Goal: Task Accomplishment & Management: Manage account settings

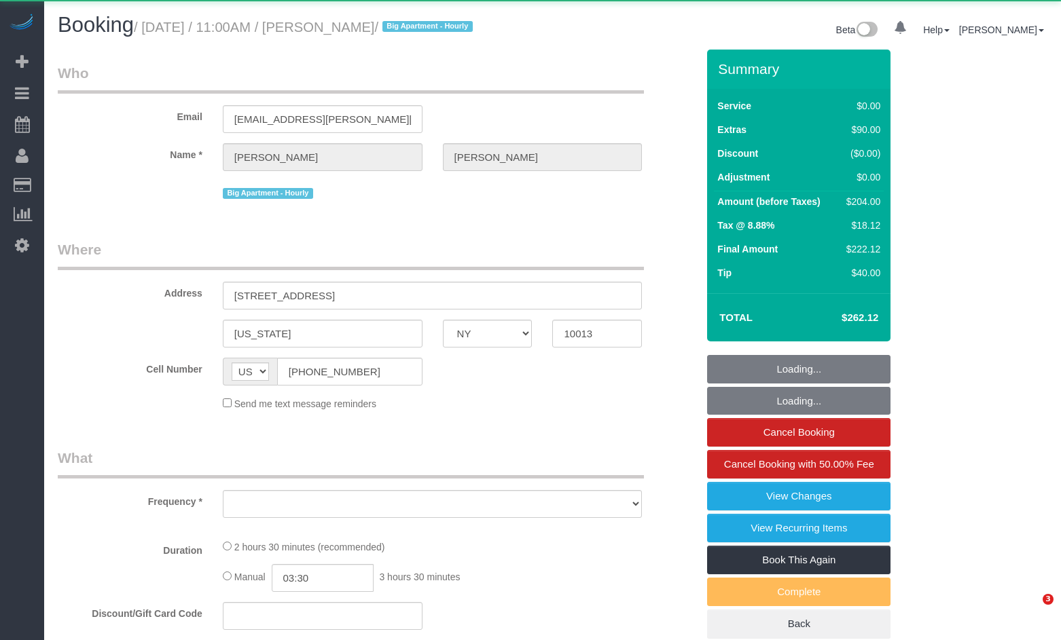
select select "NY"
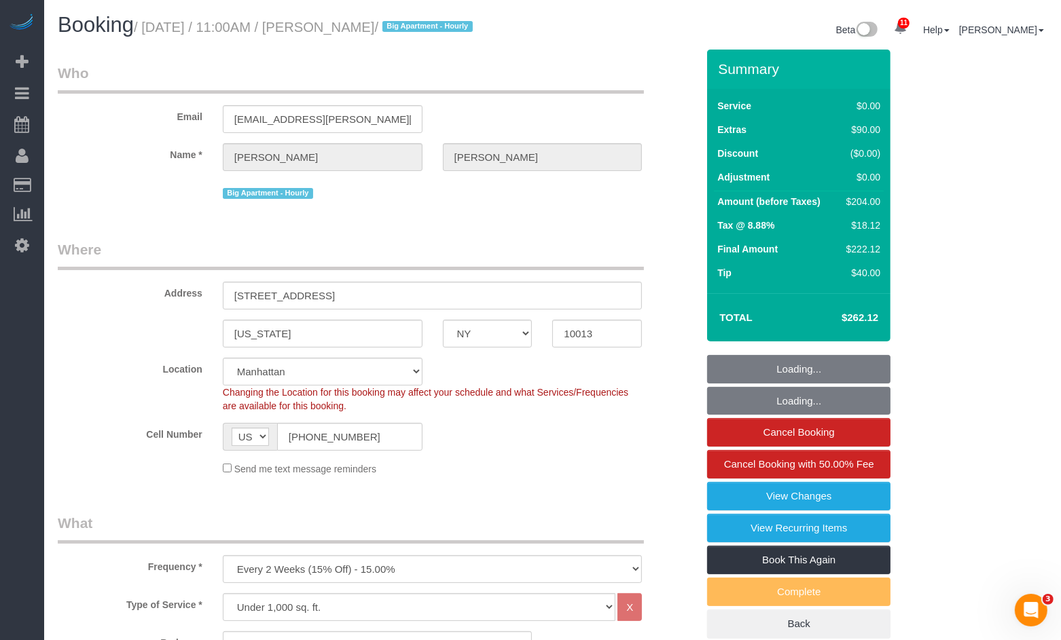
select select "object:839"
select select "string:stripe-pm_1Q1zy64VGloSiKo7nrLUa1GT"
select select "spot1"
select select "number:89"
select select "number:90"
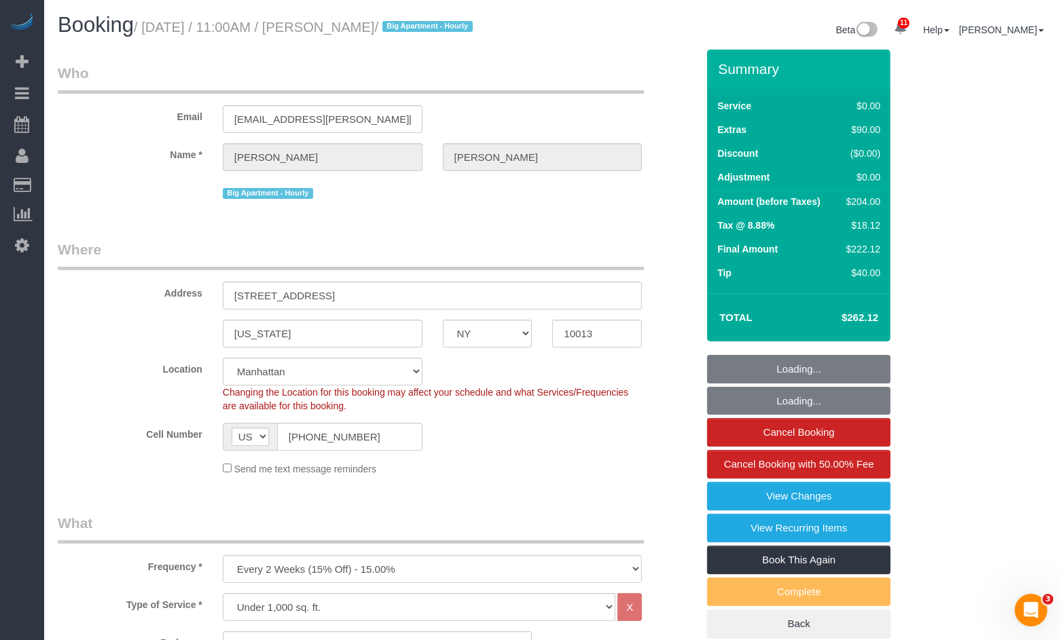
select select "number:15"
select select "number:5"
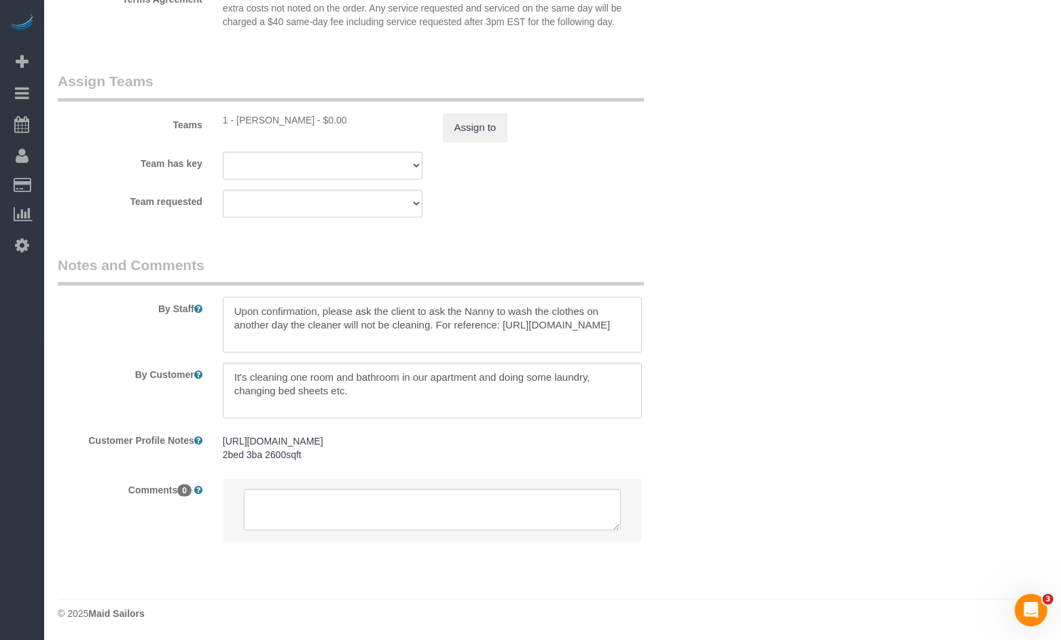
drag, startPoint x: 333, startPoint y: 299, endPoint x: 474, endPoint y: 304, distance: 141.3
click at [474, 304] on textarea at bounding box center [433, 325] width 420 height 56
click at [466, 327] on textarea at bounding box center [433, 325] width 420 height 56
drag, startPoint x: 471, startPoint y: 326, endPoint x: 223, endPoint y: 312, distance: 247.6
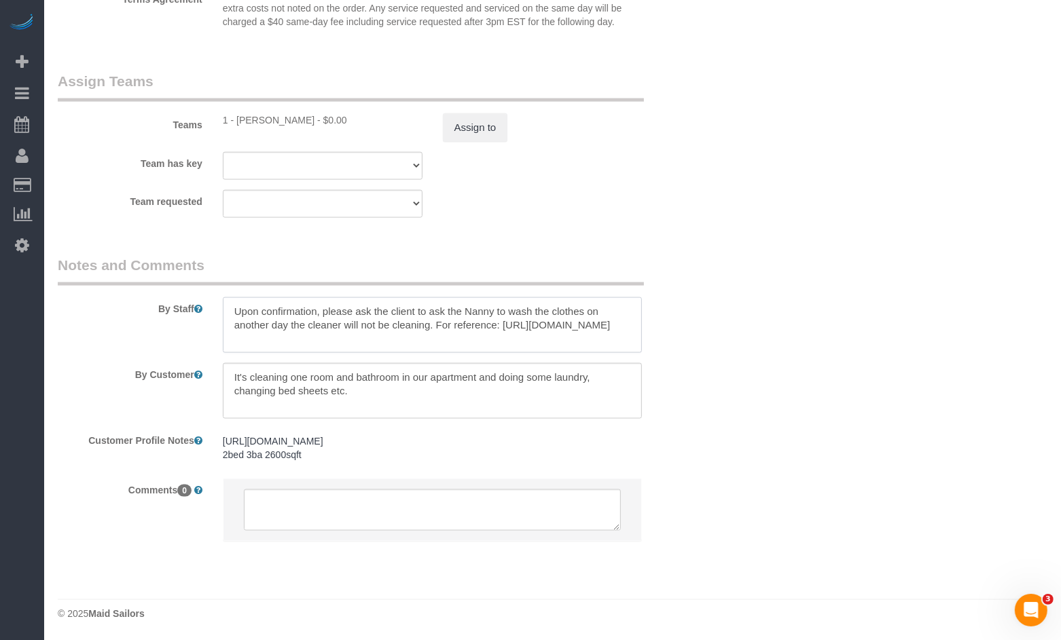
click at [224, 312] on textarea at bounding box center [433, 325] width 420 height 56
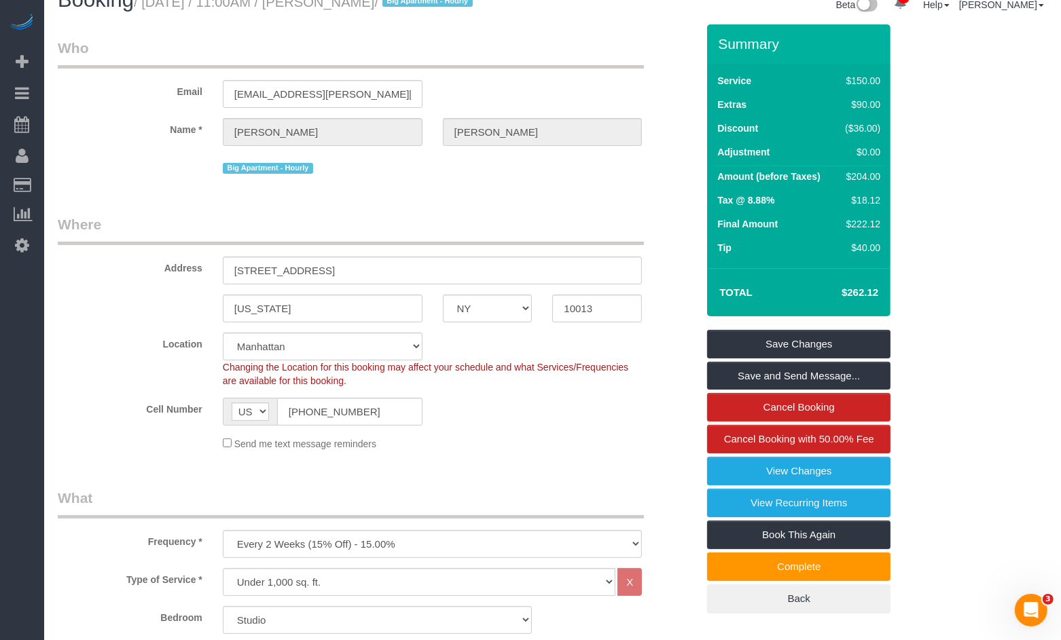
scroll to position [0, 0]
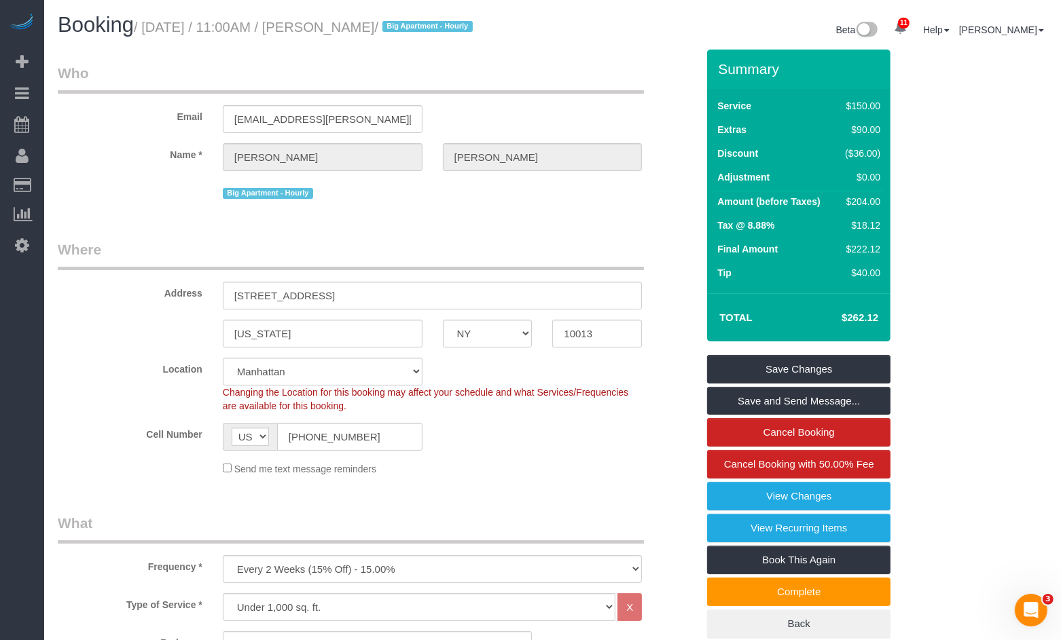
drag, startPoint x: 439, startPoint y: 22, endPoint x: 333, endPoint y: 33, distance: 106.4
click at [333, 33] on small "/ August 19, 2025 / 11:00AM / Marc Brodherson / Big Apartment - Hourly" at bounding box center [305, 27] width 343 height 15
copy small "Marc Brodherson"
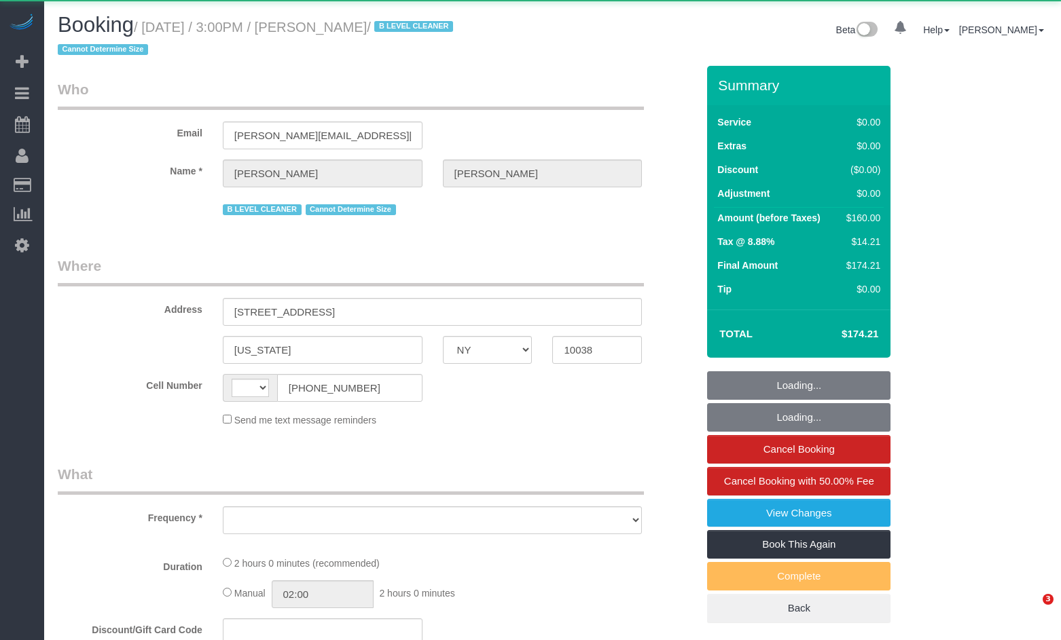
select select "NY"
select select "string:[GEOGRAPHIC_DATA]"
select select "object:1427"
select select "string:stripe-pm_1R8PjM4VGloSiKo7MIM7lJkg"
select select "1"
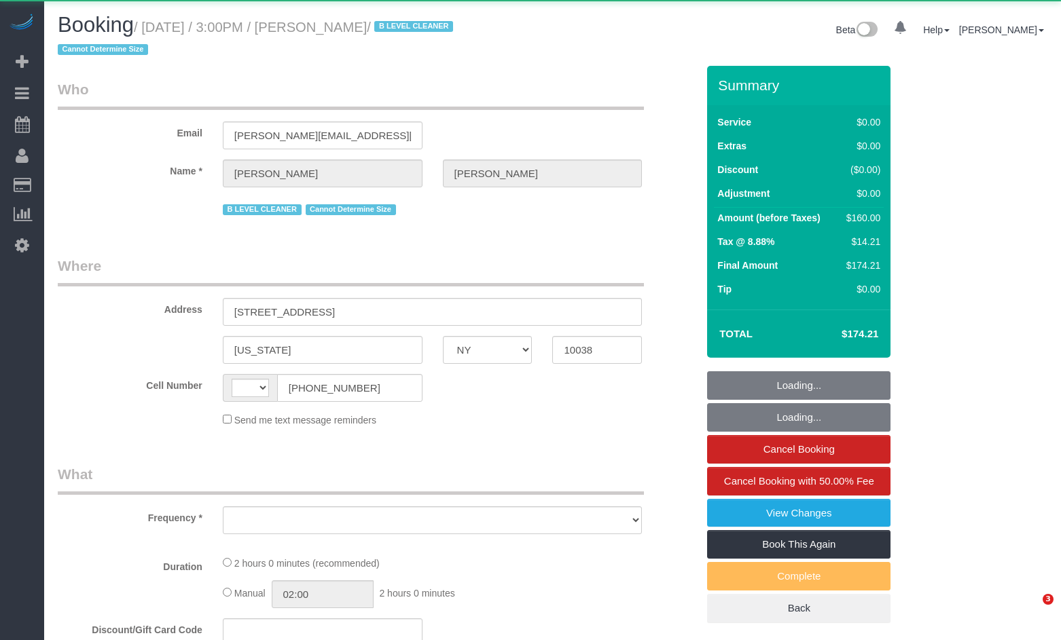
select select "number:62"
select select "number:76"
select select "number:15"
select select "number:5"
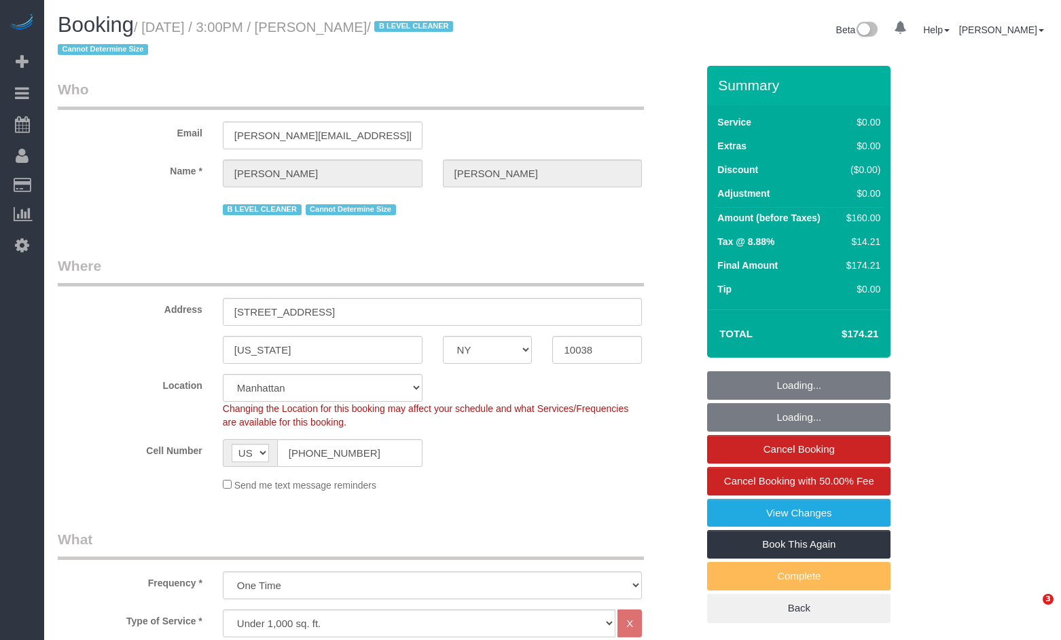
select select "spot1"
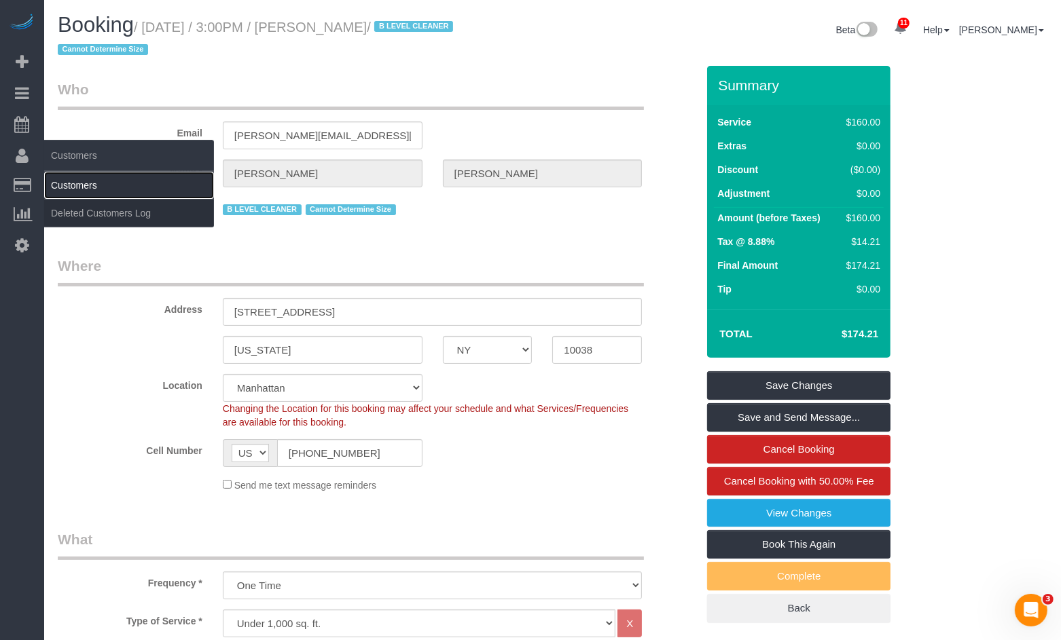
click at [67, 187] on link "Customers" at bounding box center [129, 185] width 170 height 27
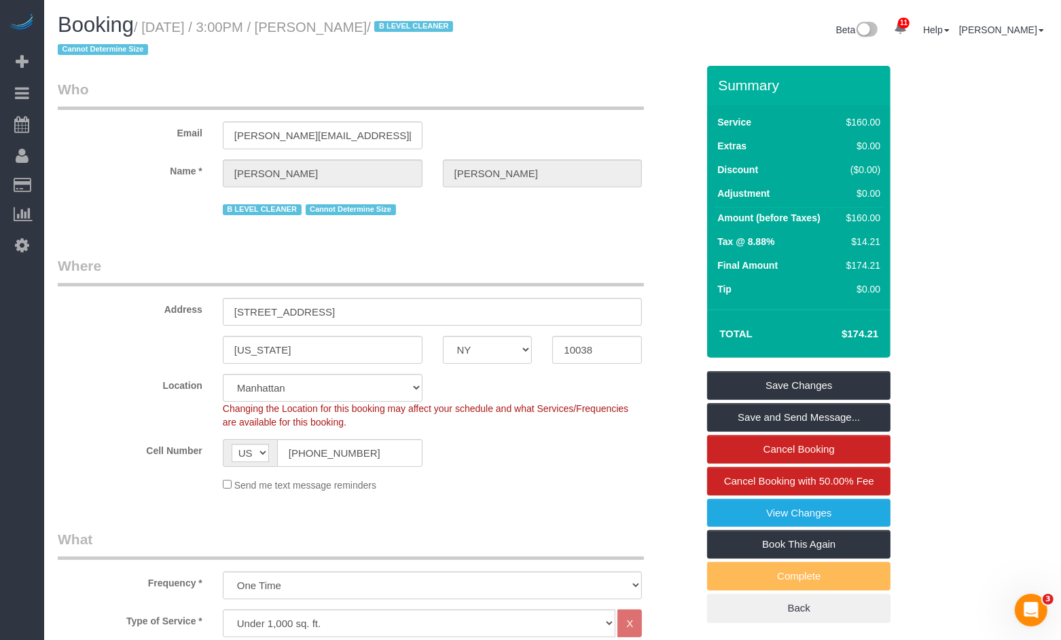
drag, startPoint x: 422, startPoint y: 24, endPoint x: 325, endPoint y: 31, distance: 96.7
click at [325, 31] on small "/ August 20, 2025 / 3:00PM / Megha Sardana / B LEVEL CLEANER Cannot Determine S…" at bounding box center [257, 39] width 399 height 38
copy small "Megha Sardana"
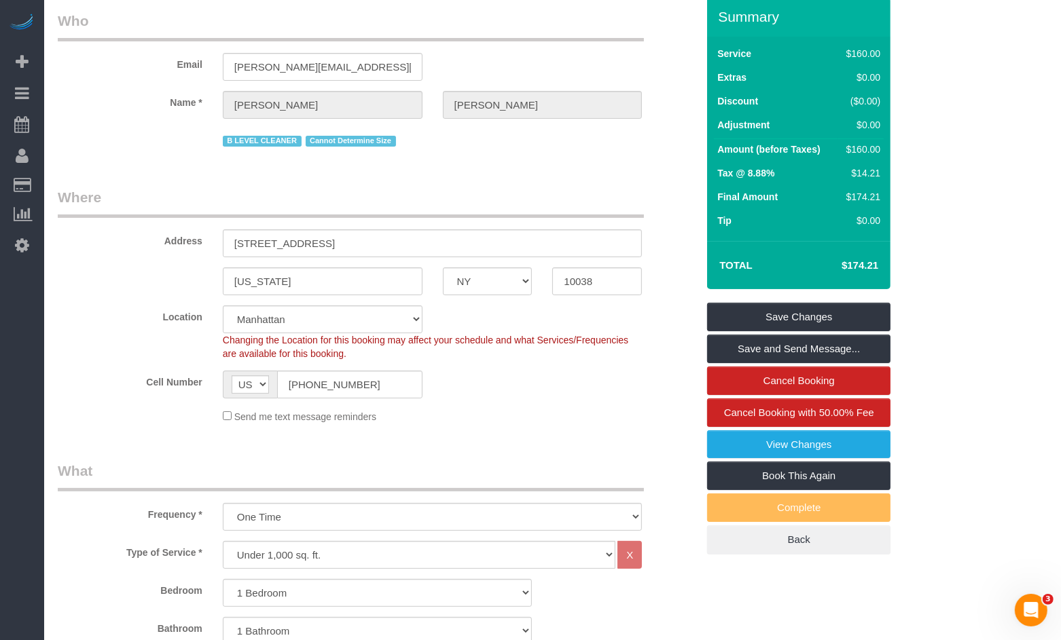
scroll to position [69, 0]
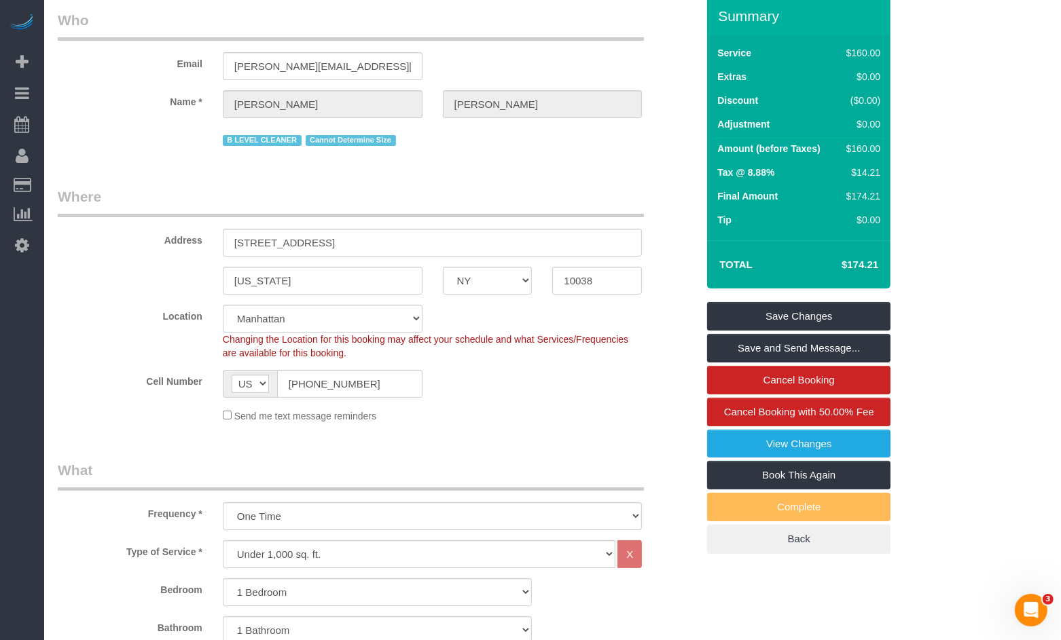
click at [160, 271] on div "New York AK AL AR AZ CA CO CT DC DE FL GA HI IA ID IL IN KS KY LA MA MD ME MI M…" at bounding box center [377, 281] width 659 height 28
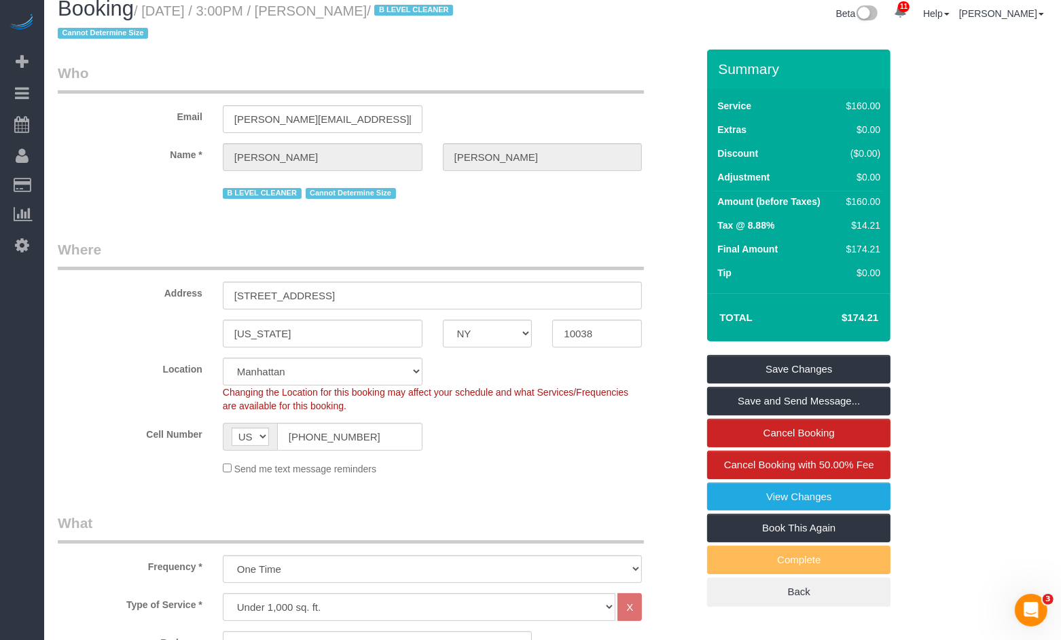
scroll to position [14, 0]
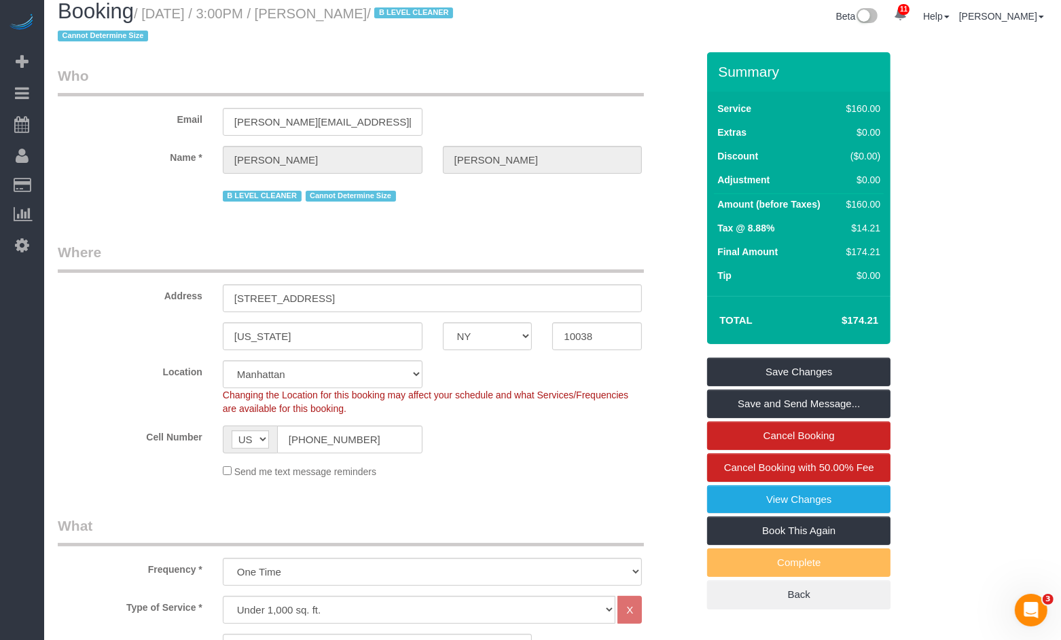
click at [159, 350] on fieldset "Where Address 29 Cliff Street, Apartment 19C New York AK AL AR AZ CA CO CT DC D…" at bounding box center [377, 365] width 639 height 246
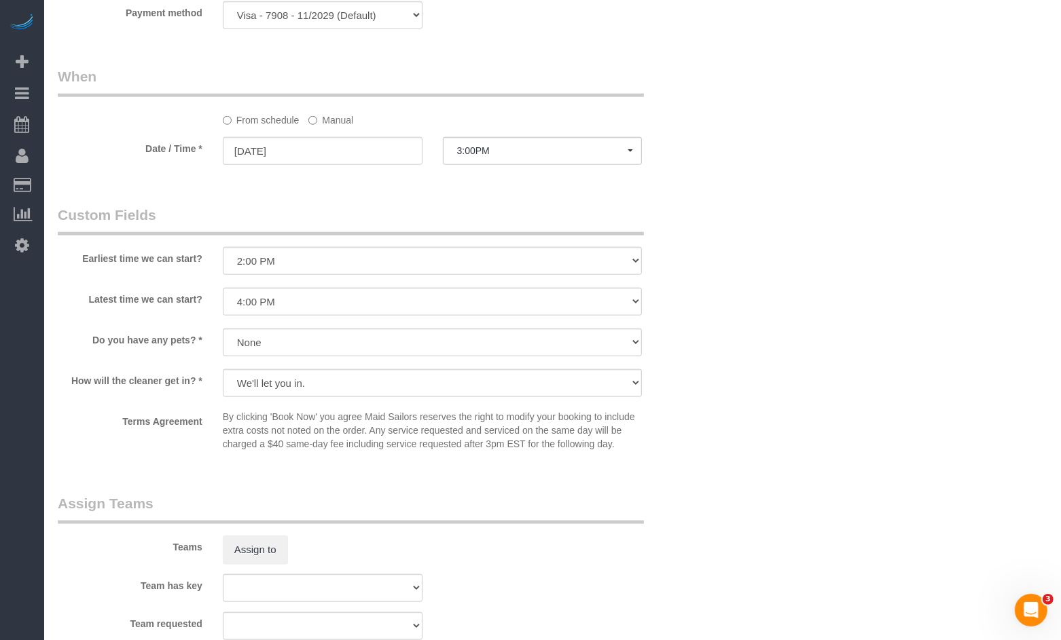
scroll to position [0, 0]
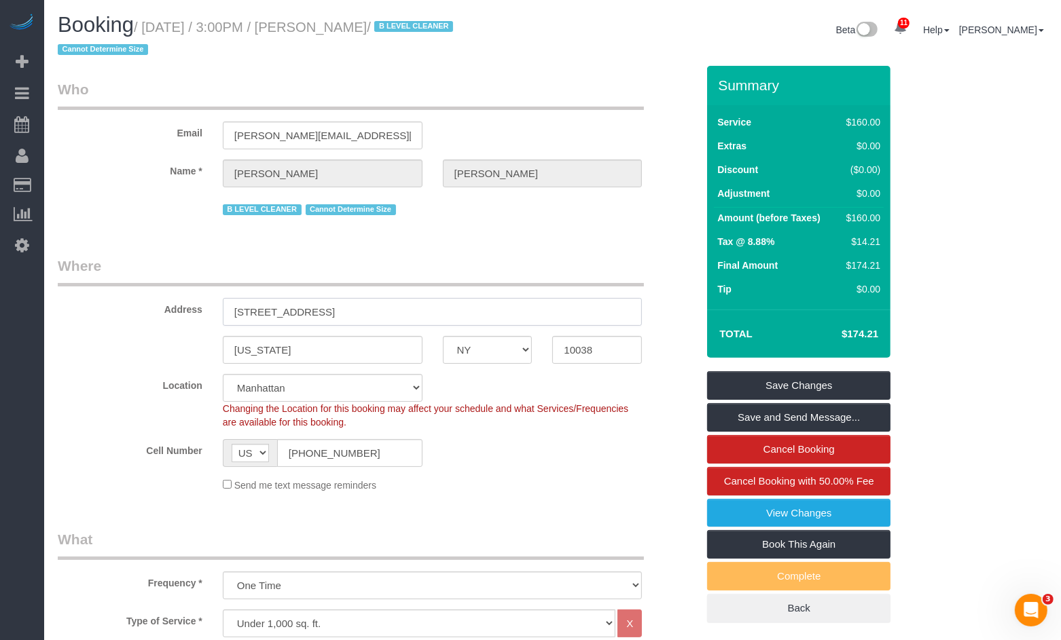
click at [396, 303] on input "[STREET_ADDRESS]" at bounding box center [433, 312] width 420 height 28
drag, startPoint x: 404, startPoint y: 310, endPoint x: 304, endPoint y: 204, distance: 145.6
click at [261, 309] on input "[STREET_ADDRESS]" at bounding box center [433, 312] width 420 height 28
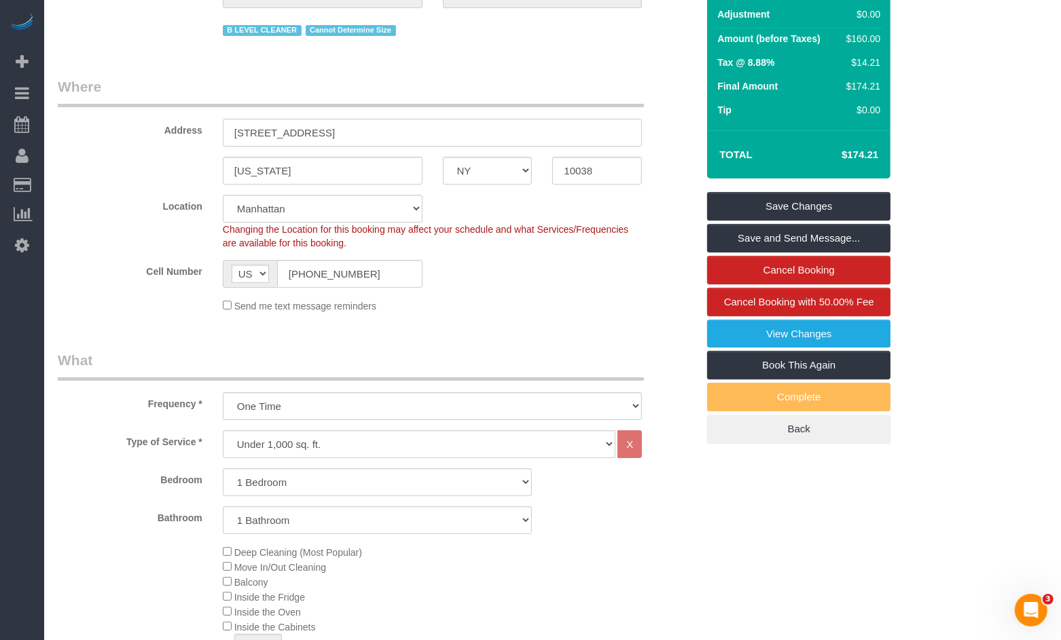
scroll to position [182, 0]
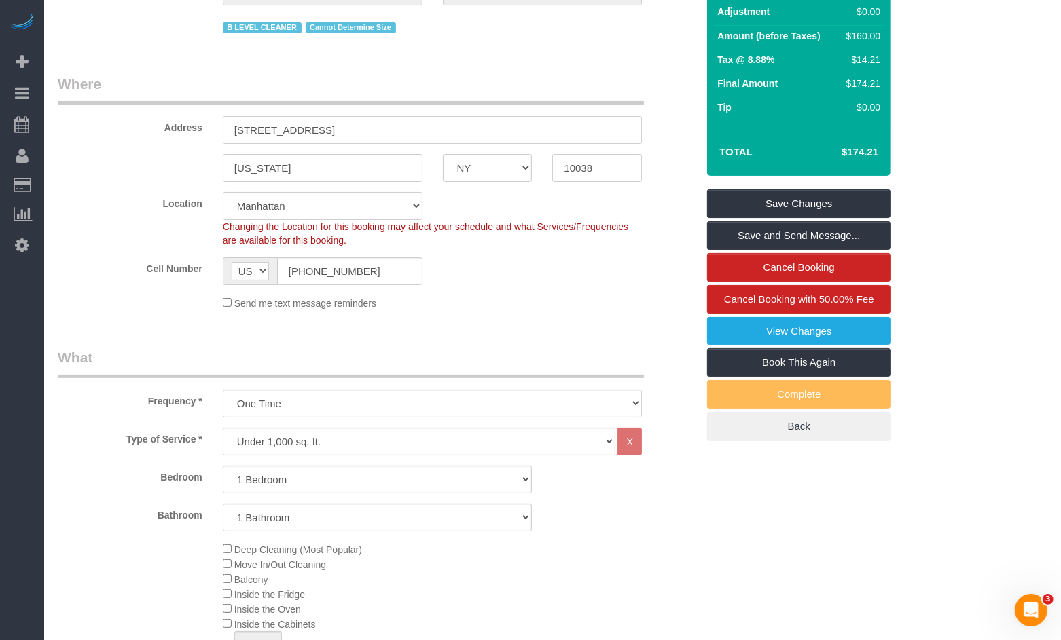
click at [124, 277] on div "Cell Number AF AL DZ AD AO AI AQ AG AR AM AW AU AT AZ BS BH BD BB BY BE BZ BJ B…" at bounding box center [377, 271] width 659 height 28
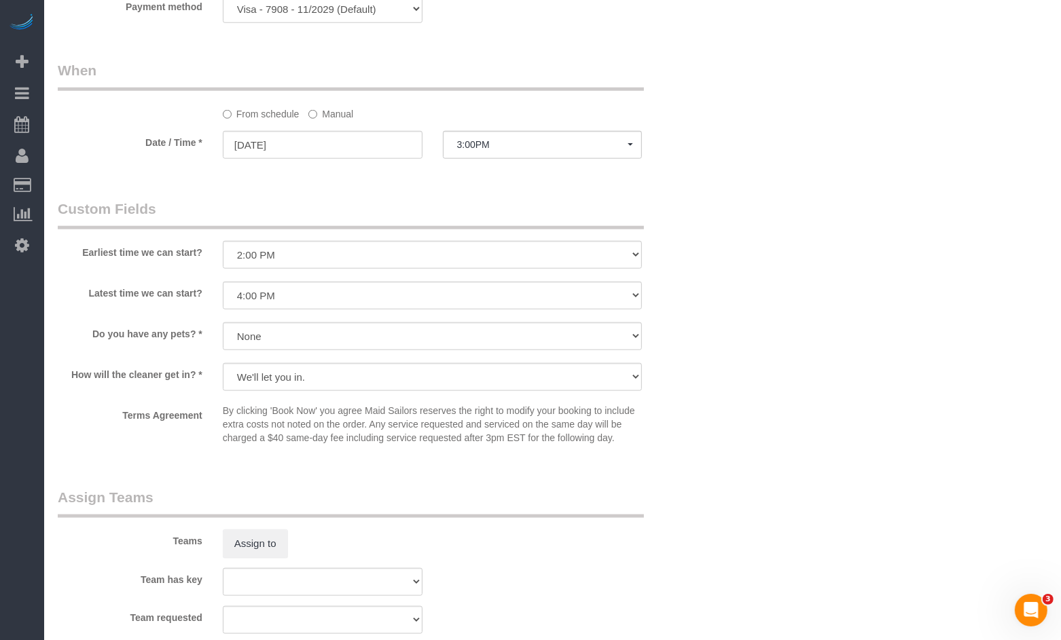
scroll to position [1338, 0]
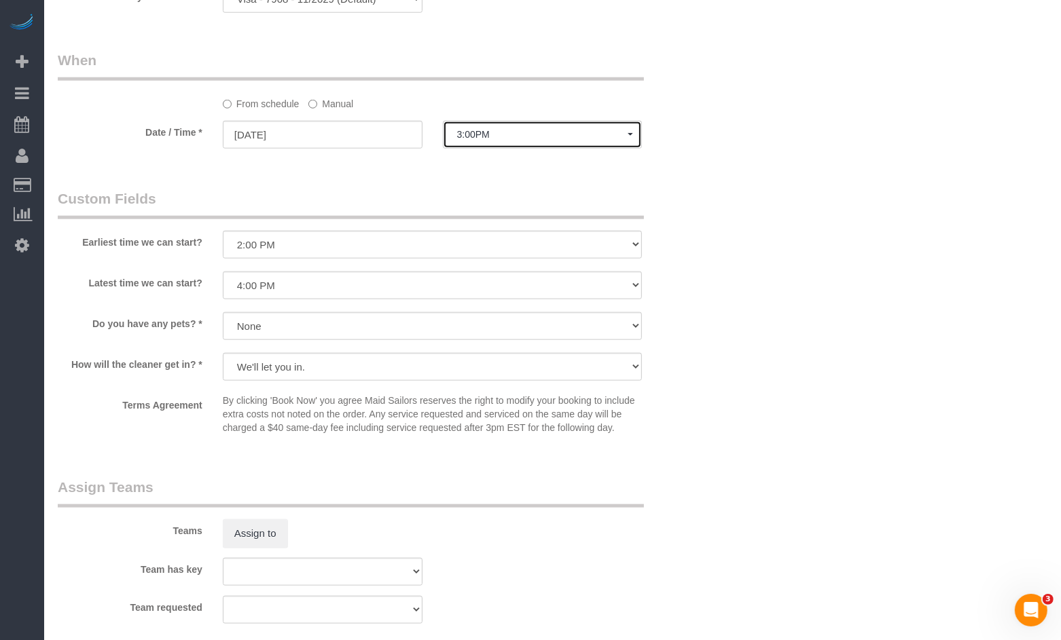
click at [496, 140] on span "3:00PM" at bounding box center [542, 134] width 171 height 11
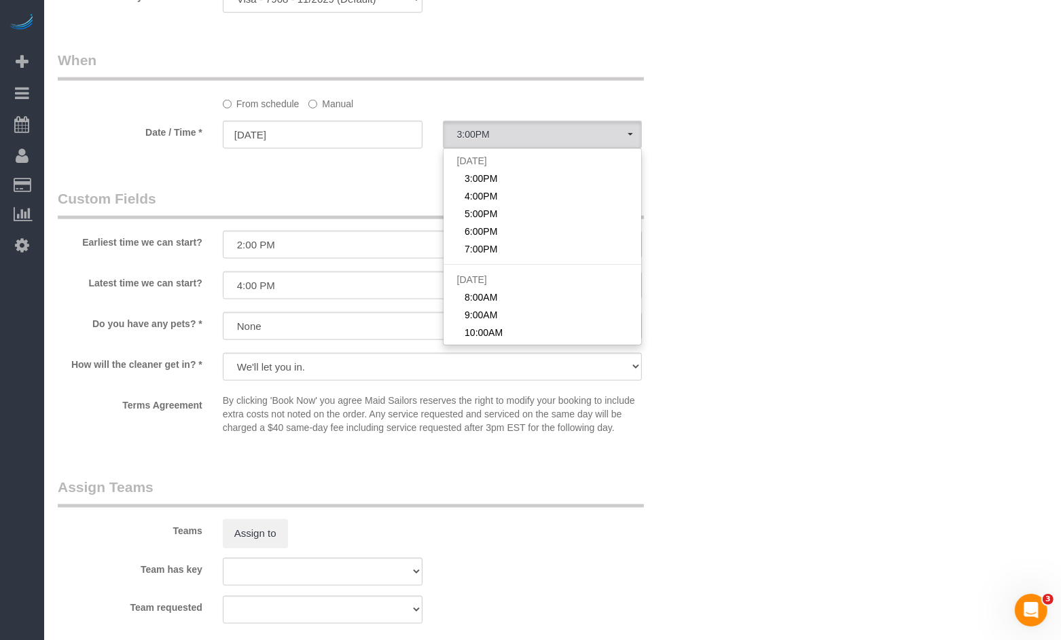
click at [360, 105] on div "From schedule Manual" at bounding box center [433, 101] width 440 height 18
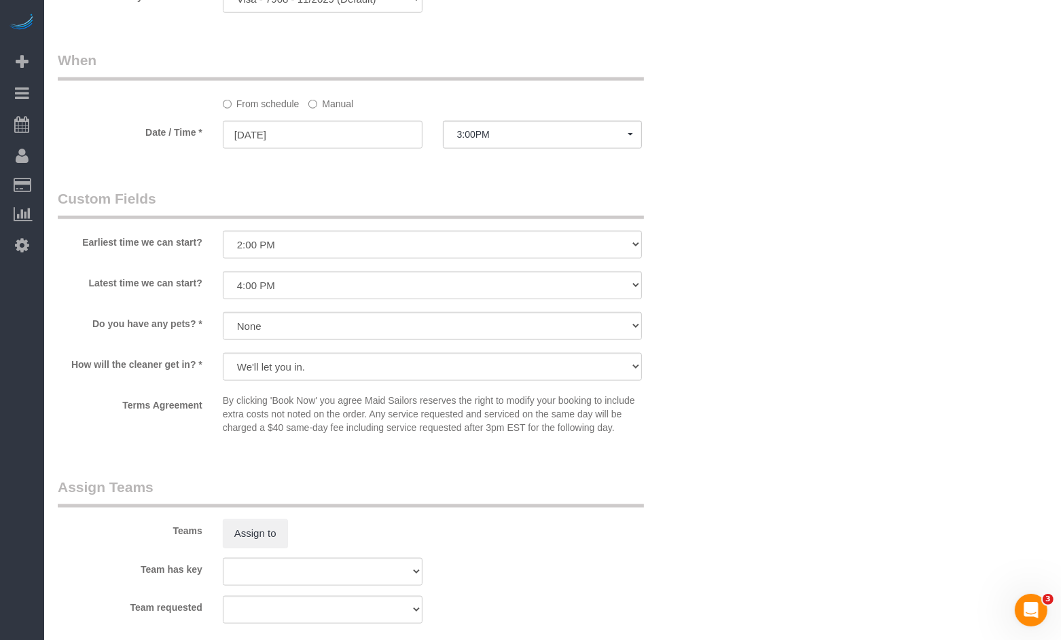
click at [331, 111] on label "Manual" at bounding box center [330, 101] width 45 height 18
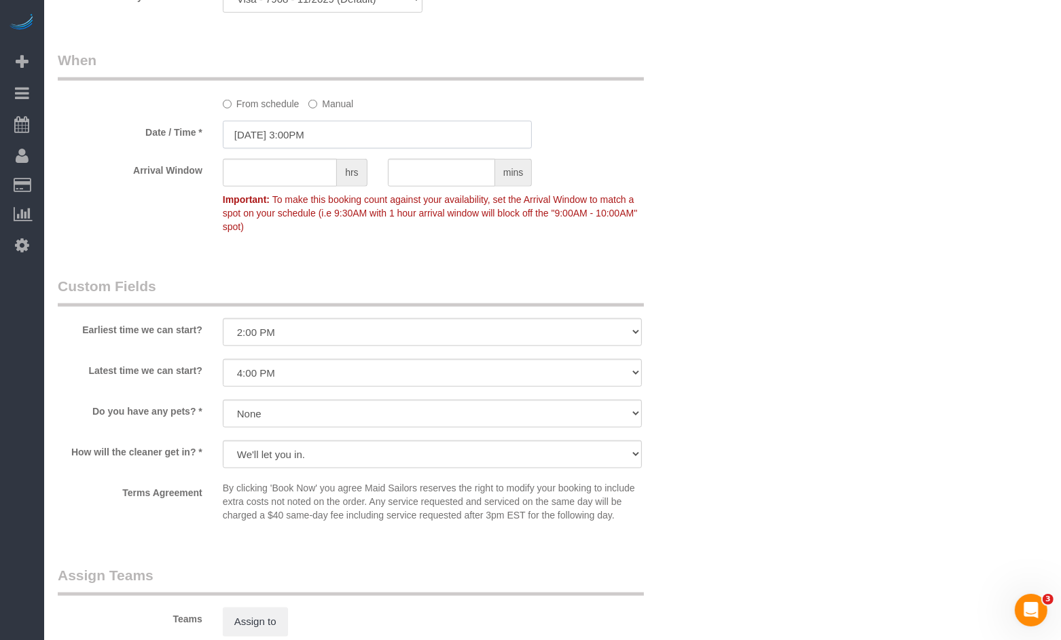
click at [339, 141] on input "08/20/2025 3:00PM" at bounding box center [378, 135] width 310 height 28
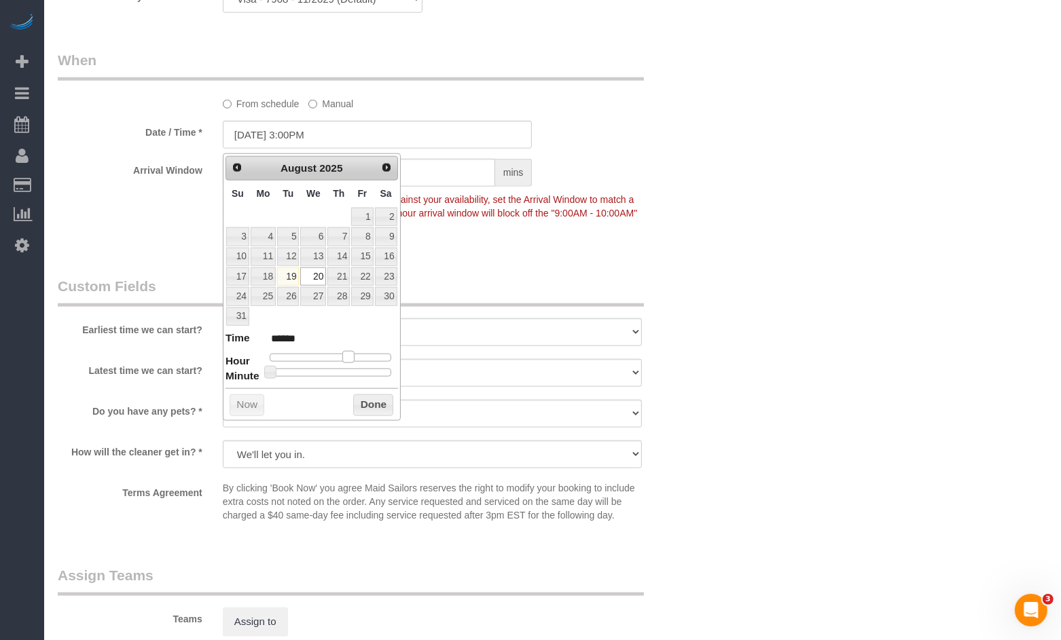
type input "08/20/2025 2:00PM"
type input "******"
type input "08/20/2025 1:00PM"
type input "******"
type input "08/20/2025 2:00PM"
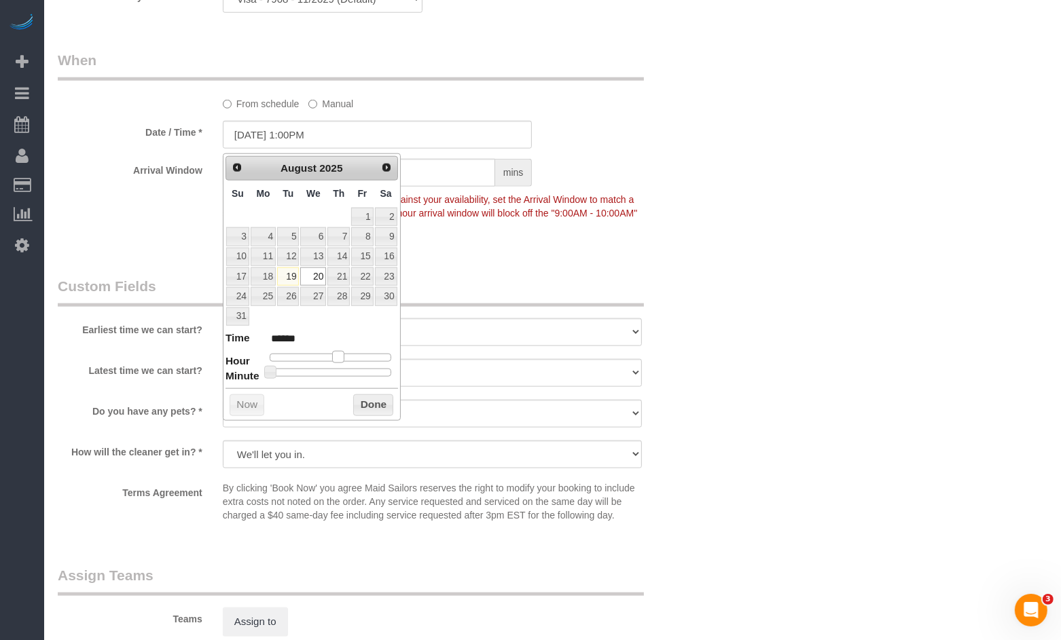
type input "******"
click at [344, 361] on span at bounding box center [343, 357] width 12 height 12
click at [367, 405] on button "Done" at bounding box center [373, 406] width 40 height 22
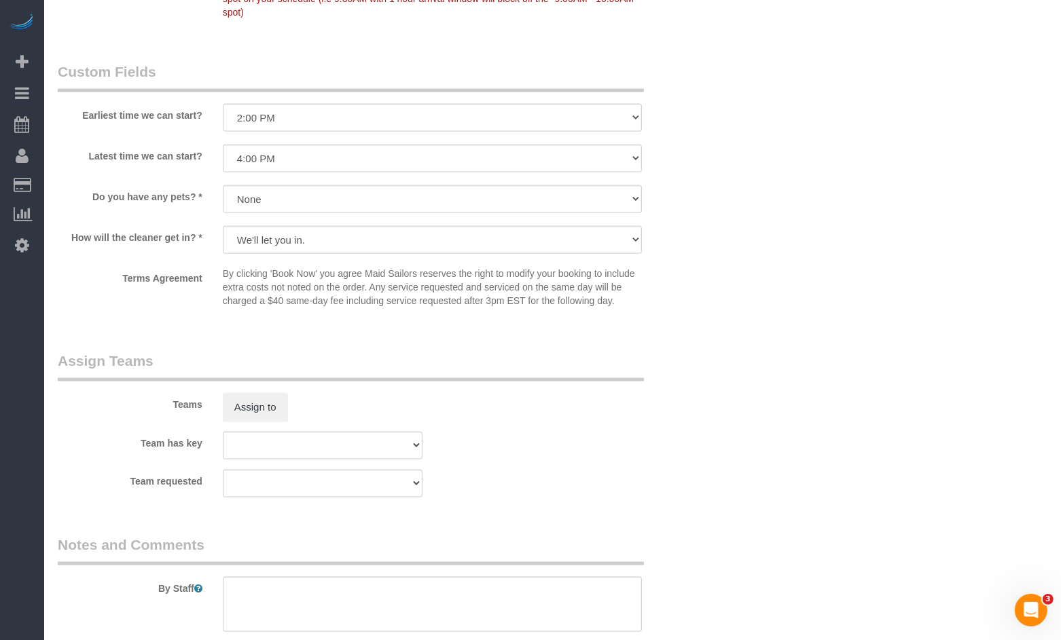
scroll to position [1573, 0]
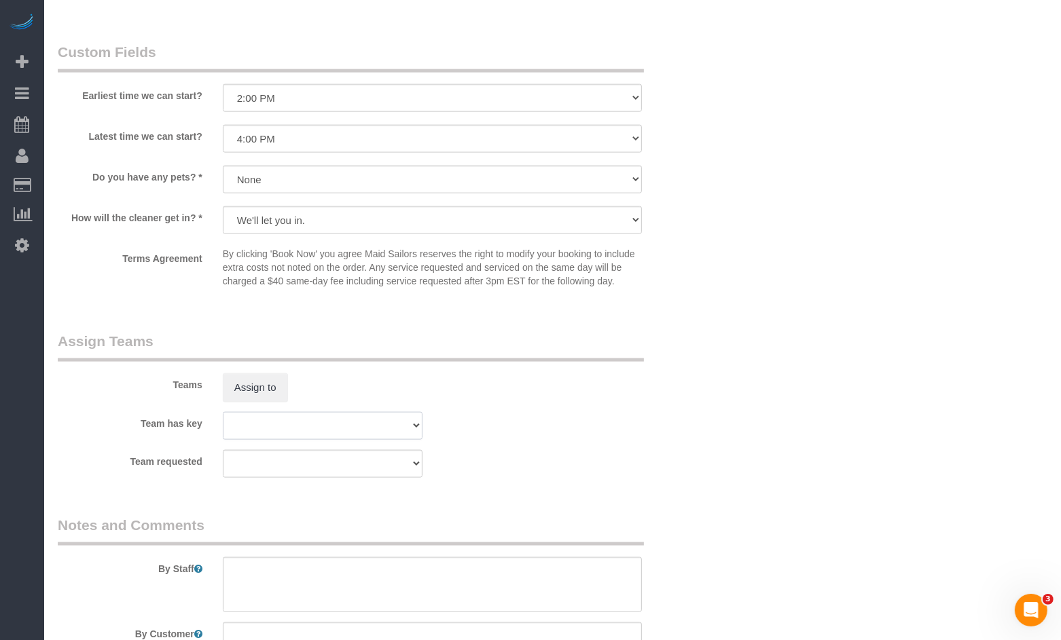
click at [293, 432] on select "000- Donna Mercado 000 - Partnerships 000 - TEAM JOB 1 - Abdoulaye Sow 1 - Adiz…" at bounding box center [323, 426] width 200 height 28
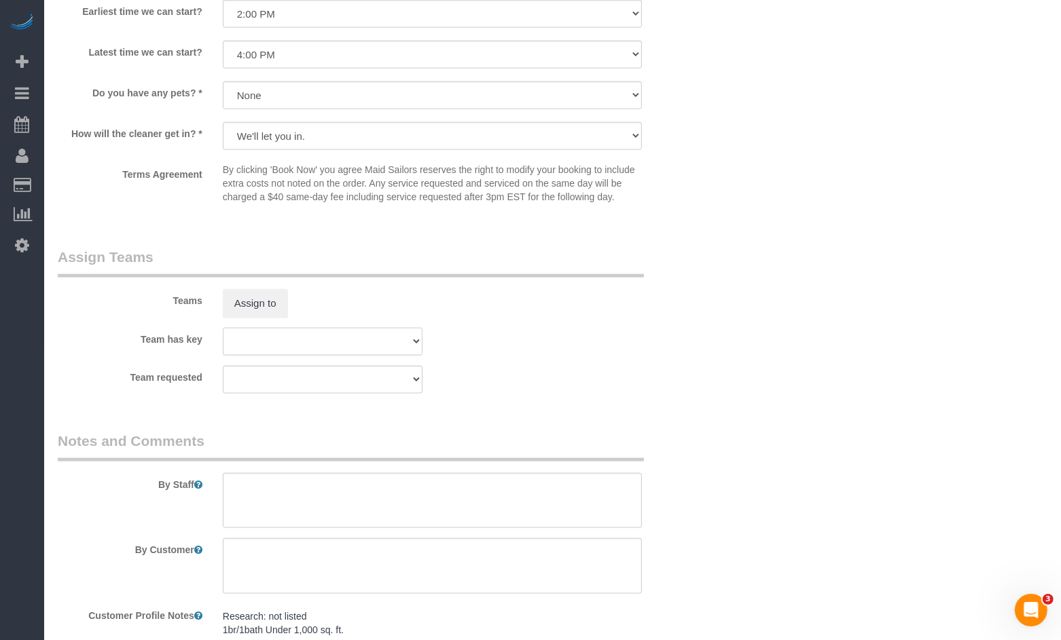
scroll to position [1662, 0]
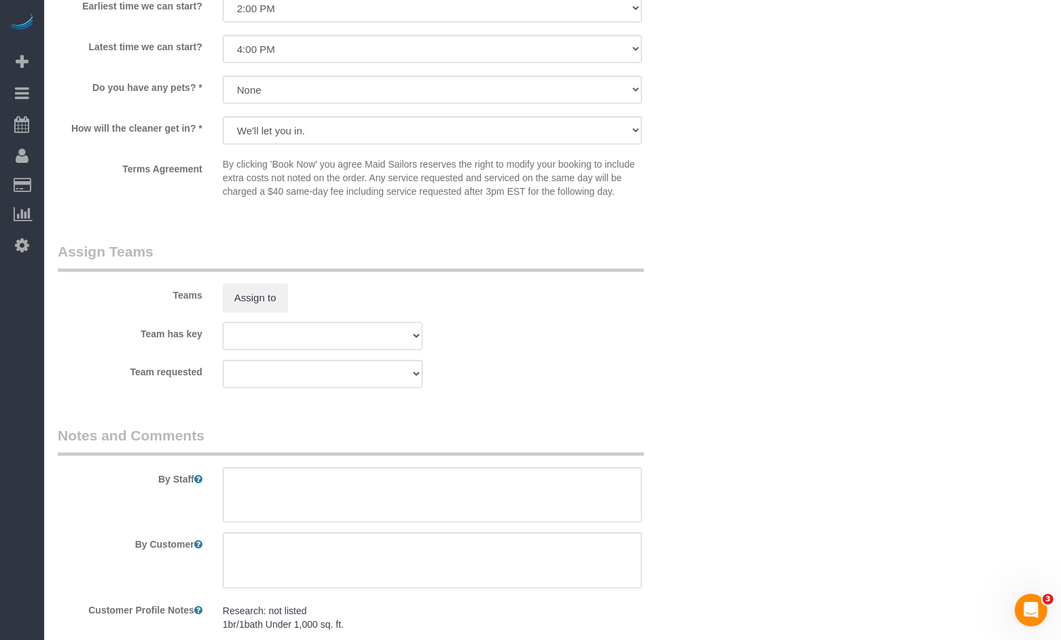
click at [272, 347] on select "000- Donna Mercado 000 - Partnerships 000 - TEAM JOB 1 - Abdoulaye Sow 1 - Adiz…" at bounding box center [323, 337] width 200 height 28
click at [223, 339] on select "000- Donna Mercado 000 - Partnerships 000 - TEAM JOB 1 - Abdoulaye Sow 1 - Adiz…" at bounding box center [323, 337] width 200 height 28
click at [279, 348] on select "000- Donna Mercado 000 - Partnerships 000 - TEAM JOB 1 - Abdoulaye Sow 1 - Adiz…" at bounding box center [323, 337] width 200 height 28
select select "60977"
click at [223, 339] on select "000- Donna Mercado 000 - Partnerships 000 - TEAM JOB 1 - Abdoulaye Sow 1 - Adiz…" at bounding box center [323, 337] width 200 height 28
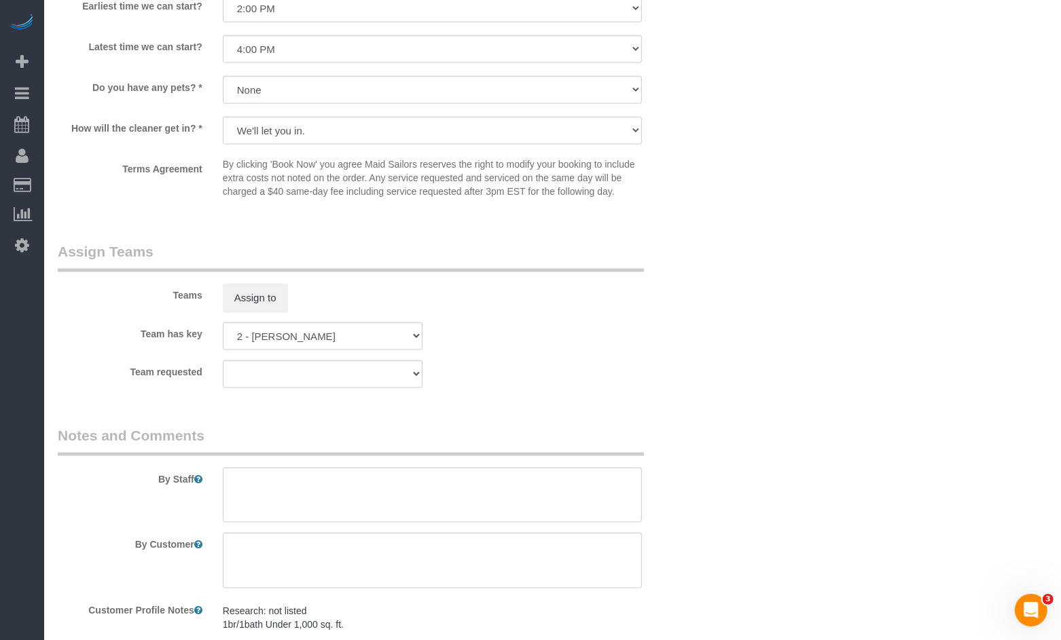
click at [555, 369] on sui-booking-teams "Teams Assign to Team has key 000- Donna Mercado 000 - Partnerships 000 - TEAM J…" at bounding box center [377, 315] width 639 height 147
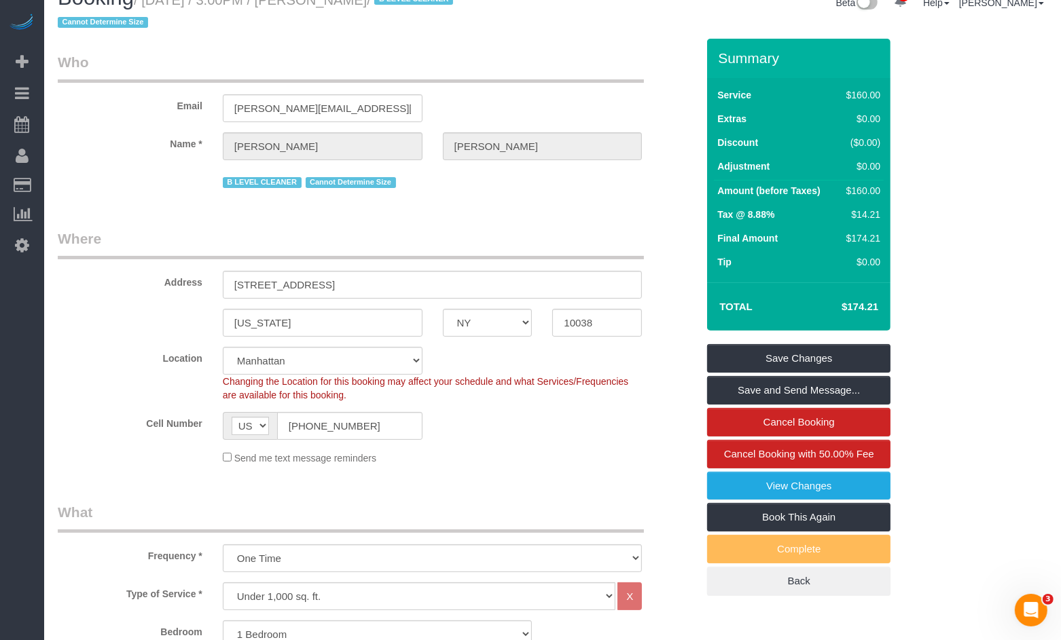
scroll to position [16, 0]
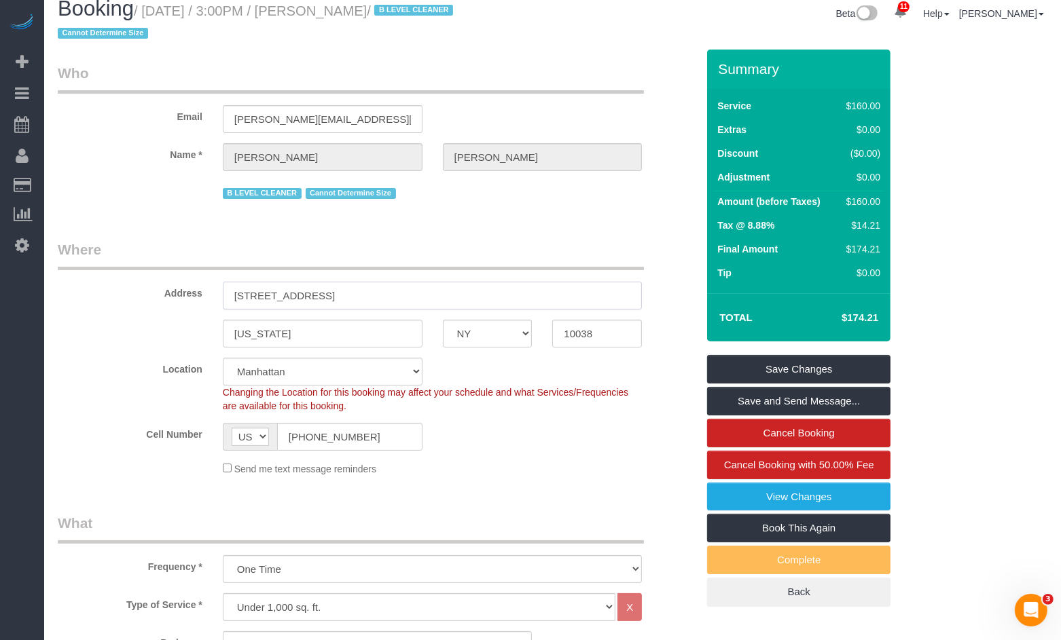
drag, startPoint x: 348, startPoint y: 295, endPoint x: 318, endPoint y: 297, distance: 29.3
click at [314, 297] on input "29 Cliff Street, Apartment 19C" at bounding box center [433, 296] width 420 height 28
click at [532, 426] on div "Cell Number AF AL DZ AD AO AI AQ AG AR AM AW AU AT AZ BS BH BD BB BY BE BZ BJ B…" at bounding box center [377, 437] width 659 height 28
drag, startPoint x: 346, startPoint y: 295, endPoint x: 359, endPoint y: 295, distance: 13.6
click at [346, 295] on input "29 Cliff Street, Apartment 19C" at bounding box center [433, 296] width 420 height 28
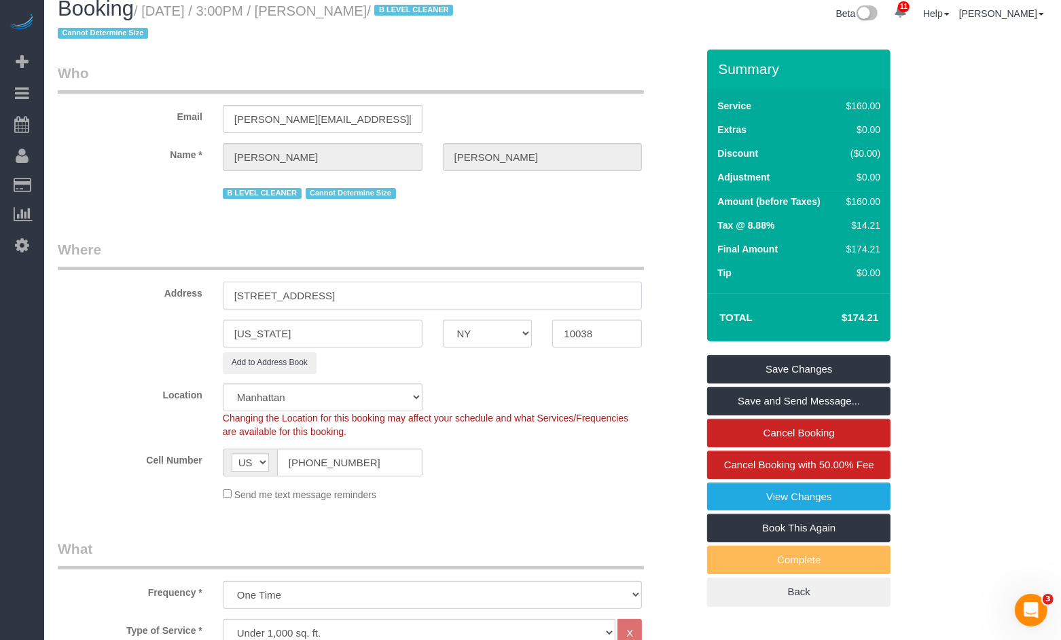
drag, startPoint x: 318, startPoint y: 295, endPoint x: 400, endPoint y: 295, distance: 81.5
click at [318, 295] on input "29 Cliff Street, Apt 19C" at bounding box center [433, 296] width 420 height 28
type input "29 Cliff Street, Apt. 19C"
click at [544, 440] on sui-booking-location "Location Manhattan Austin Boston Bronx Brooklyn Charlotte Denver New Jersey Por…" at bounding box center [377, 443] width 639 height 118
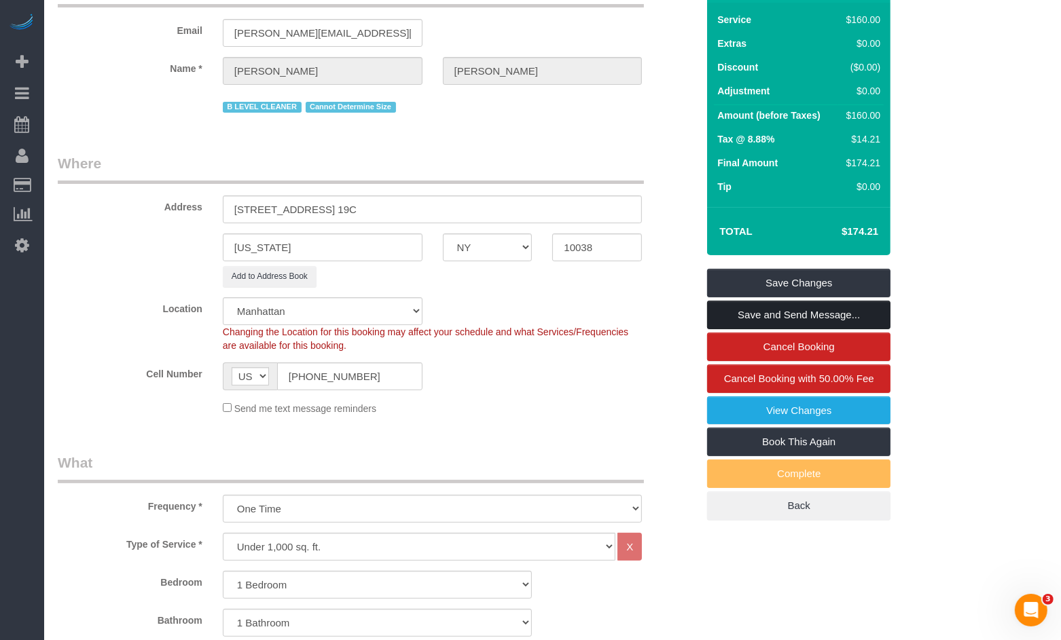
scroll to position [84, 0]
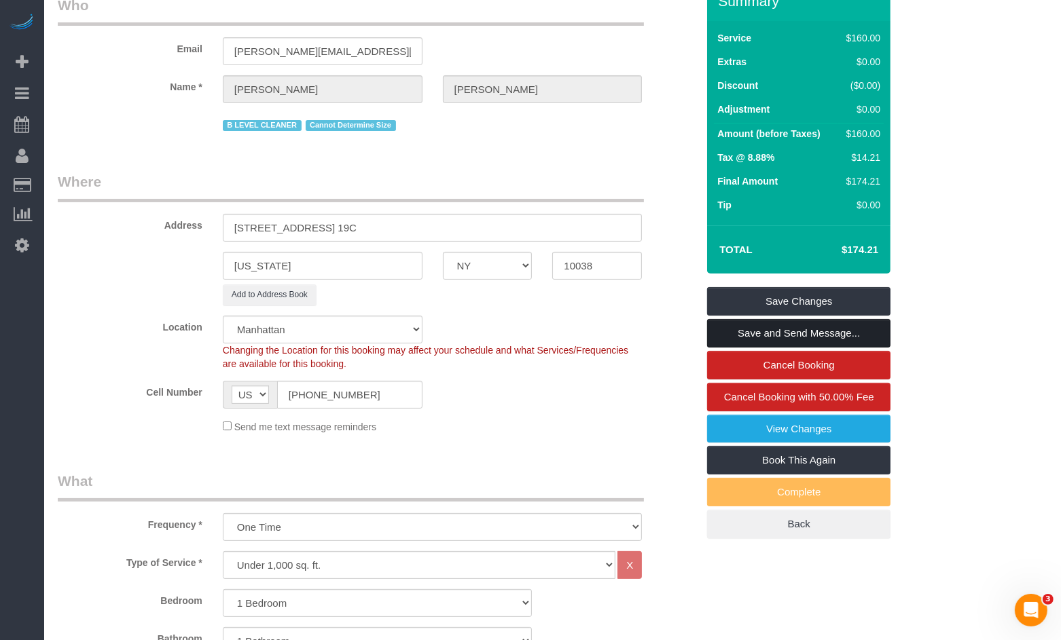
click at [812, 332] on link "Save and Send Message..." at bounding box center [798, 333] width 183 height 29
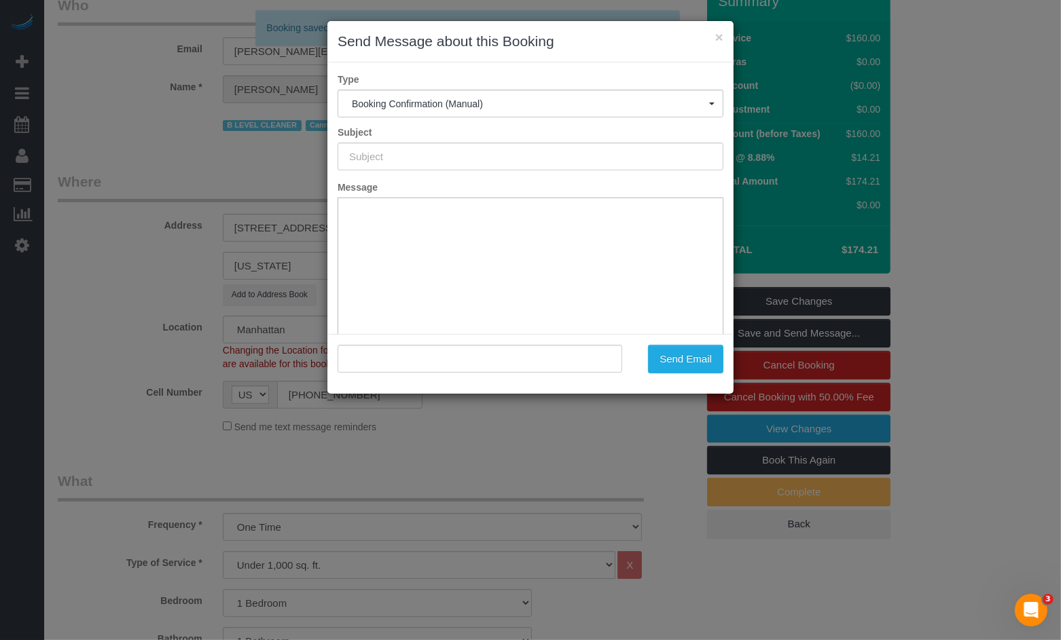
type input "Cleaning Confirmed for 08/20/2025 at 2:00pm"
type input ""Megha Sardana" <megha.sardana@outlook.com>"
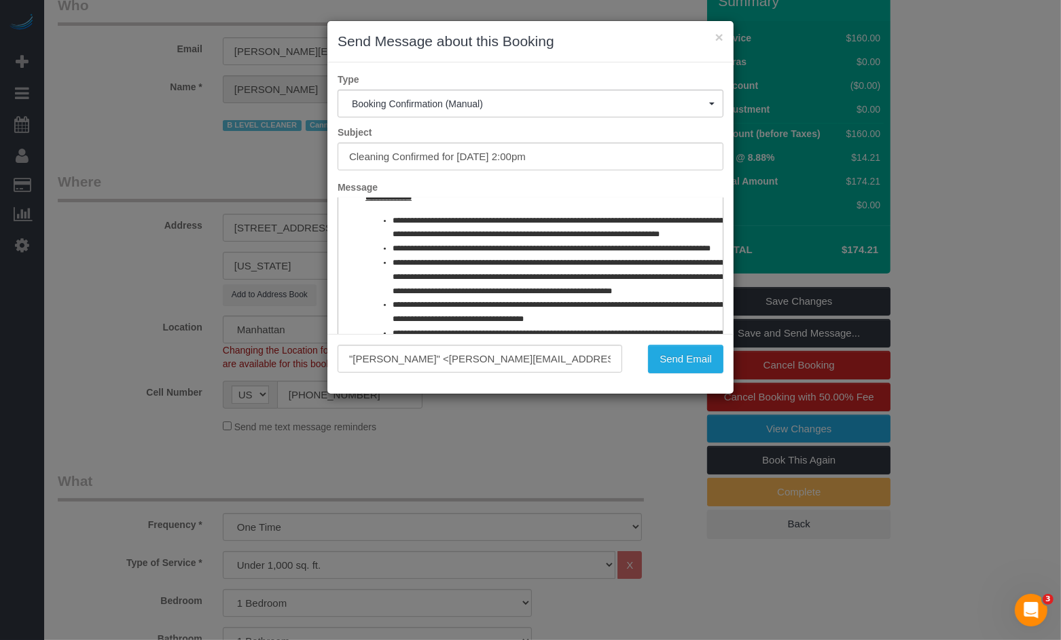
scroll to position [636, 0]
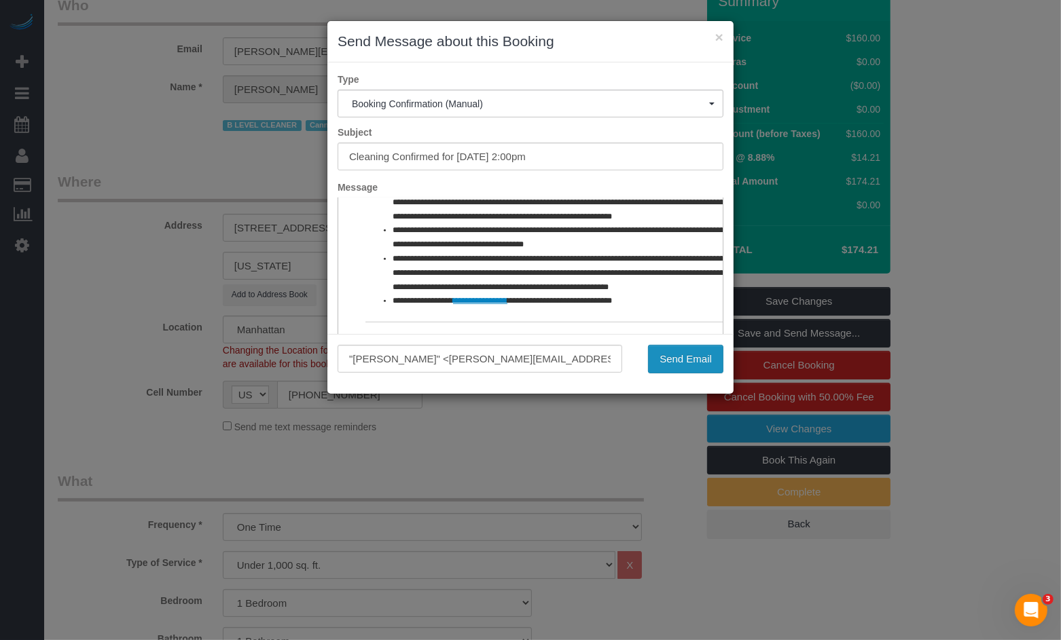
click at [663, 363] on button "Send Email" at bounding box center [685, 359] width 75 height 29
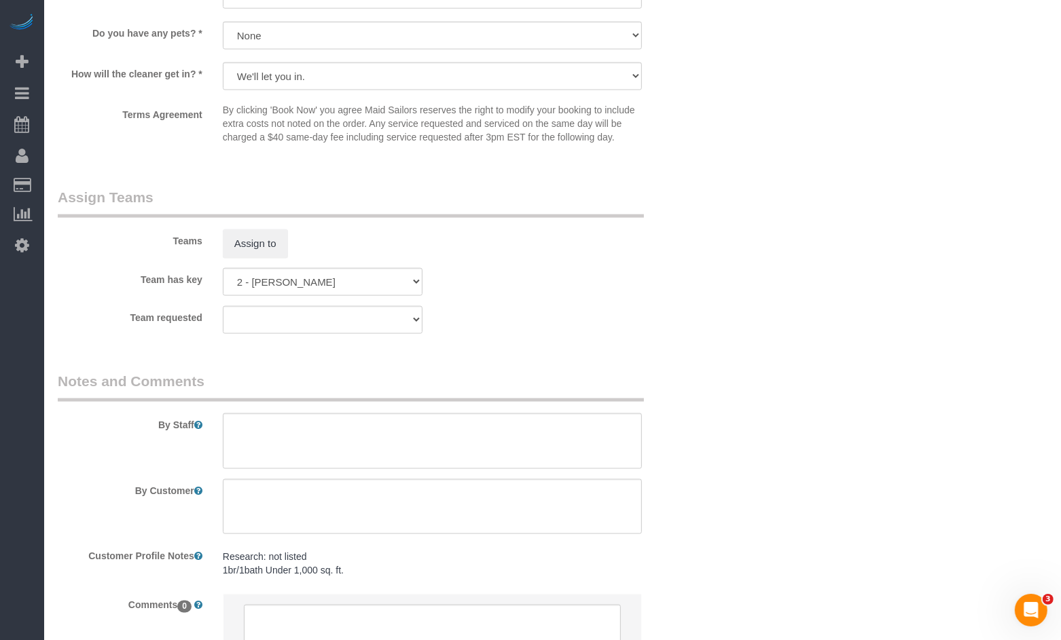
scroll to position [1793, 0]
click at [351, 294] on select "000- Donna Mercado 000 - Partnerships 000 - TEAM JOB 1 - Abdoulaye Sow 1 - Adiz…" at bounding box center [323, 280] width 200 height 28
click at [223, 284] on select "000- Donna Mercado 000 - Partnerships 000 - TEAM JOB 1 - Abdoulaye Sow 1 - Adiz…" at bounding box center [323, 280] width 200 height 28
click at [329, 294] on select "000- Donna Mercado 000 - Partnerships 000 - TEAM JOB 1 - Abdoulaye Sow 1 - Adiz…" at bounding box center [323, 280] width 200 height 28
click at [344, 291] on select "000- Donna Mercado 000 - Partnerships 000 - TEAM JOB 1 - Abdoulaye Sow 1 - Adiz…" at bounding box center [323, 280] width 200 height 28
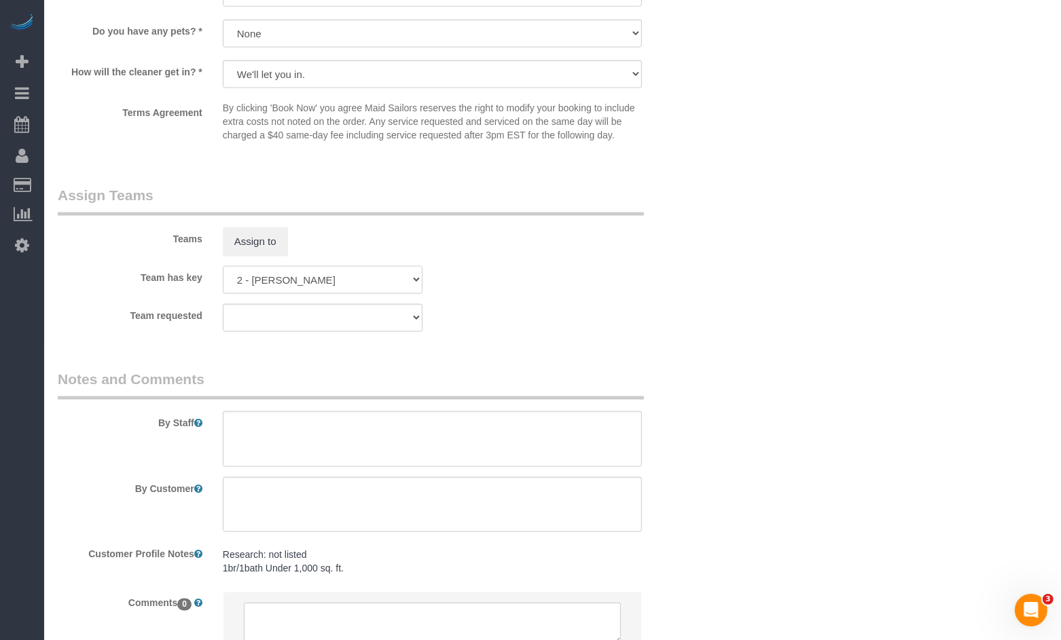
click at [278, 287] on select "000- Donna Mercado 000 - Partnerships 000 - TEAM JOB 1 - Abdoulaye Sow 1 - Adiz…" at bounding box center [323, 280] width 200 height 28
click at [223, 284] on select "000- Donna Mercado 000 - Partnerships 000 - TEAM JOB 1 - Abdoulaye Sow 1 - Adiz…" at bounding box center [323, 280] width 200 height 28
select select "? string:null ?"
click at [277, 256] on button "Assign to" at bounding box center [255, 241] width 65 height 29
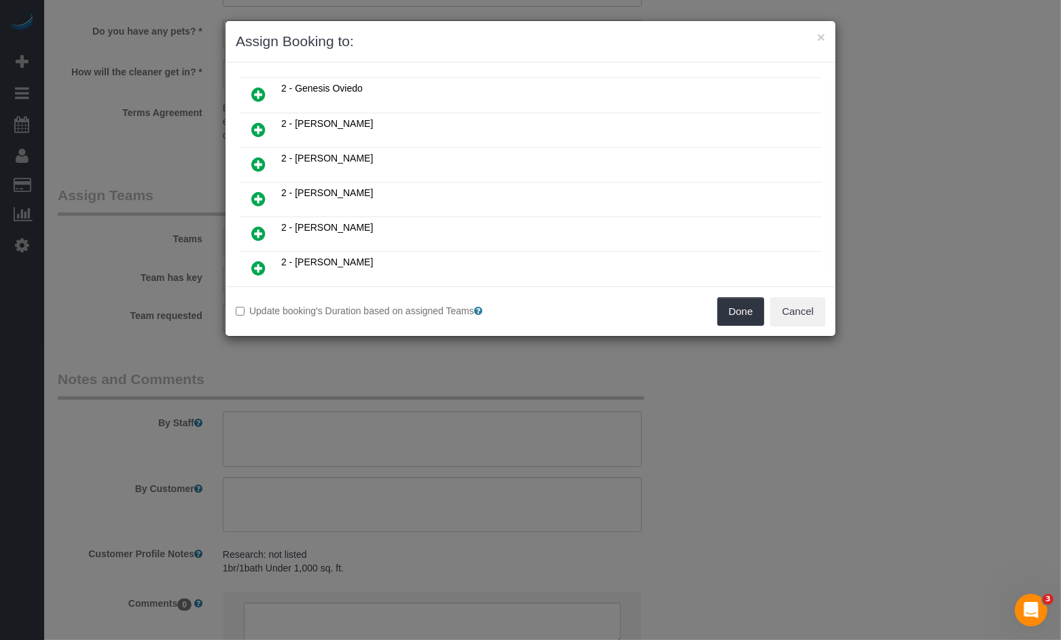
scroll to position [661, 0]
click at [266, 254] on link at bounding box center [258, 267] width 32 height 27
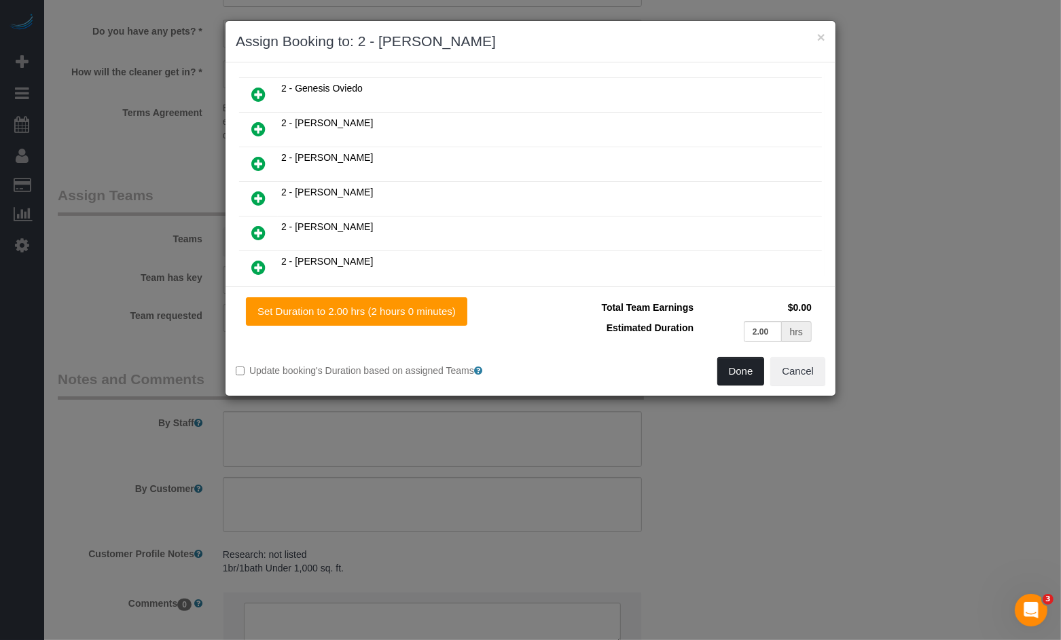
click at [735, 372] on button "Done" at bounding box center [741, 371] width 48 height 29
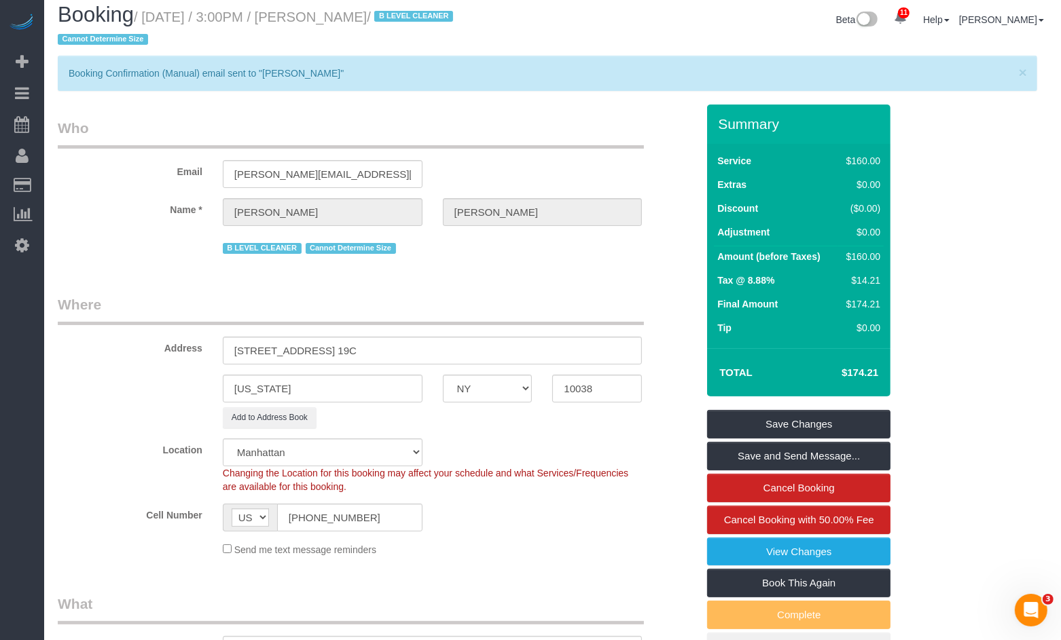
scroll to position [0, 0]
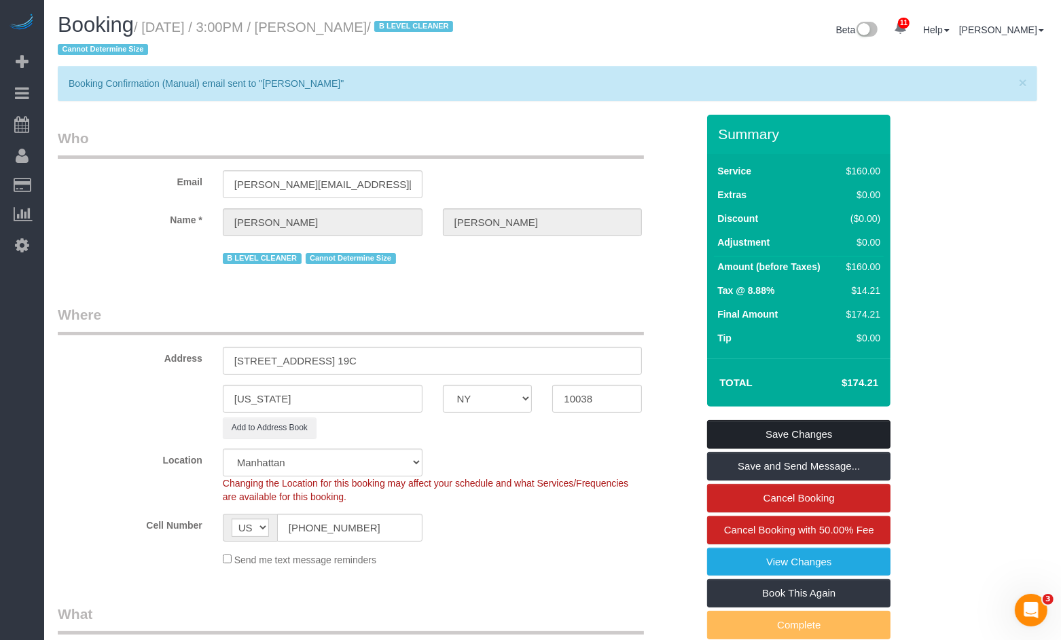
click at [746, 433] on link "Save Changes" at bounding box center [798, 434] width 183 height 29
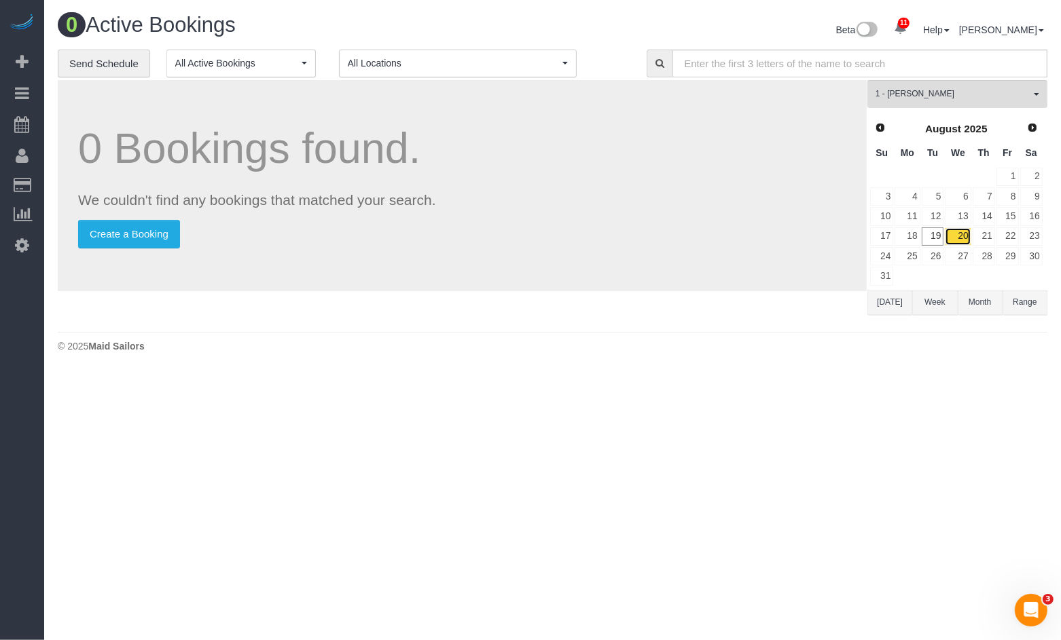
click at [966, 234] on link "20" at bounding box center [958, 236] width 26 height 18
click at [958, 237] on link "20" at bounding box center [958, 236] width 26 height 18
click at [931, 241] on link "19" at bounding box center [932, 236] width 22 height 18
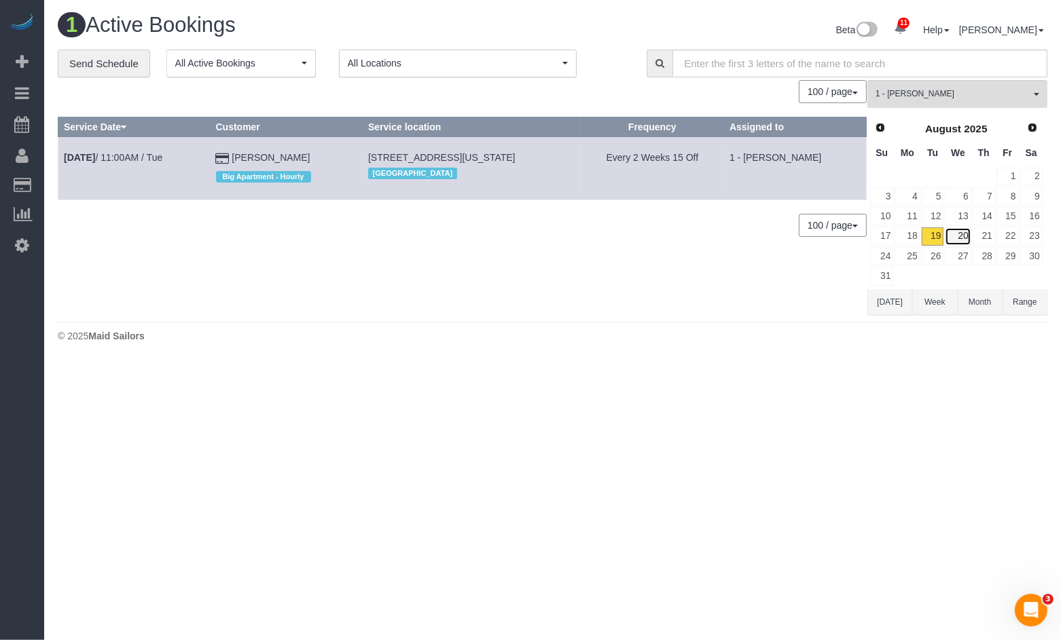
click at [954, 230] on link "20" at bounding box center [958, 236] width 26 height 18
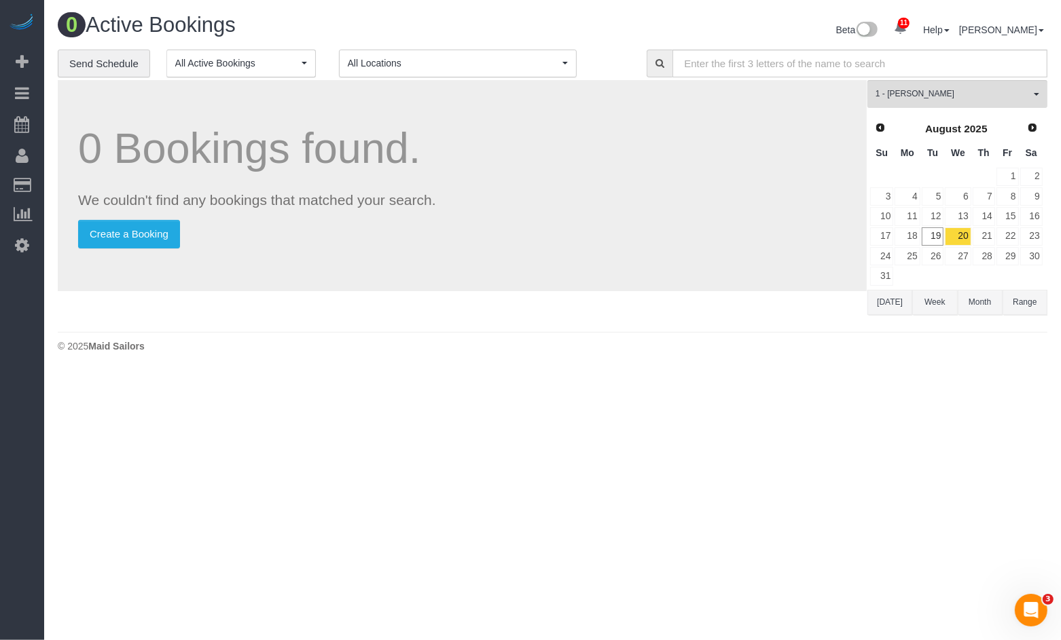
click at [471, 74] on button "All Locations" at bounding box center [458, 64] width 238 height 28
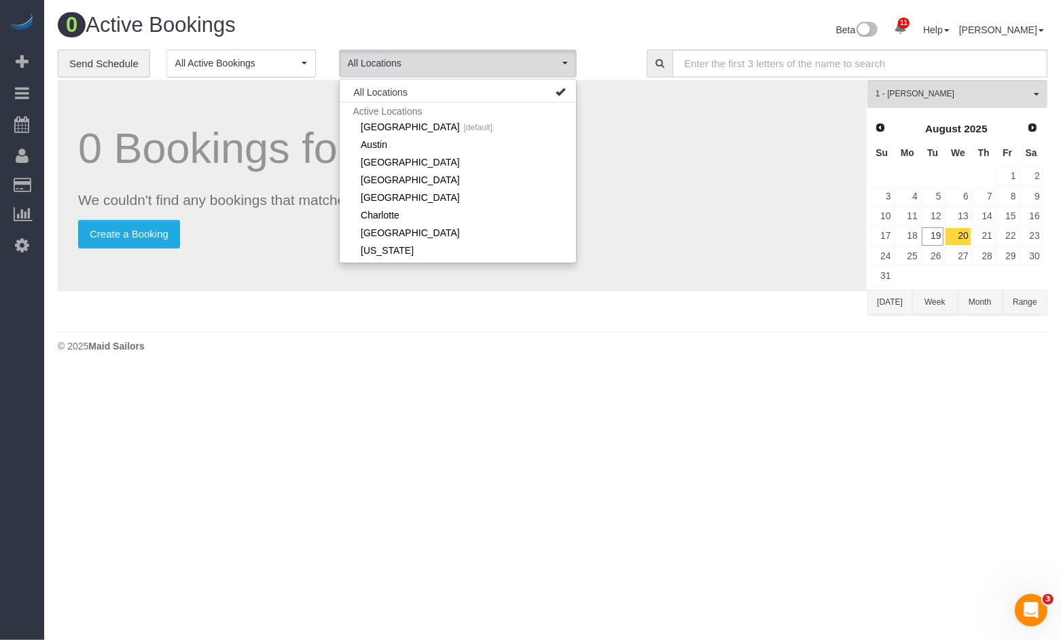
click at [488, 100] on li "All Locations" at bounding box center [458, 92] width 236 height 19
click at [496, 92] on li "All Locations" at bounding box center [458, 92] width 236 height 19
click at [951, 237] on link "20" at bounding box center [958, 236] width 26 height 18
click at [932, 240] on link "19" at bounding box center [932, 236] width 22 height 18
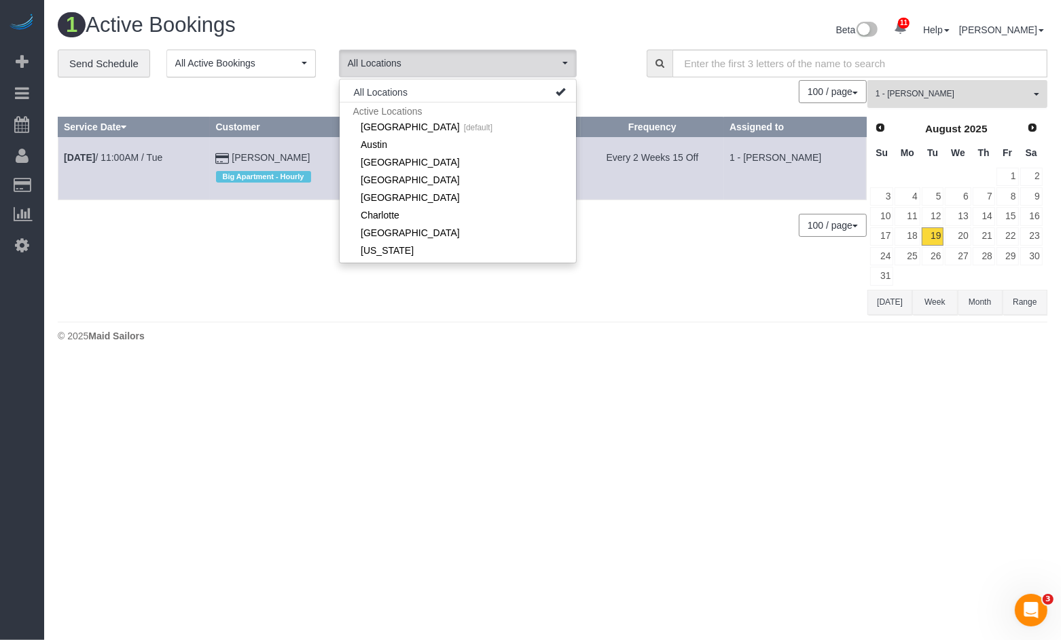
click at [932, 90] on span "1 - [PERSON_NAME]" at bounding box center [952, 94] width 155 height 12
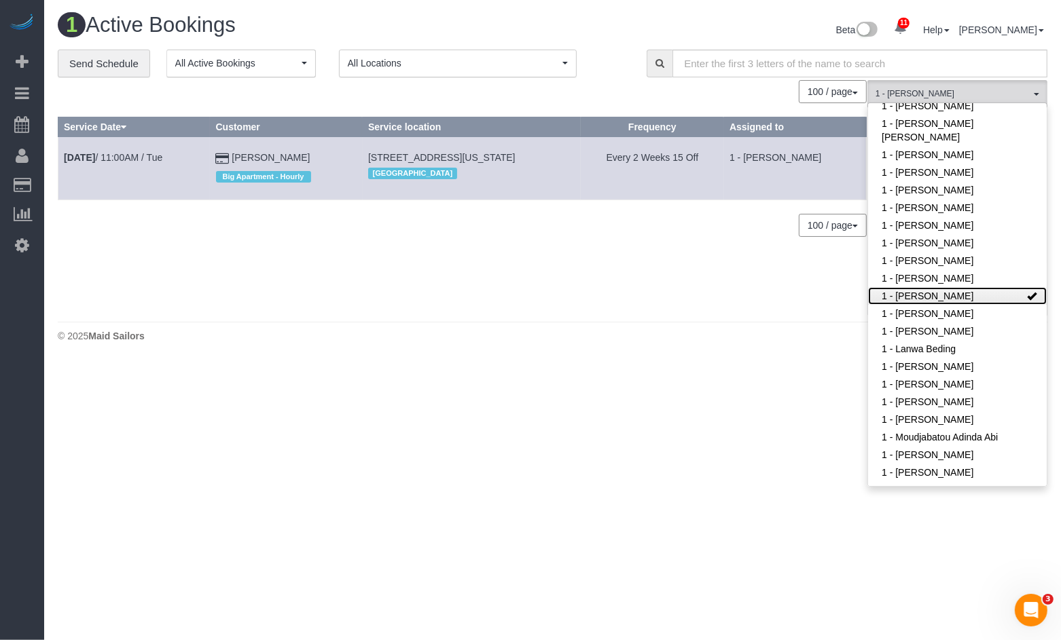
click at [978, 295] on link "1 - [PERSON_NAME]" at bounding box center [957, 296] width 179 height 18
drag, startPoint x: 670, startPoint y: 306, endPoint x: 704, endPoint y: 283, distance: 41.1
click at [670, 306] on div "0 Bookings found. We couldn't find any bookings that matched your search. Creat…" at bounding box center [462, 197] width 809 height 235
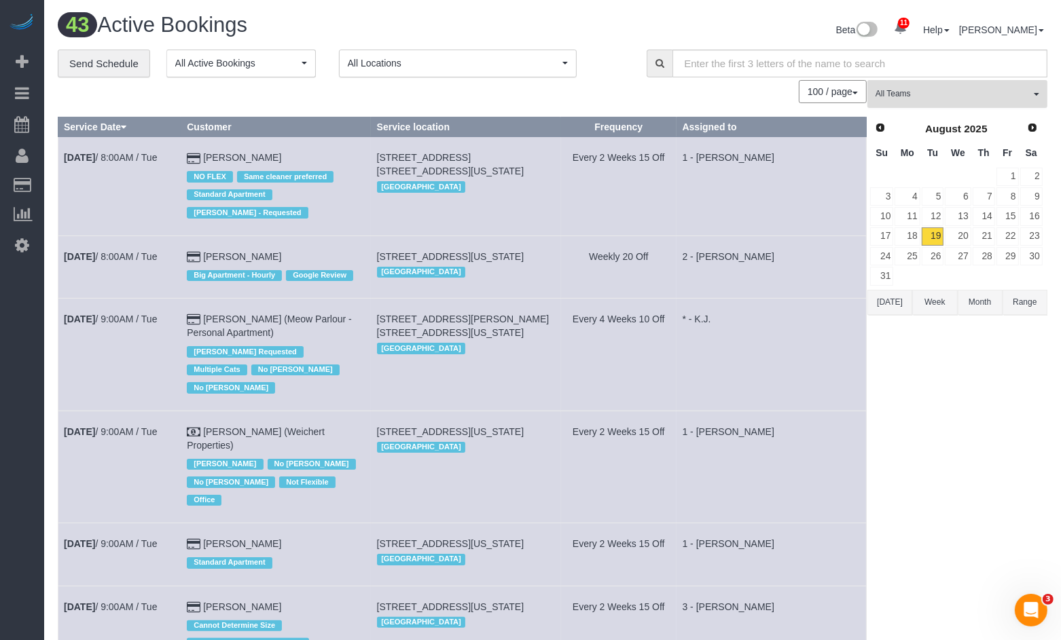
click at [944, 99] on span "All Teams" at bounding box center [952, 94] width 155 height 12
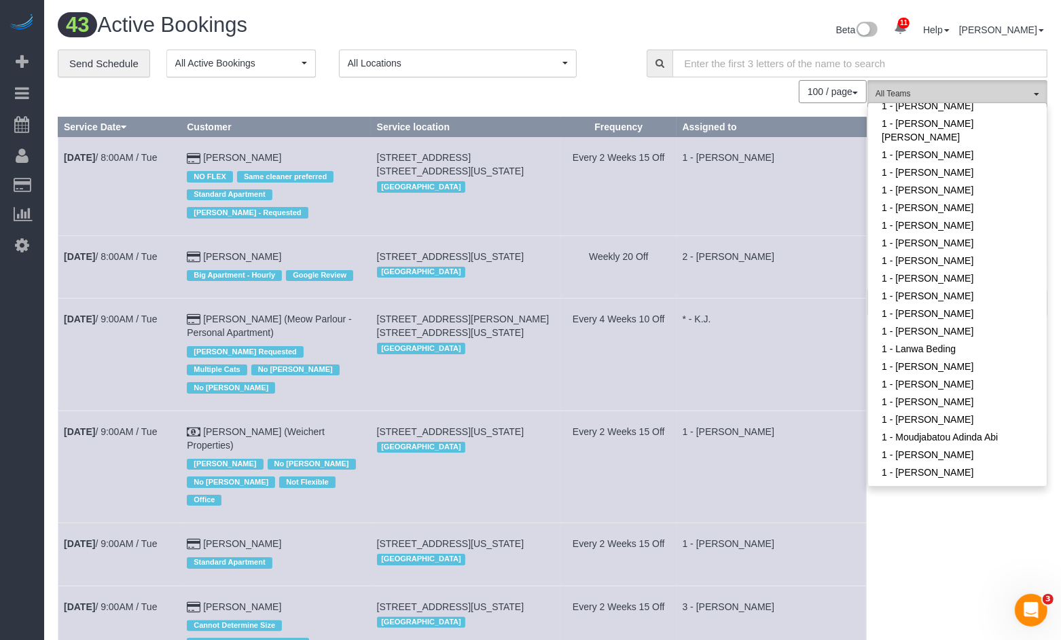
click at [934, 92] on span "All Teams" at bounding box center [952, 94] width 155 height 12
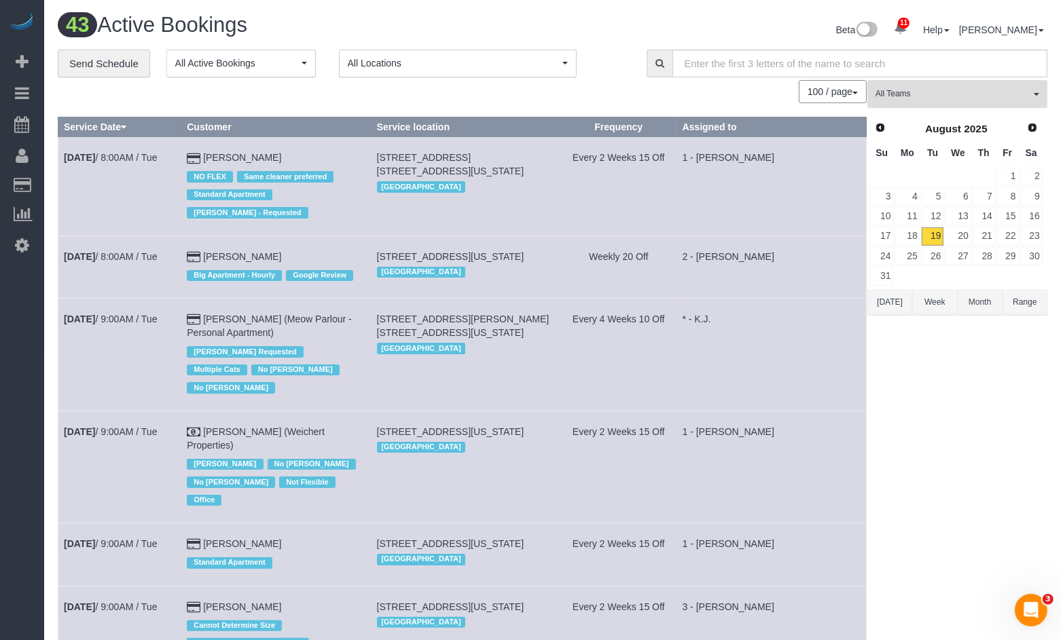
click at [934, 92] on span "All Teams" at bounding box center [952, 94] width 155 height 12
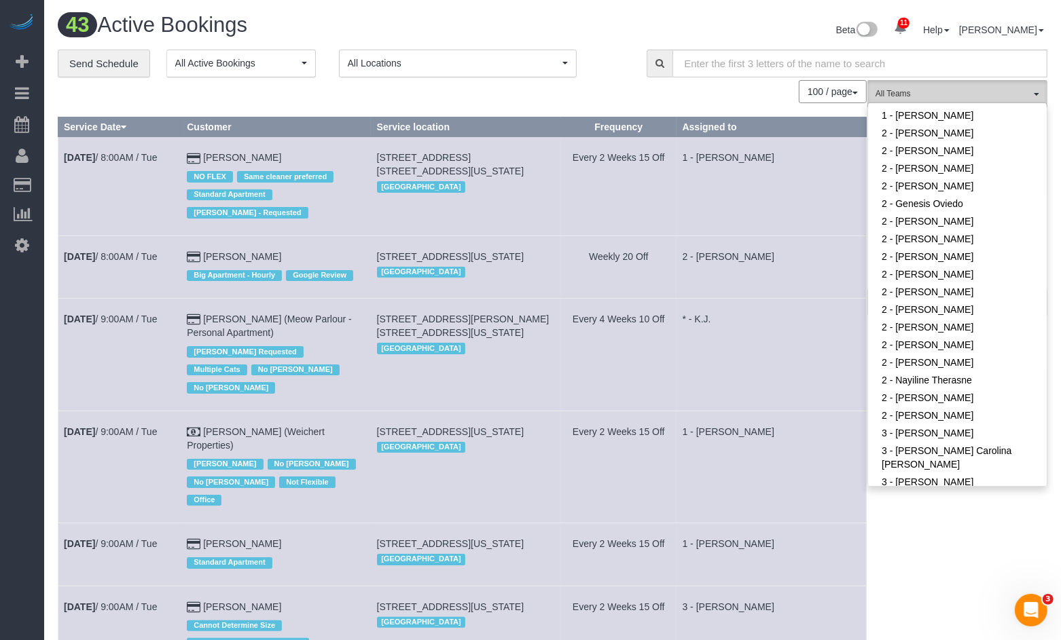
scroll to position [777, 0]
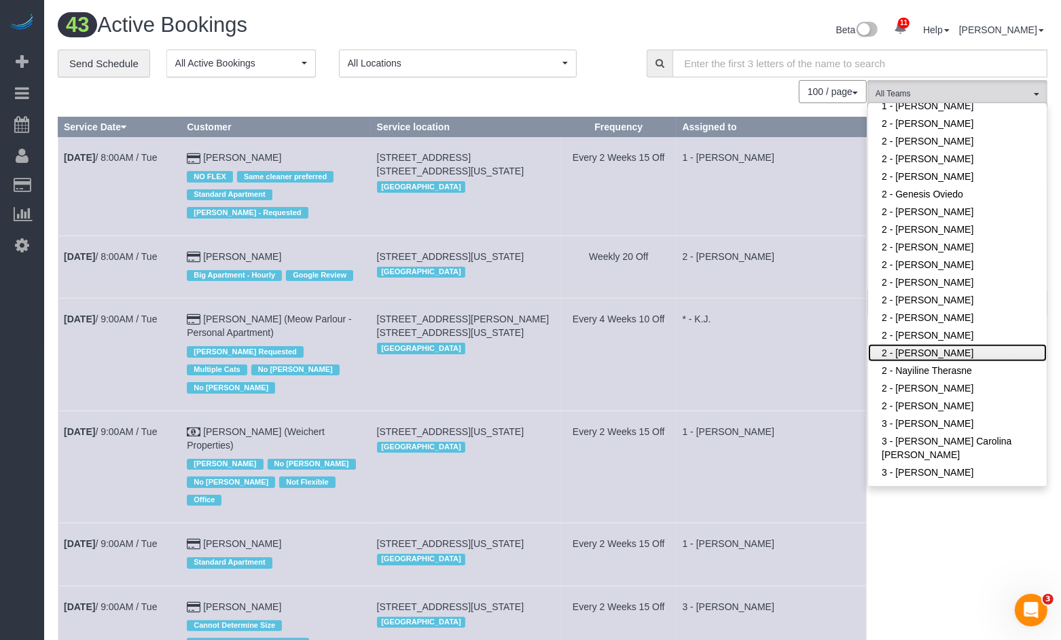
click at [959, 351] on link "2 - [PERSON_NAME]" at bounding box center [957, 353] width 179 height 18
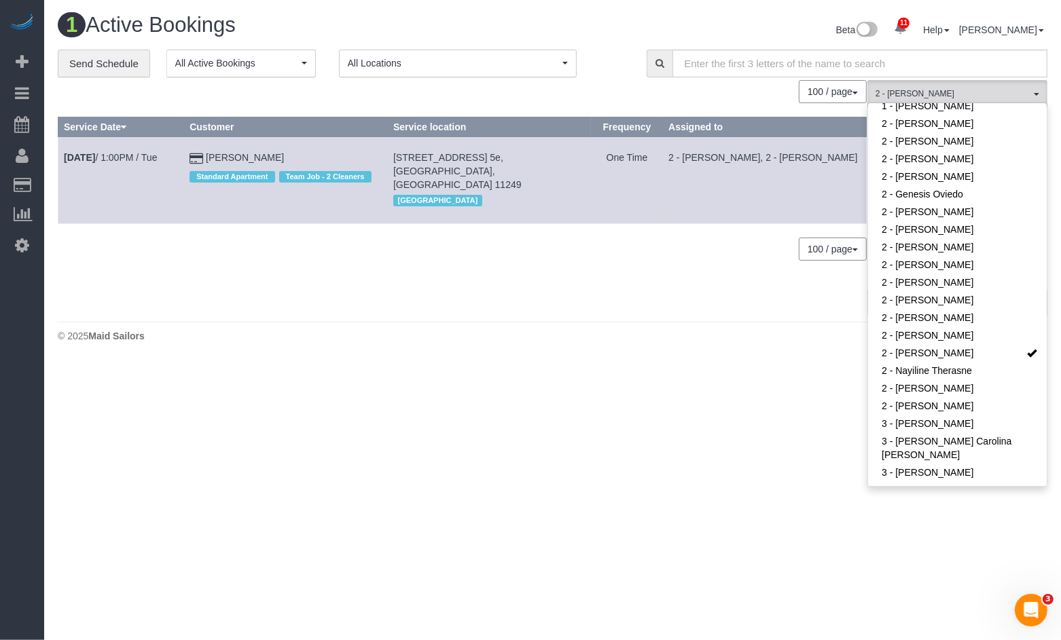
click at [425, 276] on div "0 Bookings found. We couldn't find any bookings that matched your search. Creat…" at bounding box center [462, 197] width 809 height 235
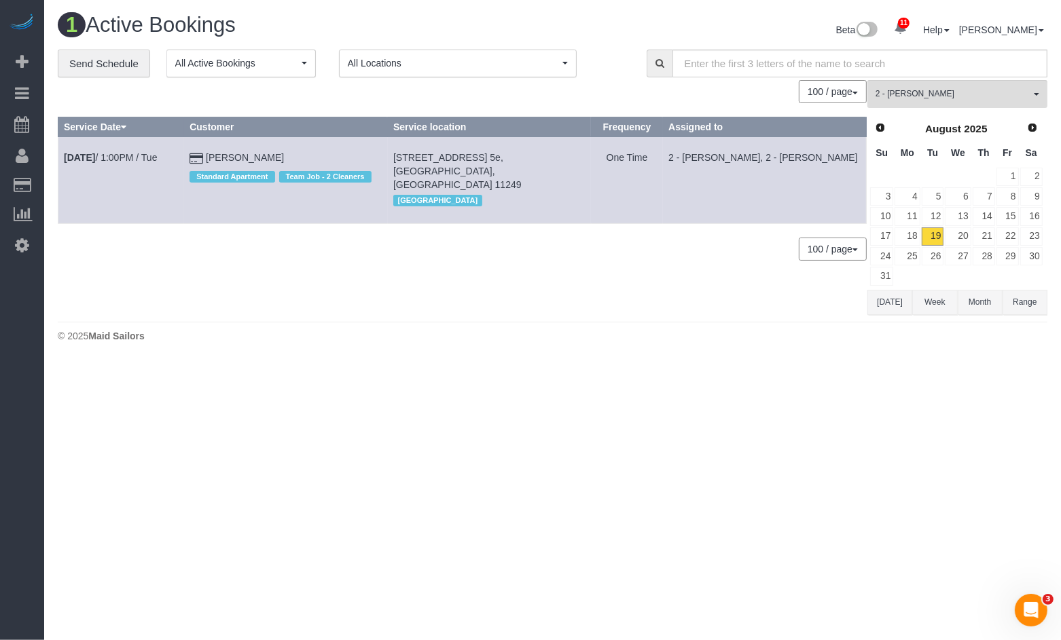
click at [473, 302] on div "0 Bookings found. We couldn't find any bookings that matched your search. Creat…" at bounding box center [462, 197] width 809 height 235
click at [529, 191] on div "[GEOGRAPHIC_DATA]" at bounding box center [489, 200] width 192 height 18
click at [687, 238] on div "100 / page 10 / page 20 / page 30 / page 40 / page 50 / page 100 / page" at bounding box center [462, 249] width 809 height 23
click at [1021, 95] on span "2 - [PERSON_NAME]" at bounding box center [952, 94] width 155 height 12
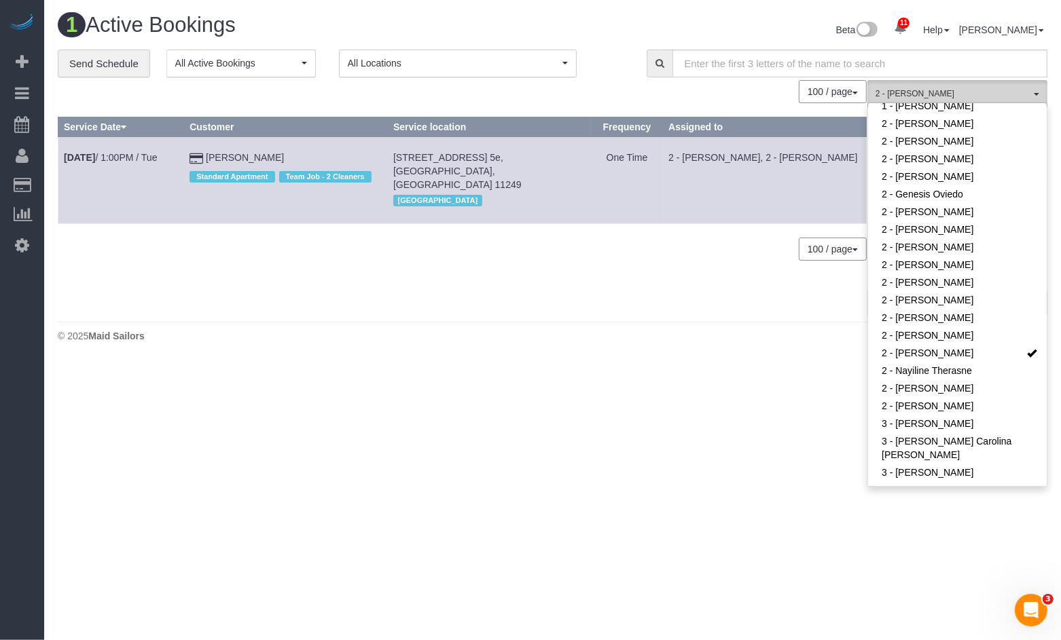
click at [1036, 93] on span "button" at bounding box center [1035, 94] width 5 height 3
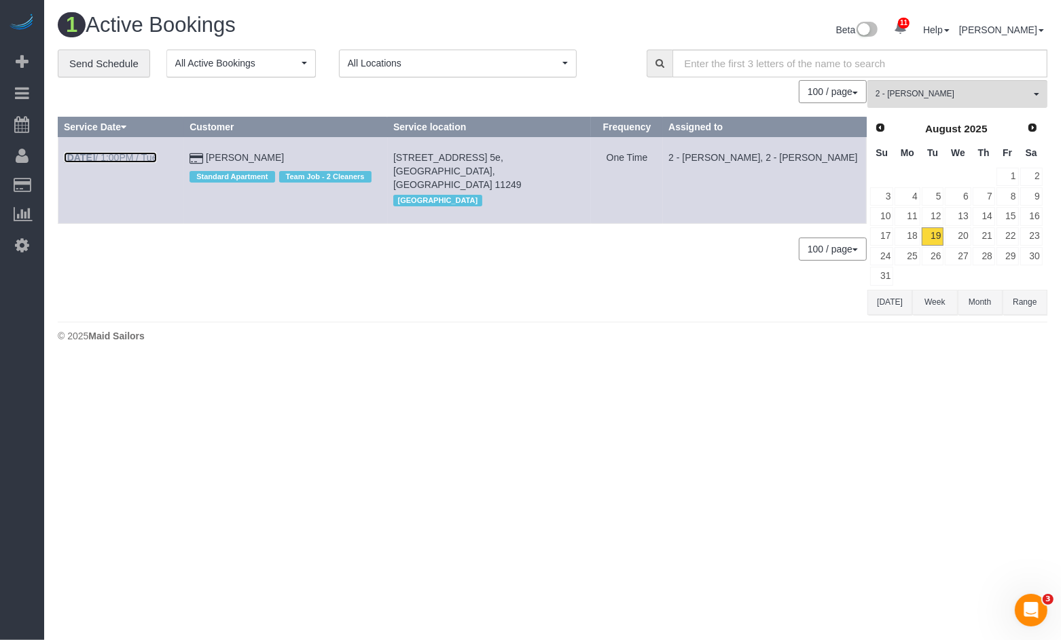
click at [139, 155] on link "Aug 19th / 1:00PM / Tue" at bounding box center [110, 157] width 93 height 11
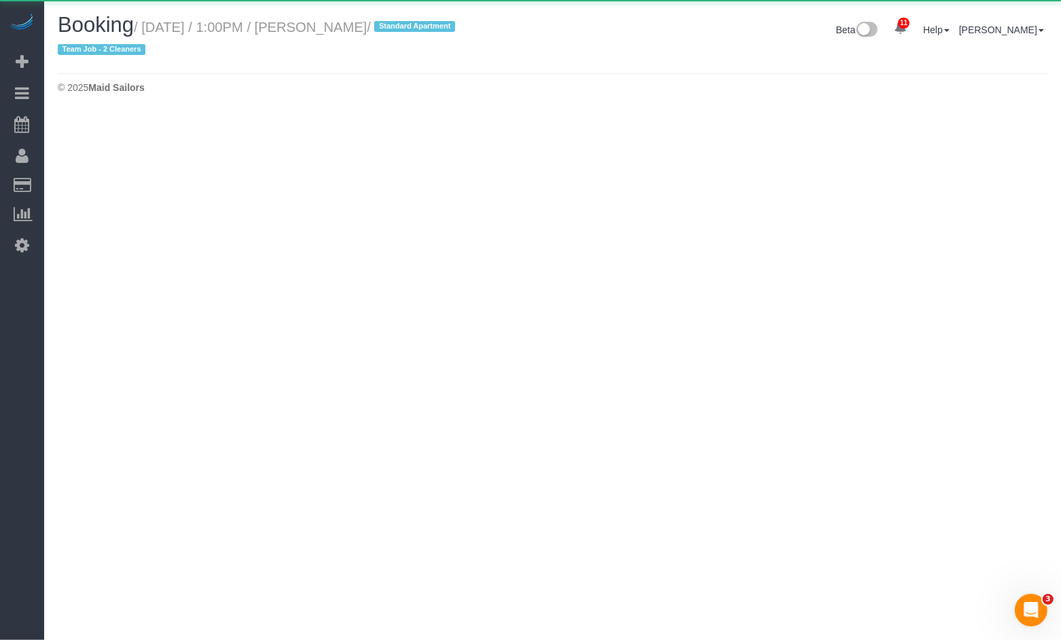
select select "NY"
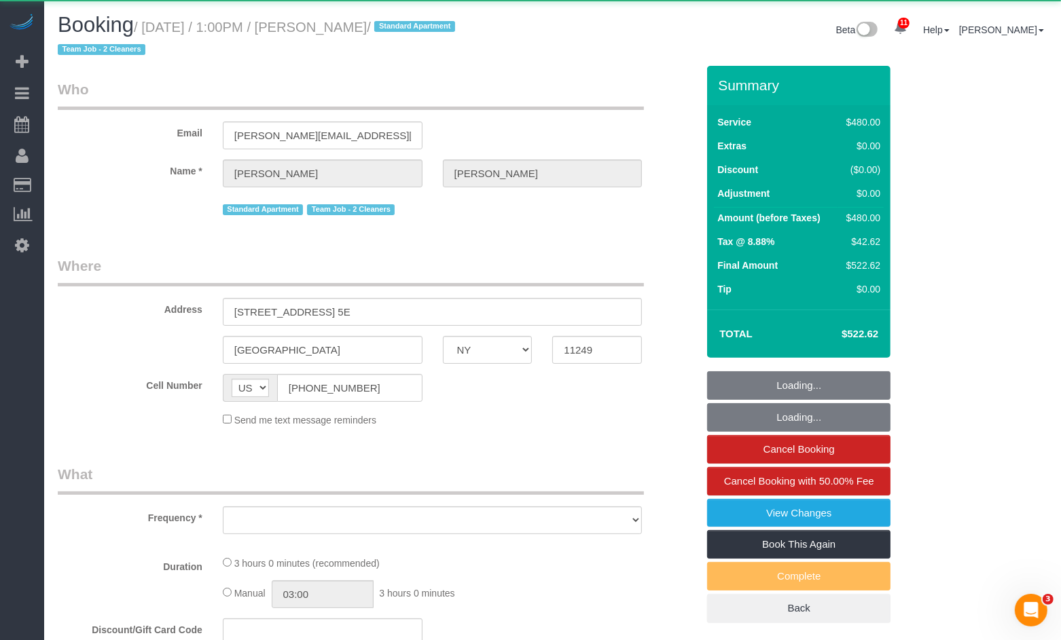
select select "object:5678"
select select "2"
select select "180"
select select "spot51"
select select "number:89"
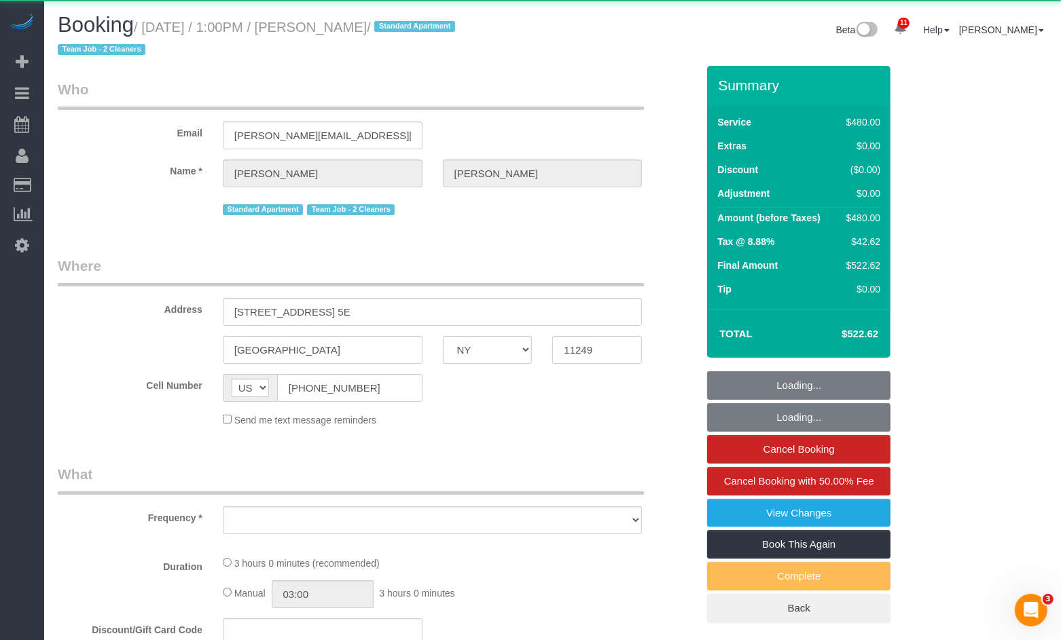
select select "number:90"
select select "number:15"
select select "number:7"
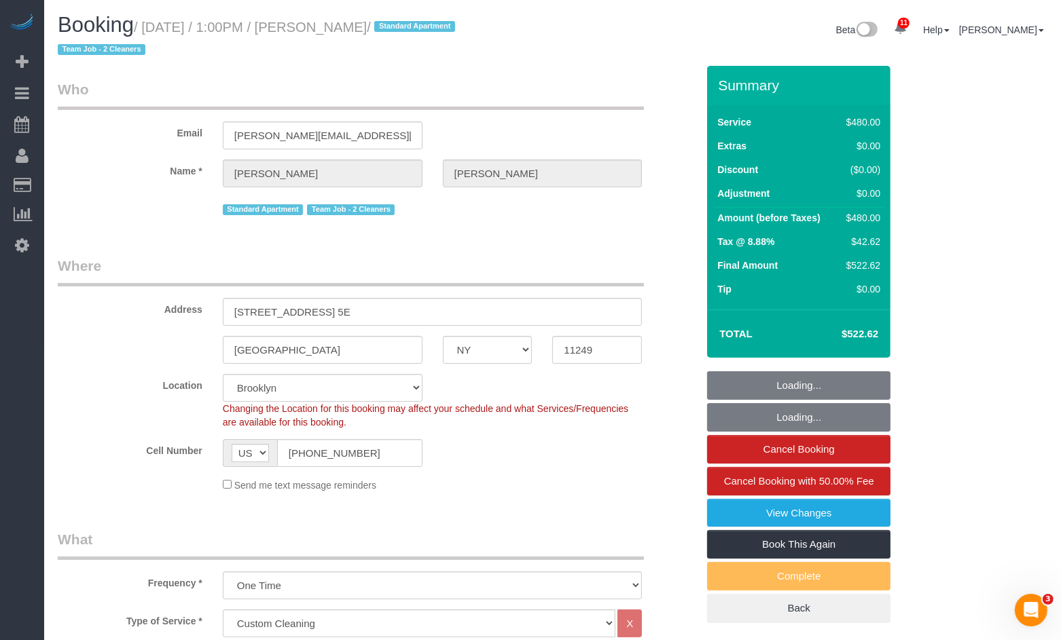
select select "object:5961"
select select "string:stripe-pm_1PK3kH4VGloSiKo7s3UYEN32"
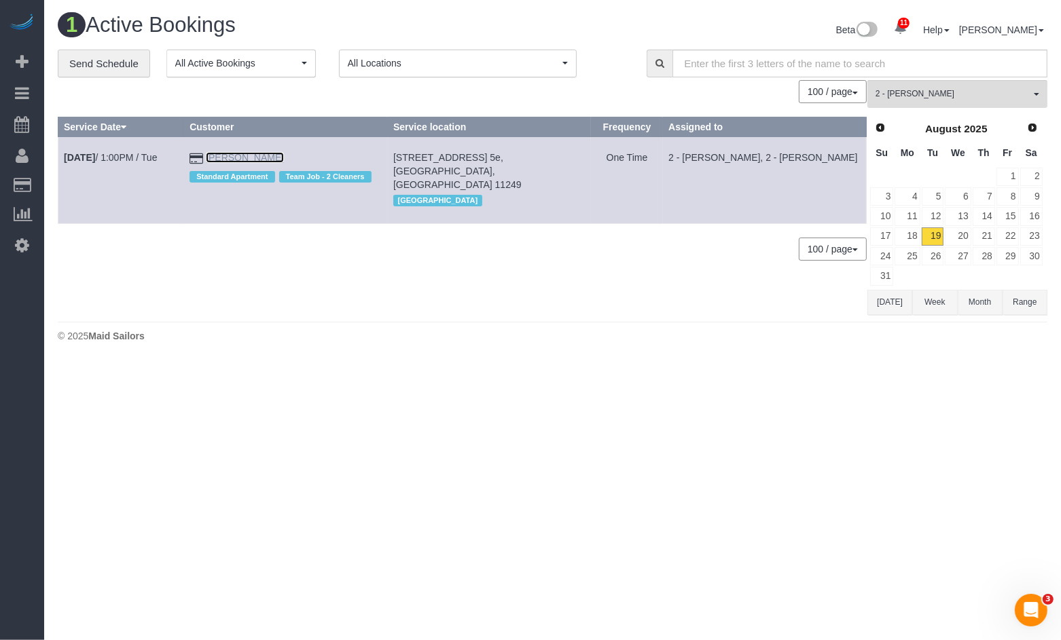
click at [247, 156] on link "Maren Orrell" at bounding box center [245, 157] width 78 height 11
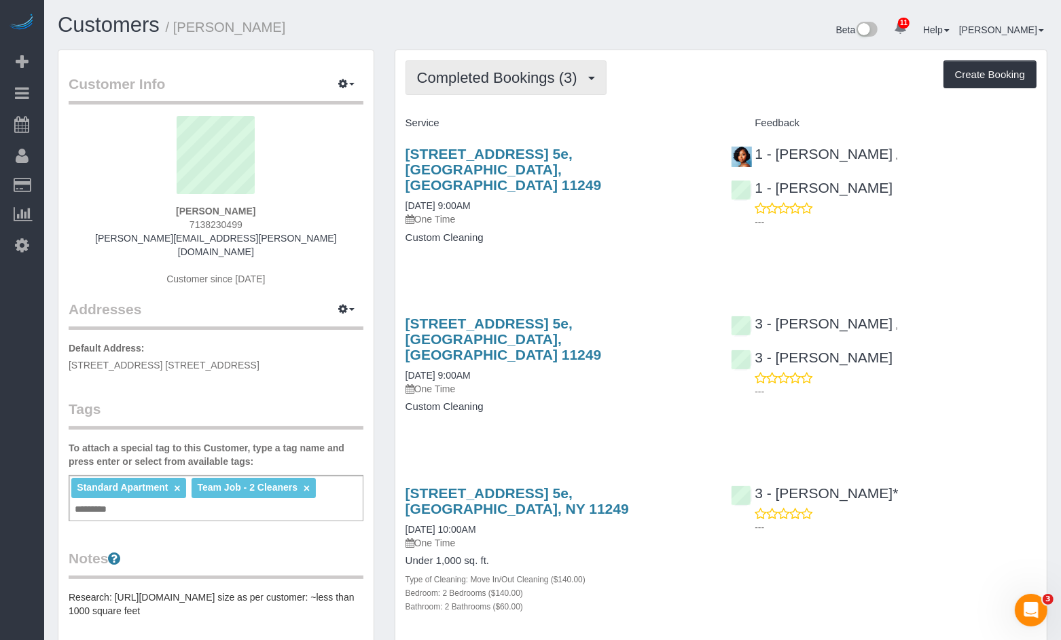
click at [526, 86] on button "Completed Bookings (3)" at bounding box center [505, 77] width 201 height 35
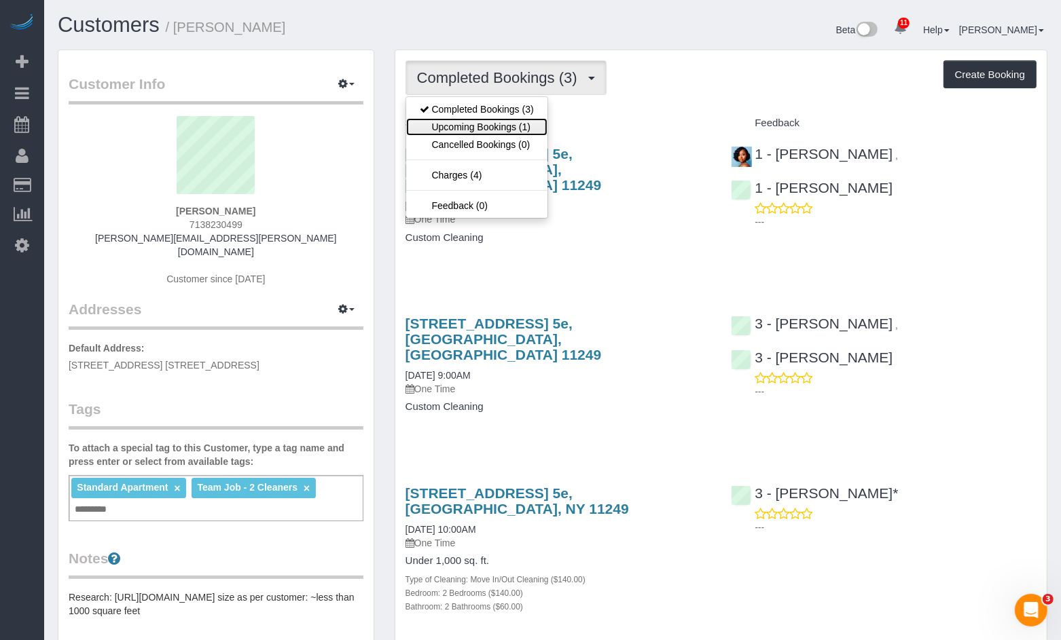
click at [507, 132] on link "Upcoming Bookings (1)" at bounding box center [476, 127] width 141 height 18
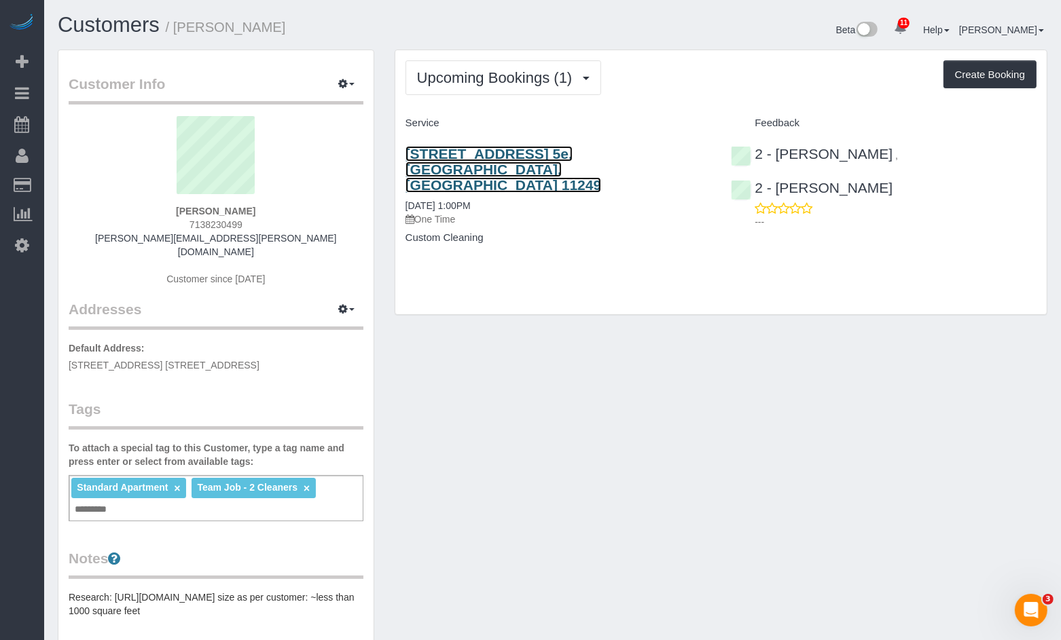
click at [570, 160] on link "90 North 5th Street, Apt. 5e, Brooklyn, NY 11249" at bounding box center [503, 169] width 196 height 47
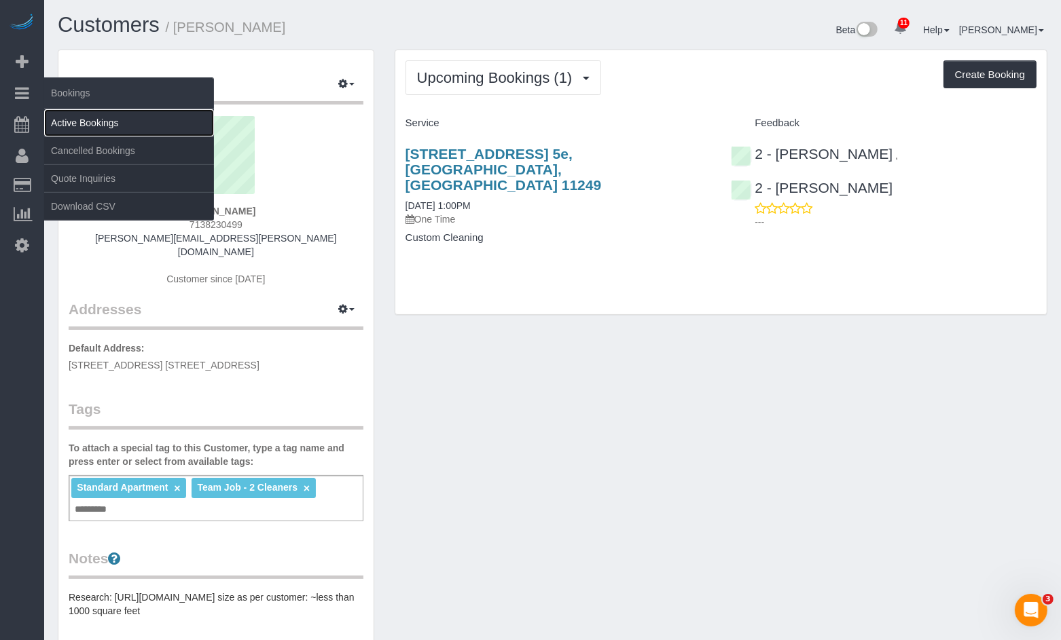
click at [77, 125] on link "Active Bookings" at bounding box center [129, 122] width 170 height 27
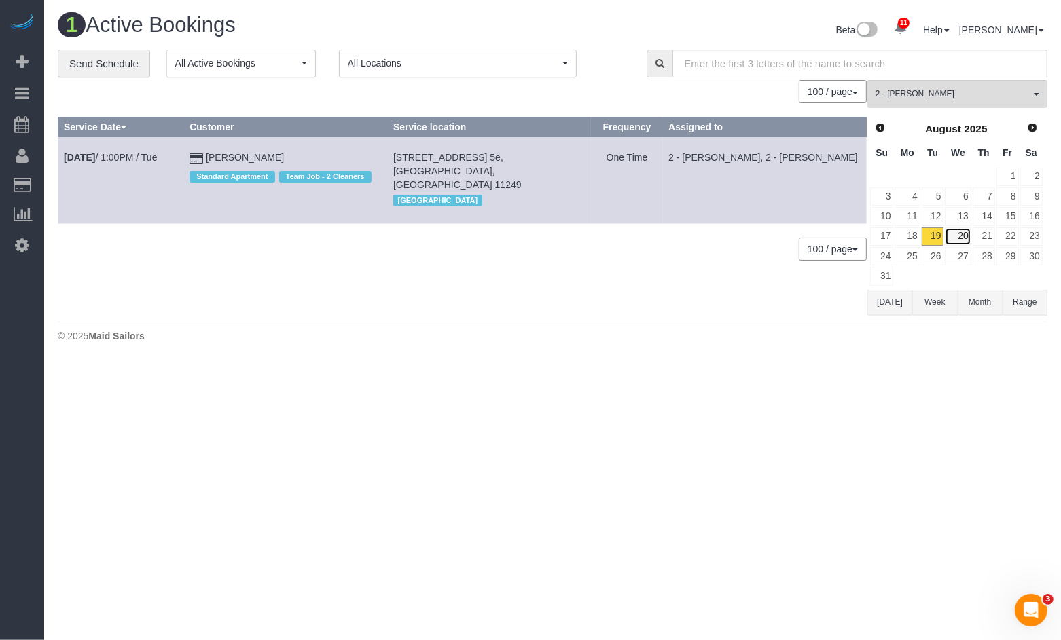
click at [957, 238] on link "20" at bounding box center [958, 236] width 26 height 18
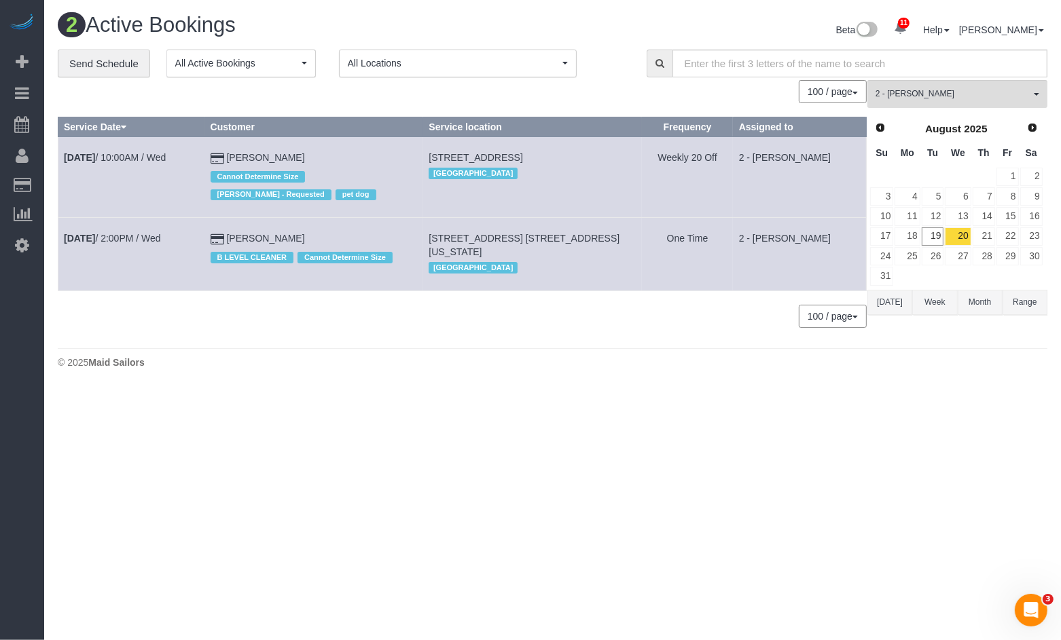
click at [583, 291] on div "0 Bookings found. We couldn't find any bookings that matched your search. Creat…" at bounding box center [462, 210] width 809 height 261
click at [130, 240] on link "Aug 20th / 2:00PM / Wed" at bounding box center [112, 238] width 97 height 11
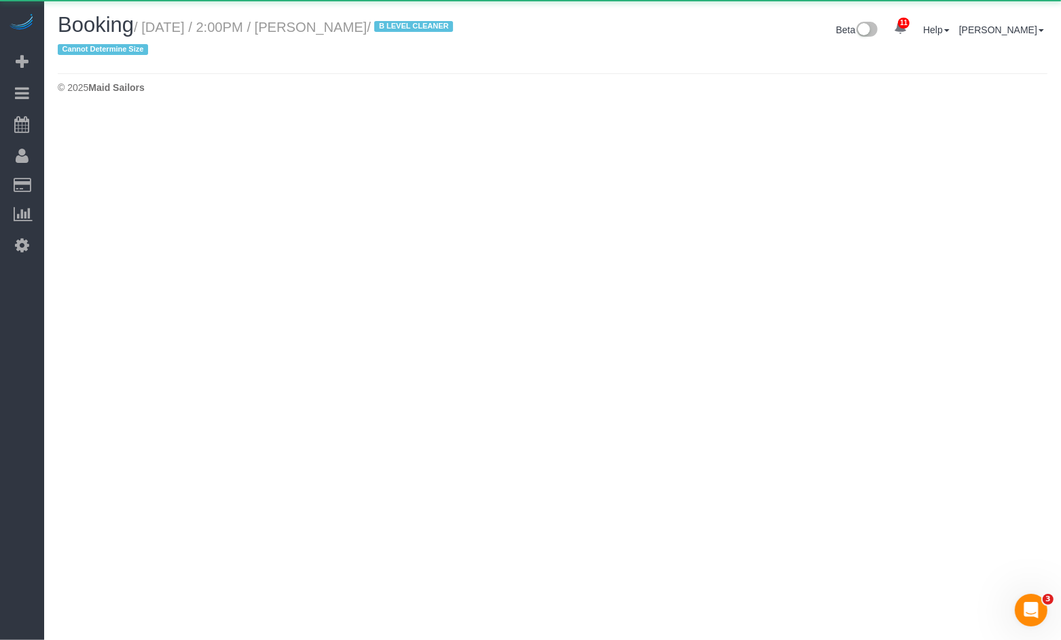
select select "NY"
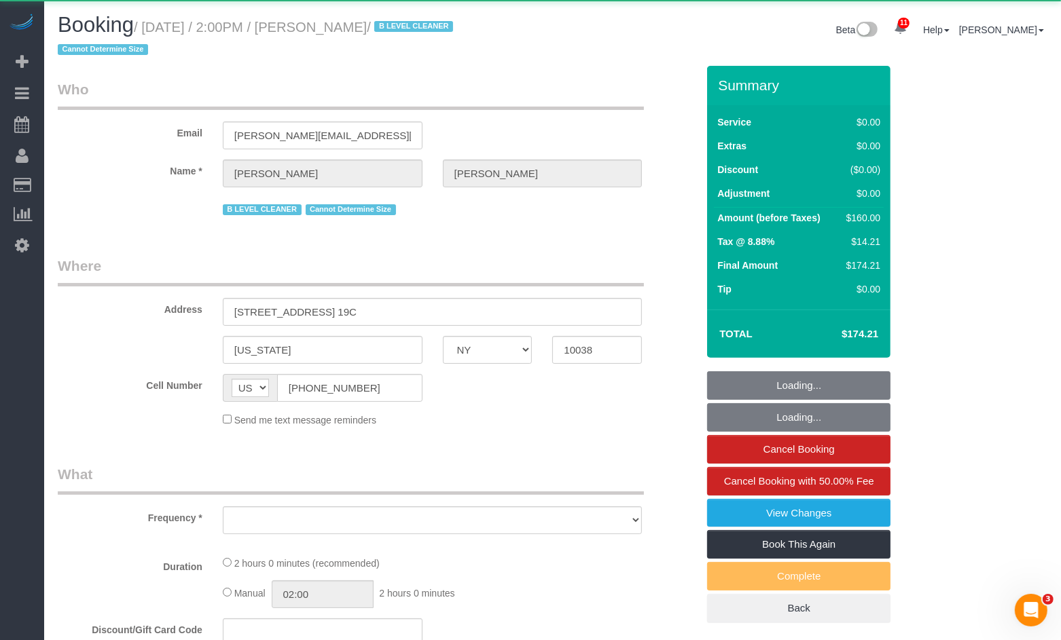
select select "number:62"
select select "number:76"
select select "number:15"
select select "number:5"
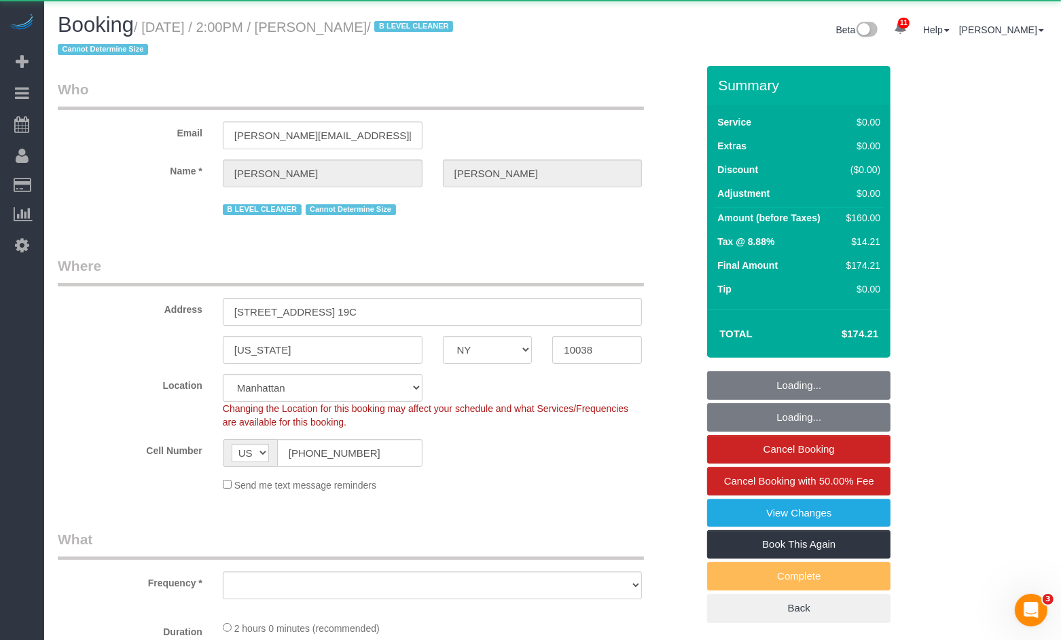
select select "object:8235"
select select "string:stripe-pm_1R8PjM4VGloSiKo7MIM7lJkg"
select select "1"
select select "spot90"
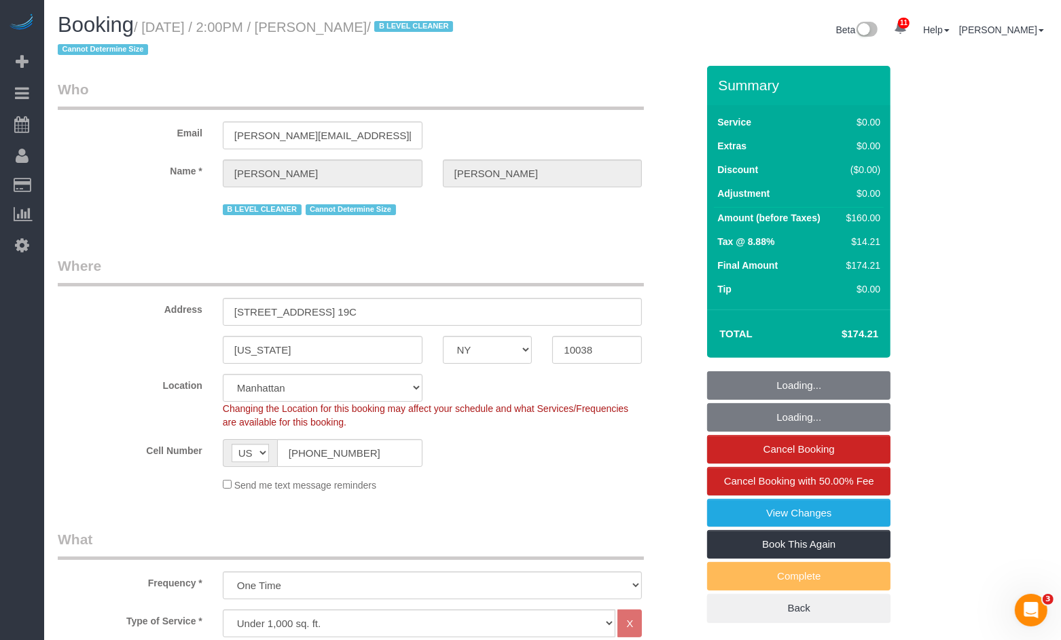
select select "object:8760"
select select "1"
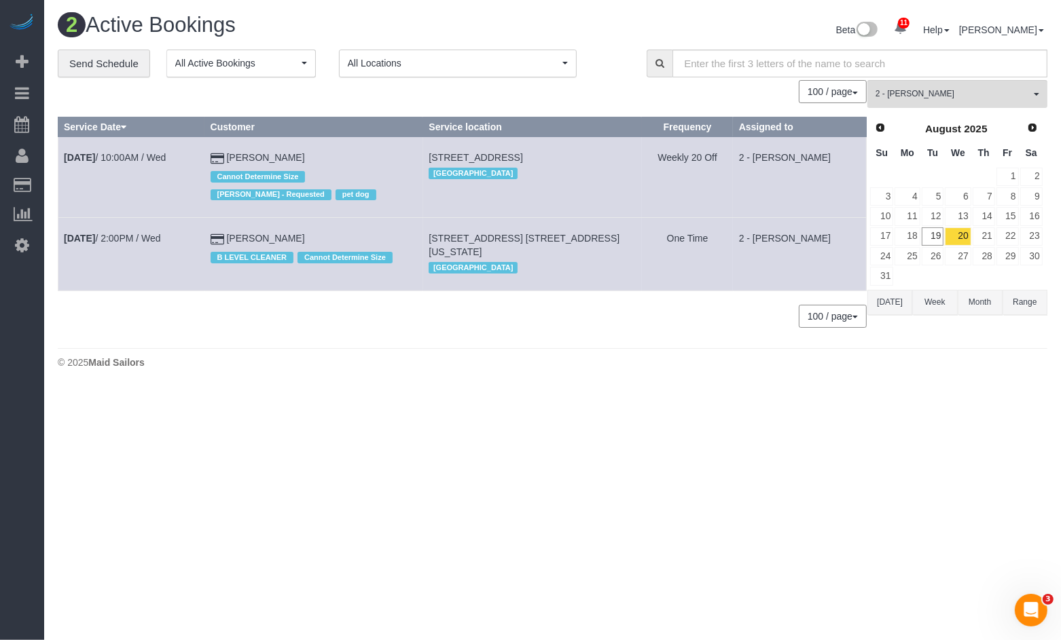
click at [459, 332] on div "0 Bookings found. We couldn't find any bookings that matched your search. Creat…" at bounding box center [462, 210] width 809 height 261
click at [1037, 92] on button "2 - Milagros Ramirez All Teams" at bounding box center [957, 94] width 180 height 28
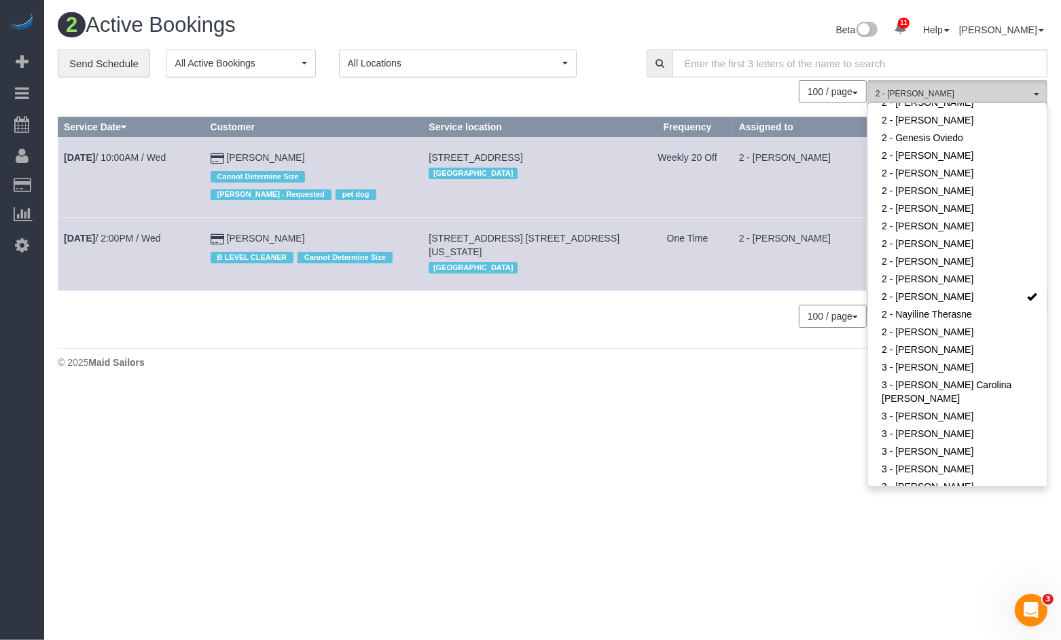
click at [1036, 96] on button "2 - Milagros Ramirez All Teams" at bounding box center [957, 94] width 180 height 28
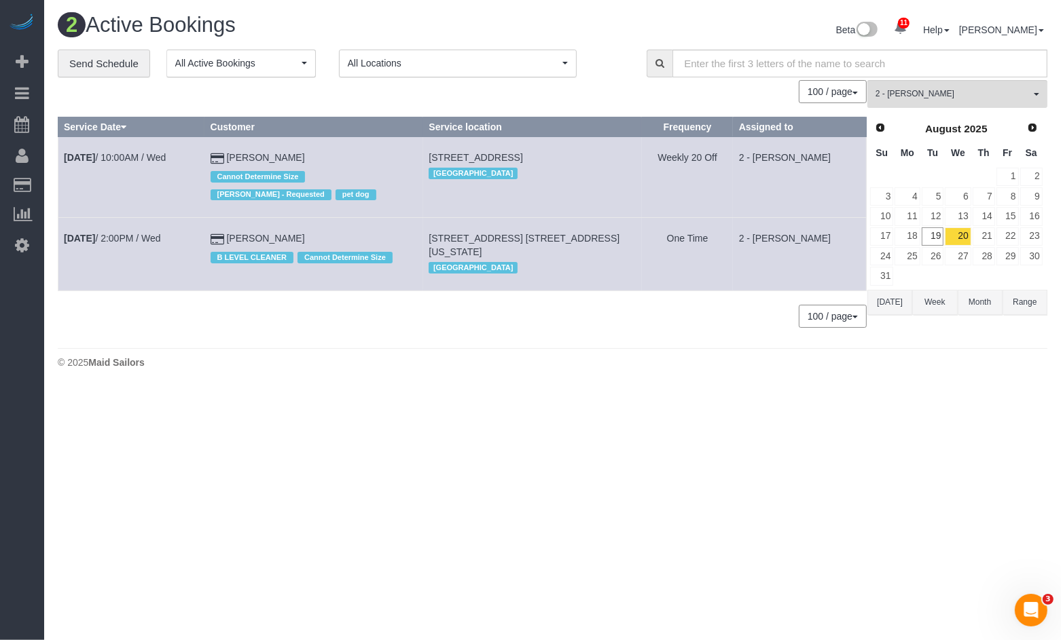
click at [490, 331] on div "0 Bookings found. We couldn't find any bookings that matched your search. Creat…" at bounding box center [462, 210] width 809 height 261
click at [663, 258] on td "One Time" at bounding box center [687, 254] width 91 height 73
click at [69, 121] on span "Scheduler" at bounding box center [129, 124] width 170 height 31
click at [111, 65] on link "Send Schedule" at bounding box center [104, 64] width 92 height 29
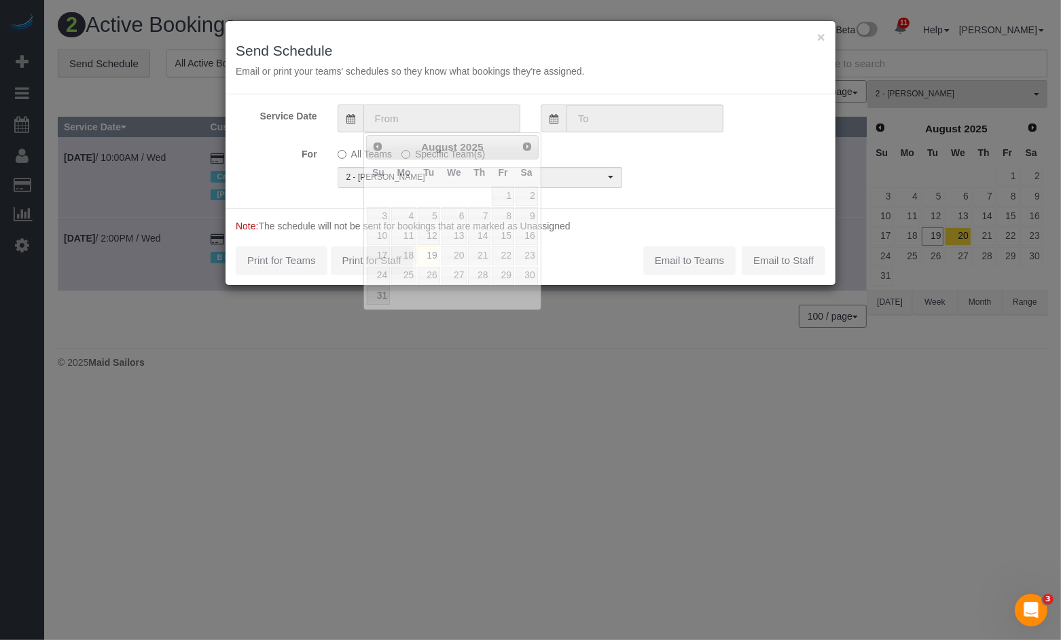
click at [422, 123] on input "text" at bounding box center [441, 119] width 157 height 28
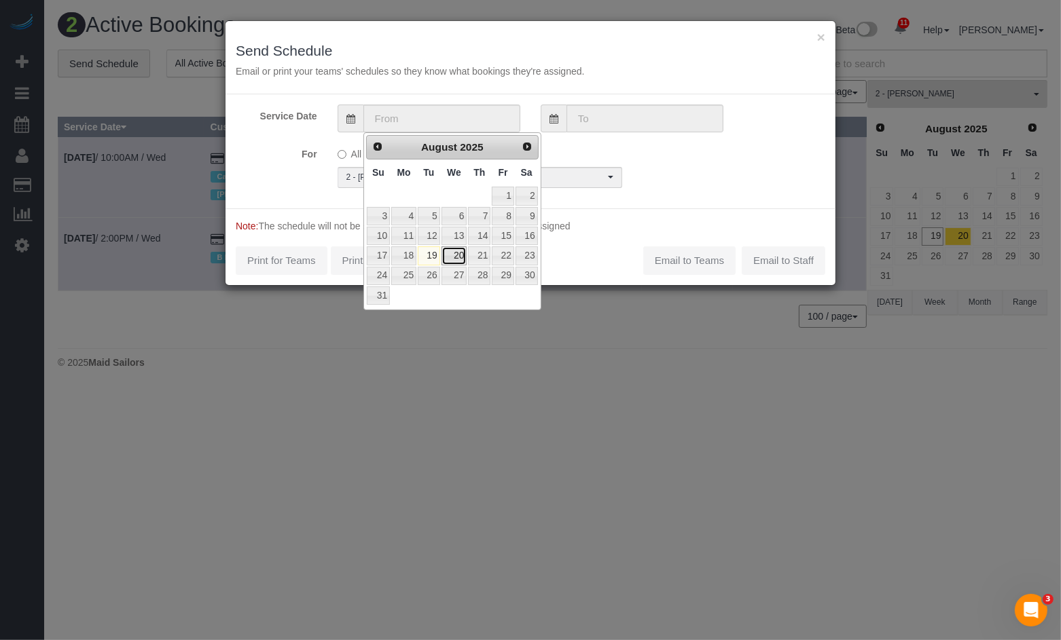
click at [454, 253] on link "20" at bounding box center [454, 255] width 26 height 18
type input "[DATE]"
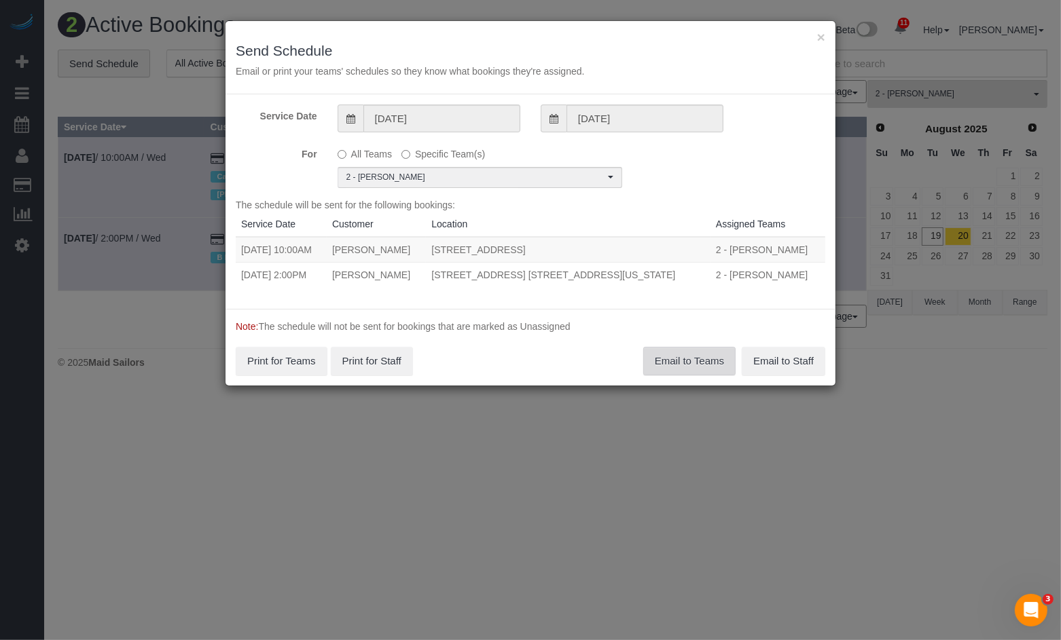
click at [668, 367] on button "Email to Teams" at bounding box center [689, 361] width 92 height 29
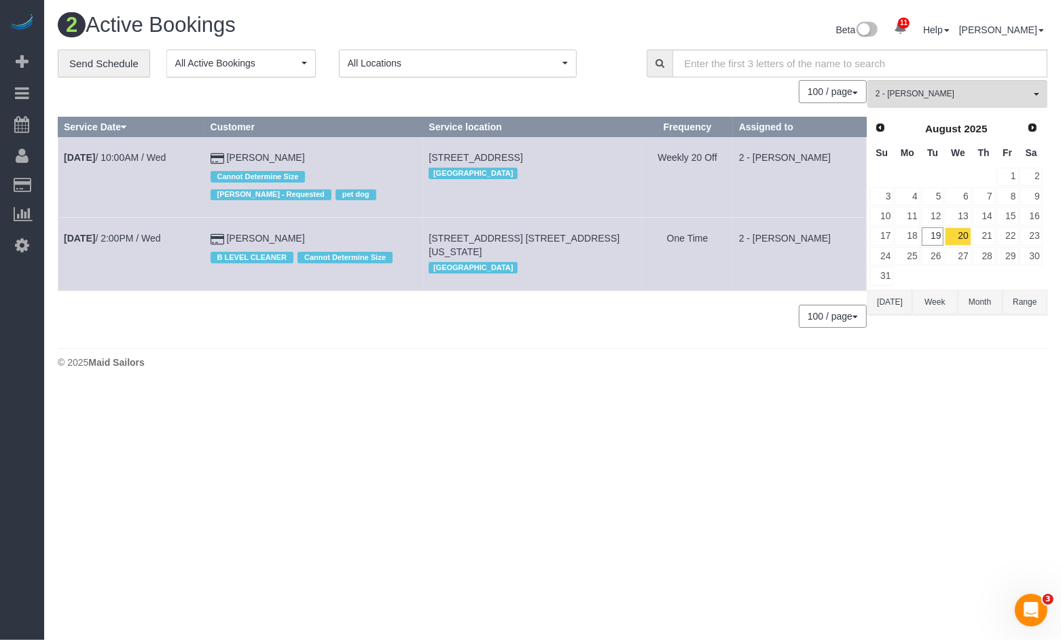
drag, startPoint x: 189, startPoint y: 156, endPoint x: 101, endPoint y: 170, distance: 89.4
click at [62, 160] on td "Aug 20th / 10:00AM / Wed" at bounding box center [131, 177] width 147 height 81
copy link "Aug 20th / 10:00AM / Wed"
drag, startPoint x: 431, startPoint y: 152, endPoint x: 633, endPoint y: 156, distance: 201.7
click at [635, 155] on tr "Aug 20th / 10:00AM / Wed David Mulle Cannot Determine Size Eveling Mercado - Re…" at bounding box center [462, 177] width 808 height 81
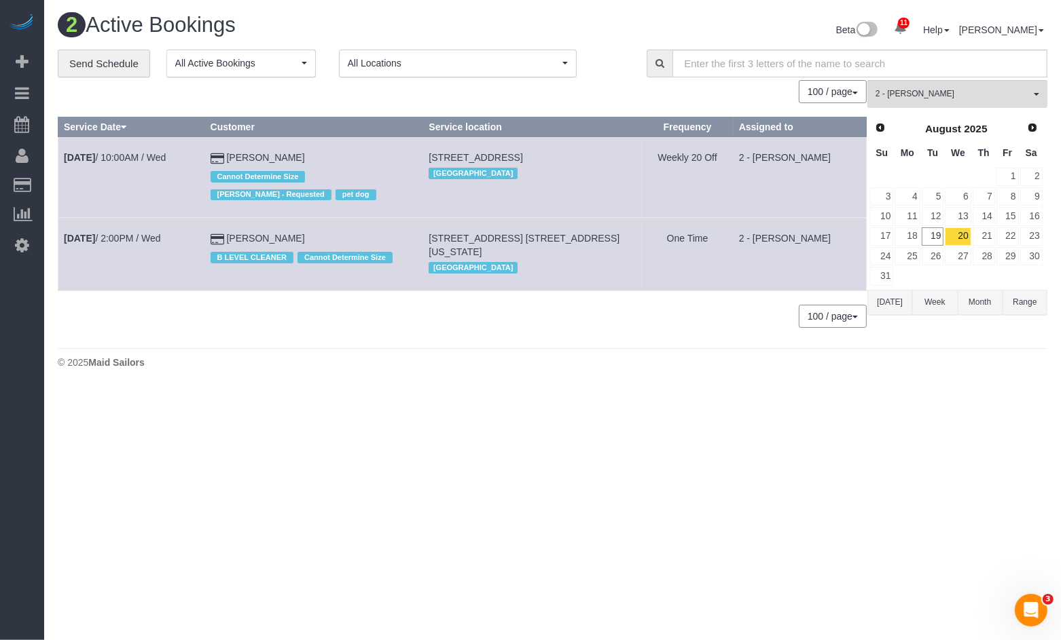
copy tr "Cannot Determine Size Eveling Mercado - Requested pet dog 33 Bond Street, Apt 8…"
drag, startPoint x: 638, startPoint y: 238, endPoint x: 440, endPoint y: 236, distance: 198.3
click at [440, 236] on td "29 Cliff Street, Apt. 19c, New York, NY 10038 Manhattan" at bounding box center [532, 254] width 219 height 73
copy span "29 Cliff Street, Apt. 19c, New York, NY 10038"
click at [134, 58] on link "Send Schedule" at bounding box center [104, 64] width 92 height 29
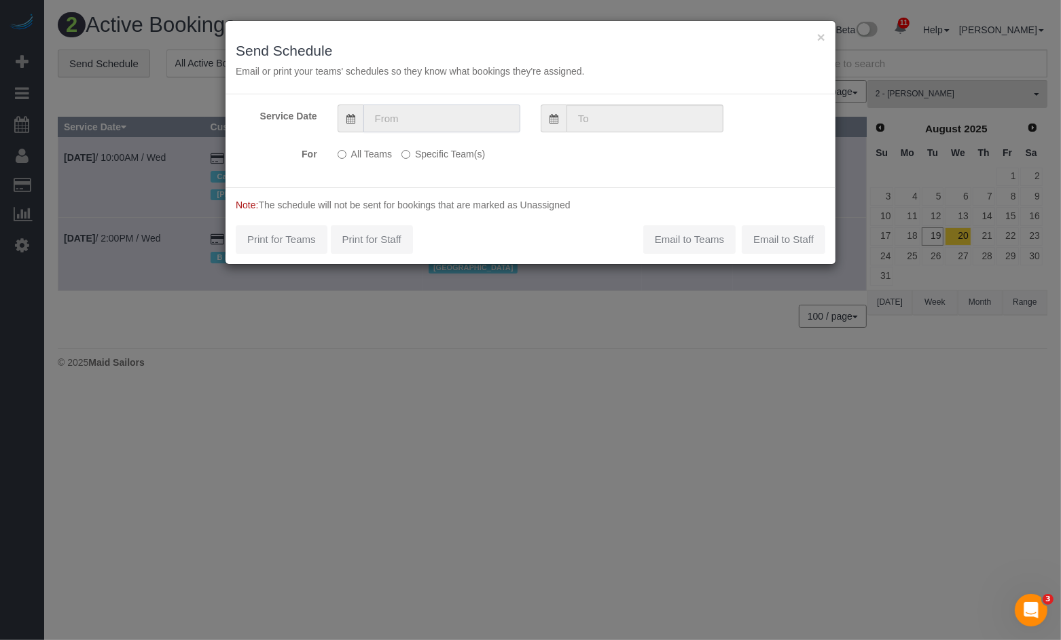
click at [428, 120] on input "text" at bounding box center [441, 119] width 157 height 28
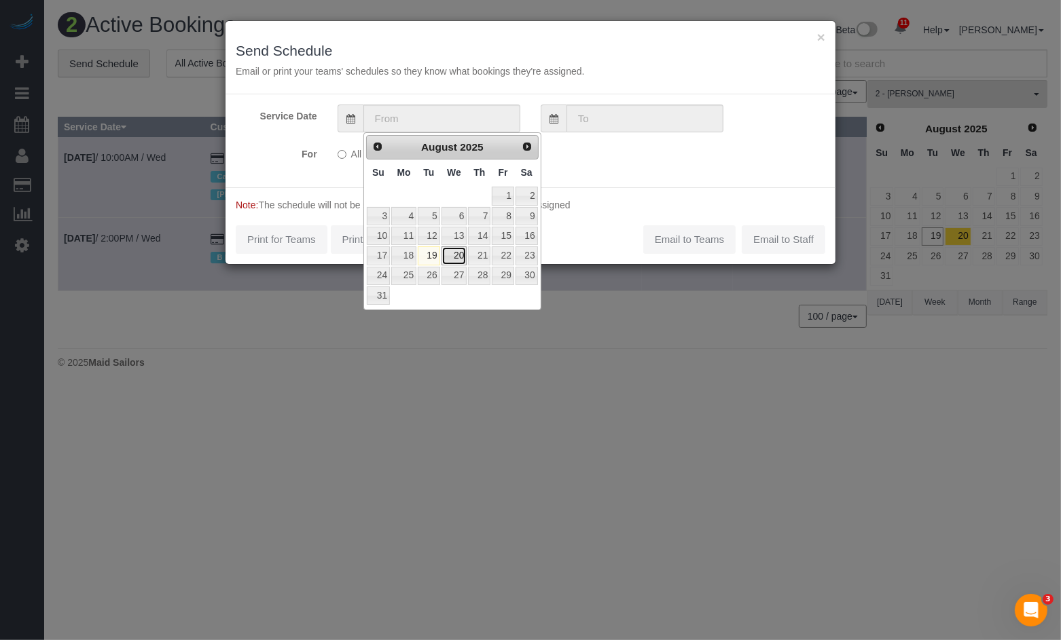
click at [447, 251] on link "20" at bounding box center [454, 255] width 26 height 18
type input "[DATE]"
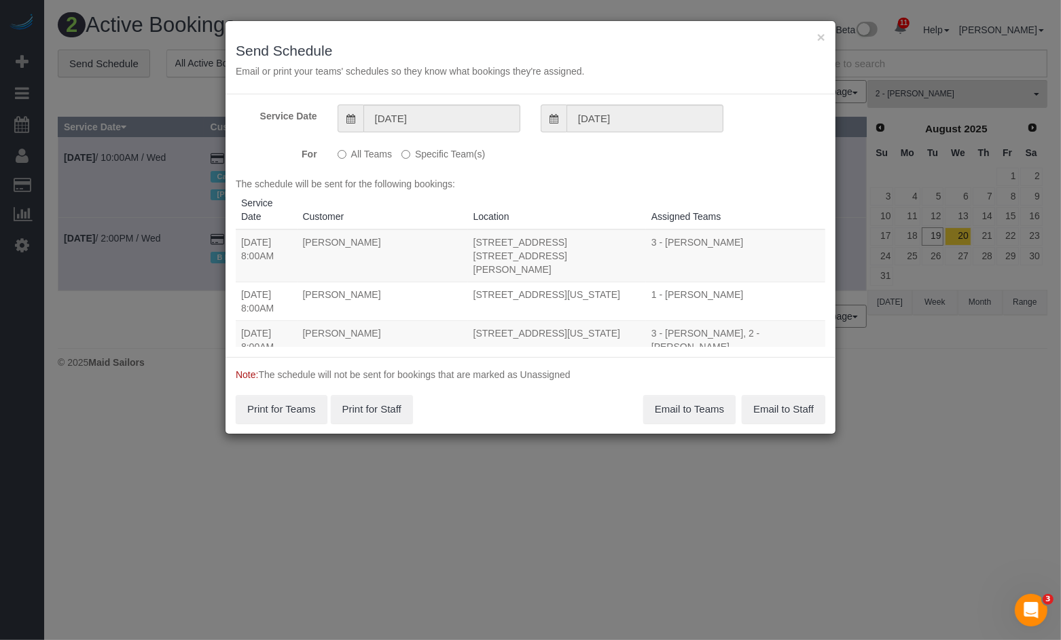
click at [419, 153] on label "Specific Team(s)" at bounding box center [443, 152] width 84 height 18
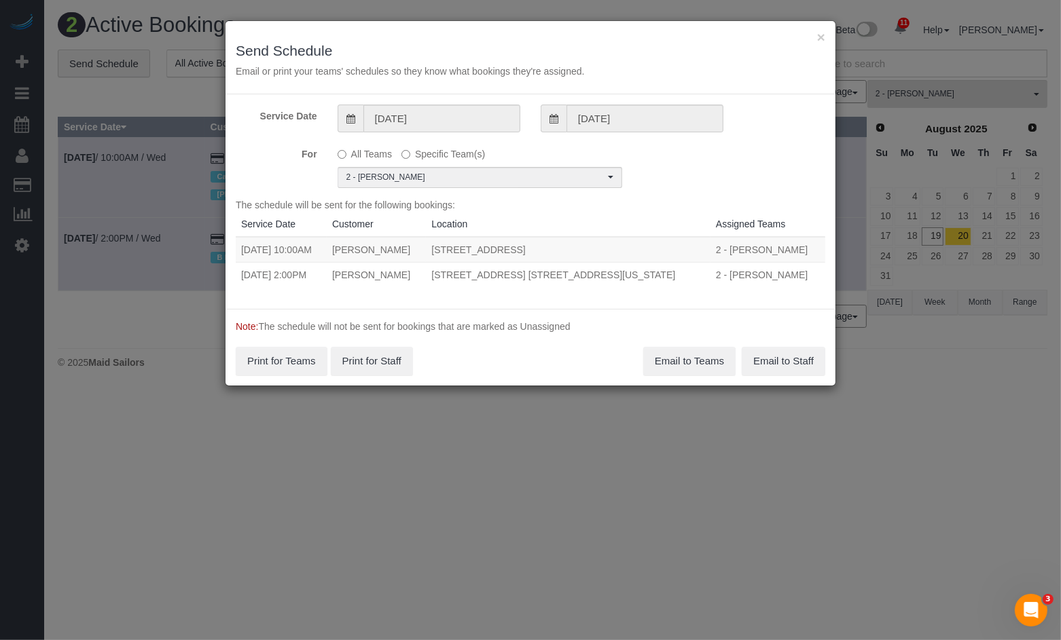
drag, startPoint x: 270, startPoint y: 247, endPoint x: 621, endPoint y: 280, distance: 353.2
click at [799, 279] on tbody "08/20/2025 10:00AM David Mulle 33 Bond Street, Apt 835, Brooklyn, NY 11201 2 - …" at bounding box center [530, 262] width 589 height 50
copy tbody "08/20/2025 10:00AM David Mulle 33 Bond Street, Apt 835, Brooklyn, NY 11201 2 - …"
click at [821, 36] on button "×" at bounding box center [821, 37] width 8 height 14
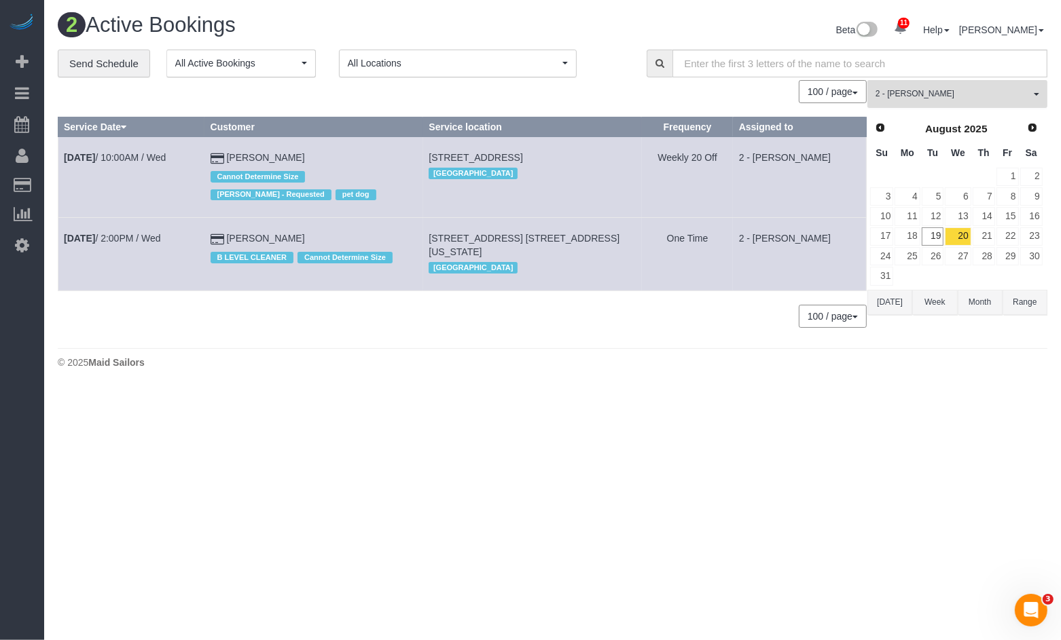
click at [903, 93] on span "2 - [PERSON_NAME]" at bounding box center [952, 94] width 155 height 12
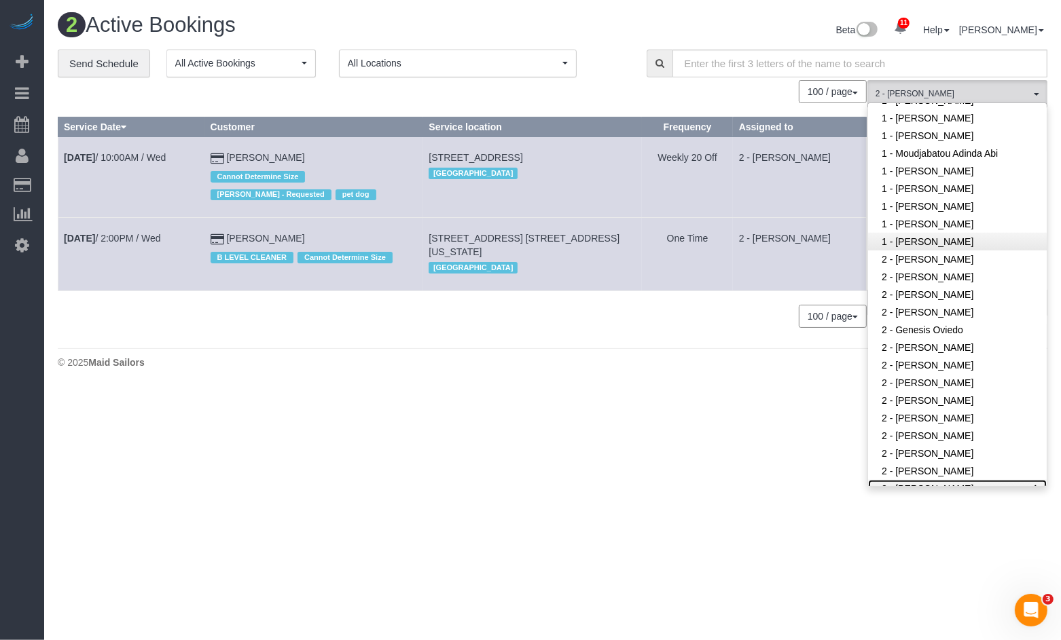
scroll to position [644, 0]
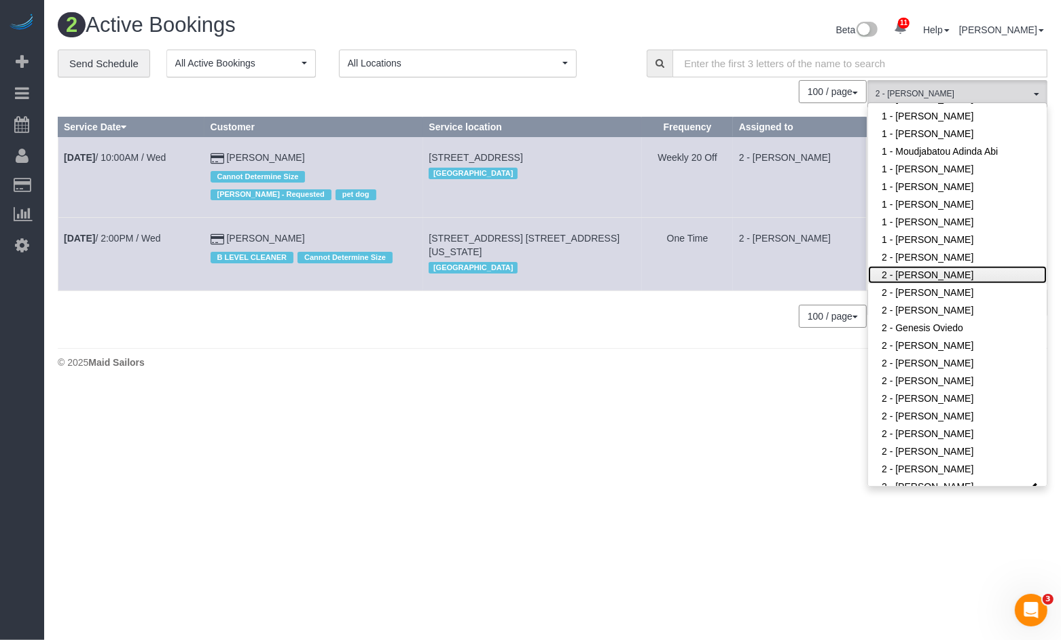
click at [945, 270] on link "2 - [PERSON_NAME]" at bounding box center [957, 275] width 179 height 18
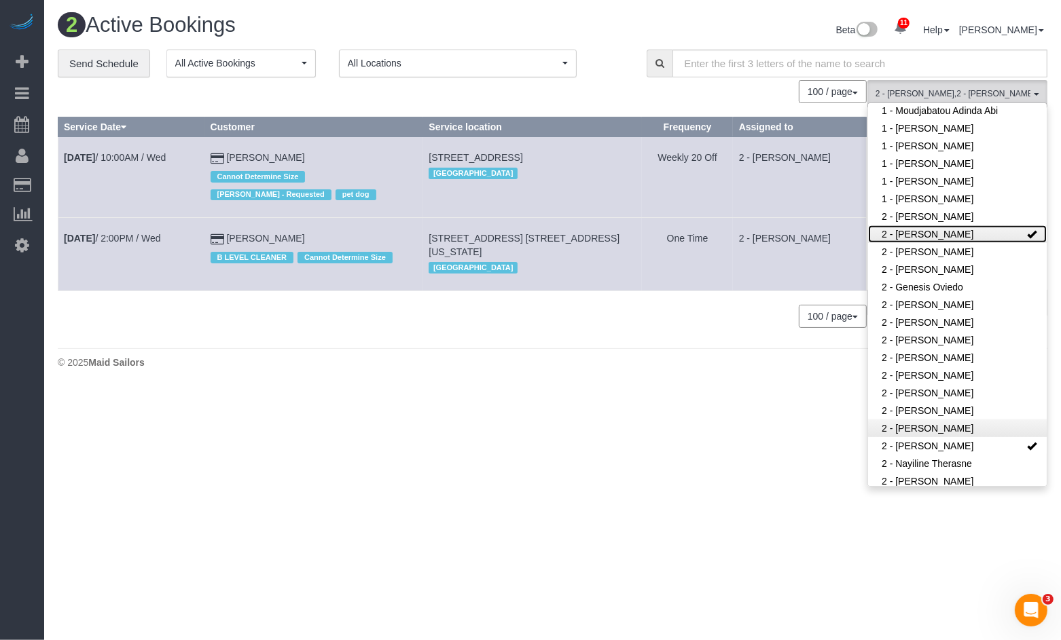
scroll to position [695, 0]
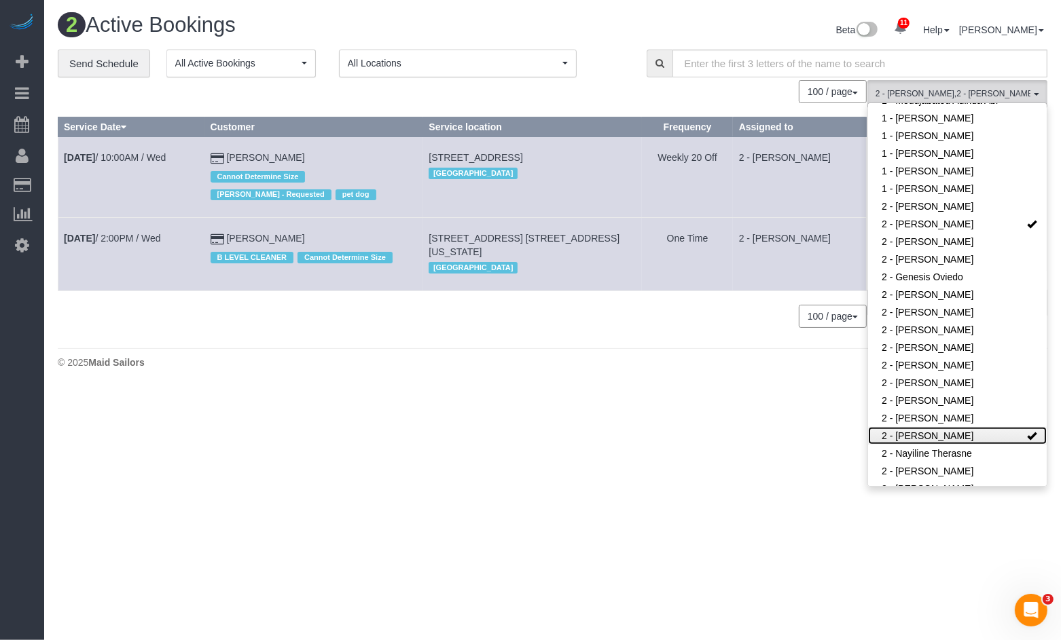
click at [1015, 435] on link "2 - [PERSON_NAME]" at bounding box center [957, 436] width 179 height 18
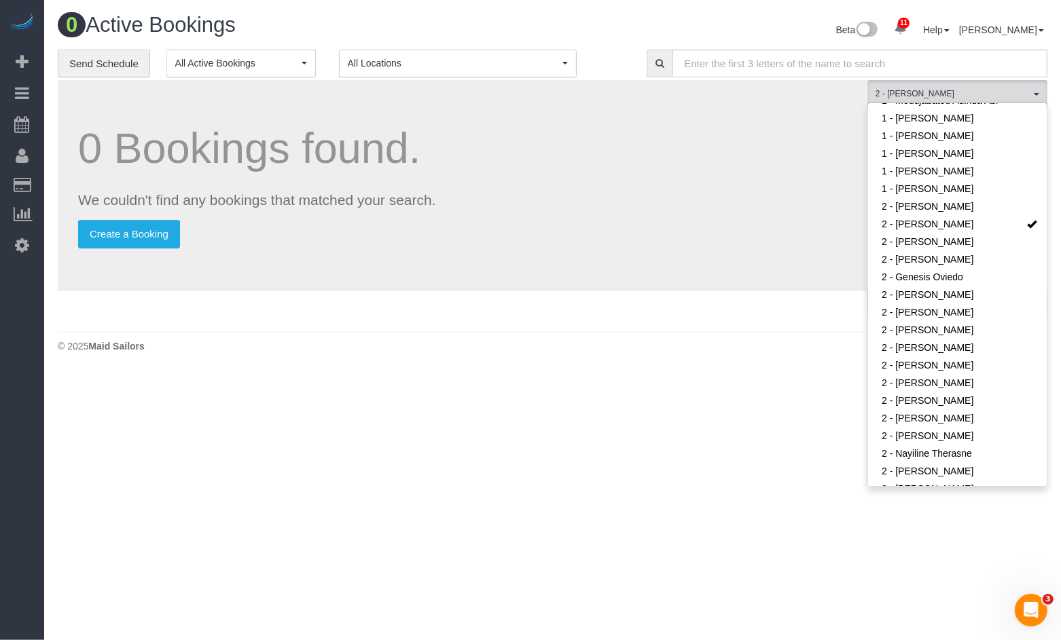
drag, startPoint x: 738, startPoint y: 189, endPoint x: 750, endPoint y: 187, distance: 11.9
click at [738, 190] on p "We couldn't find any bookings that matched your search." at bounding box center [462, 200] width 768 height 20
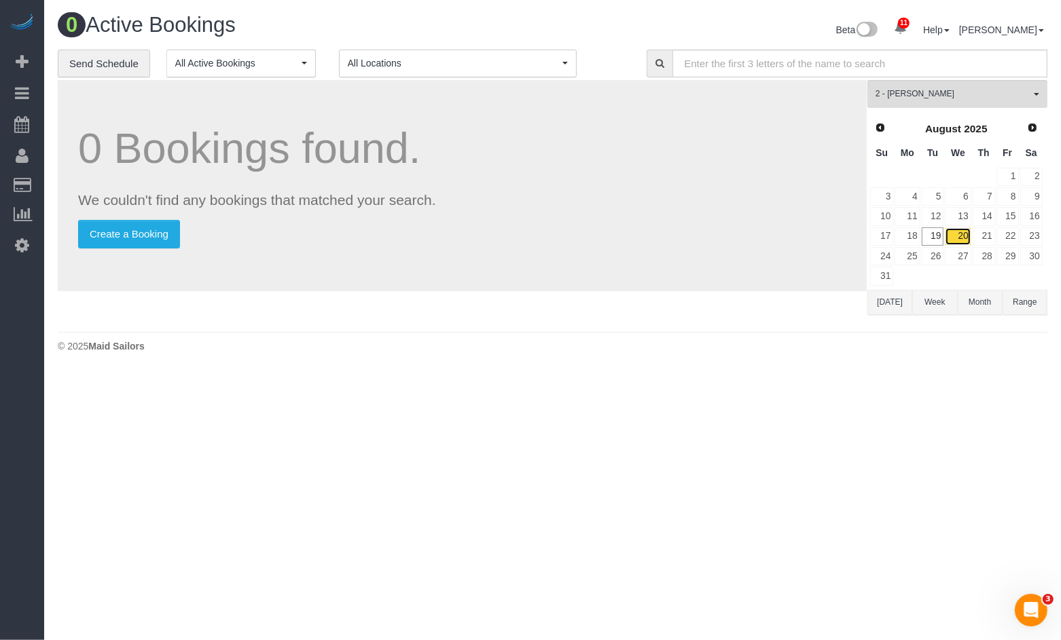
click at [958, 235] on link "20" at bounding box center [958, 236] width 26 height 18
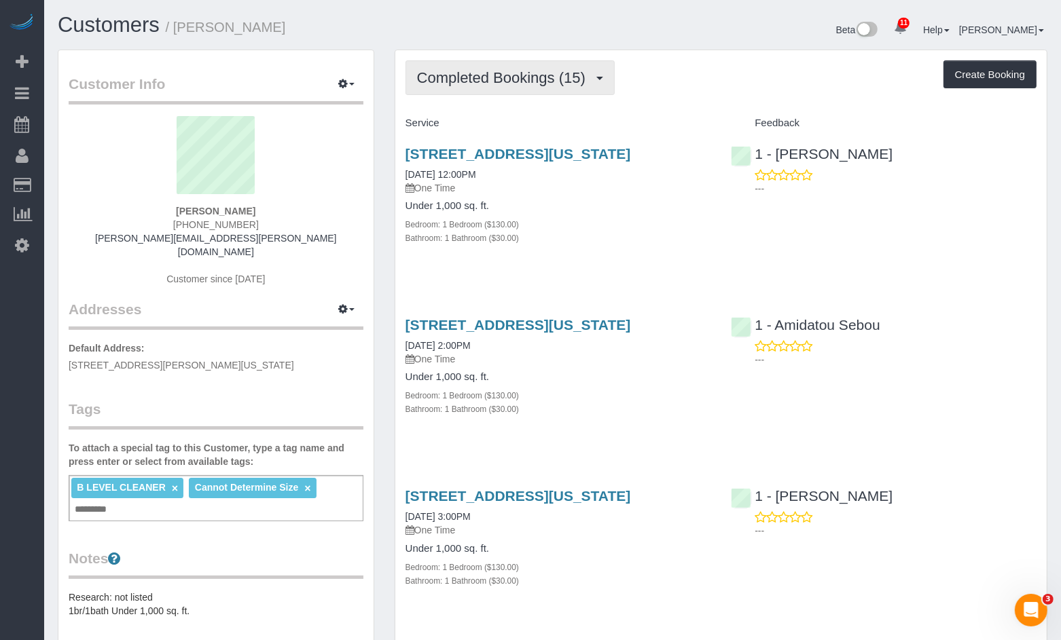
click at [525, 77] on span "Completed Bookings (15)" at bounding box center [504, 77] width 175 height 17
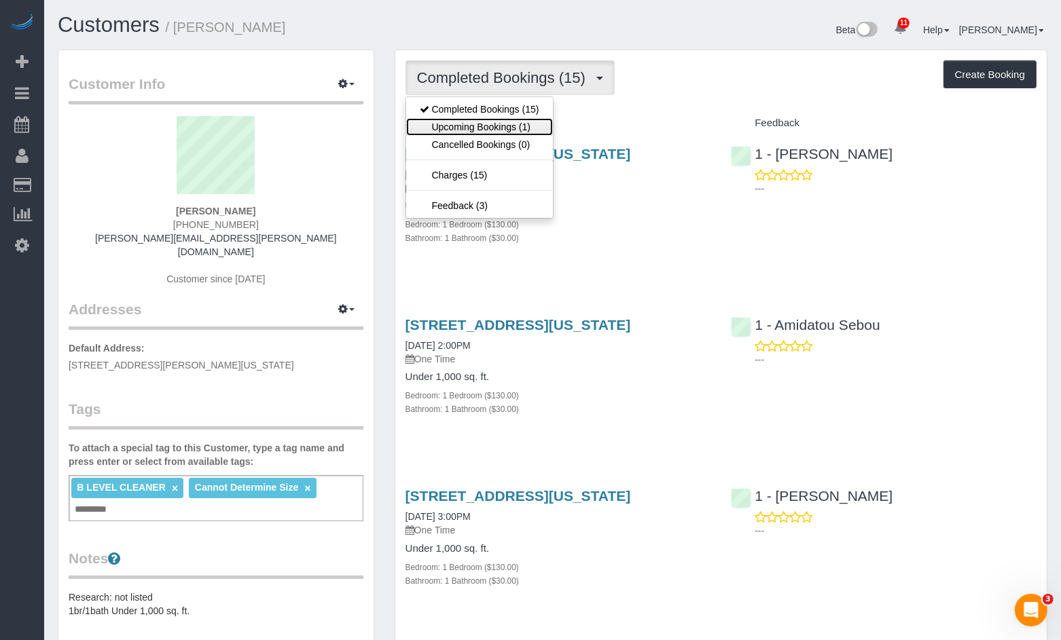
click at [507, 131] on link "Upcoming Bookings (1)" at bounding box center [479, 127] width 147 height 18
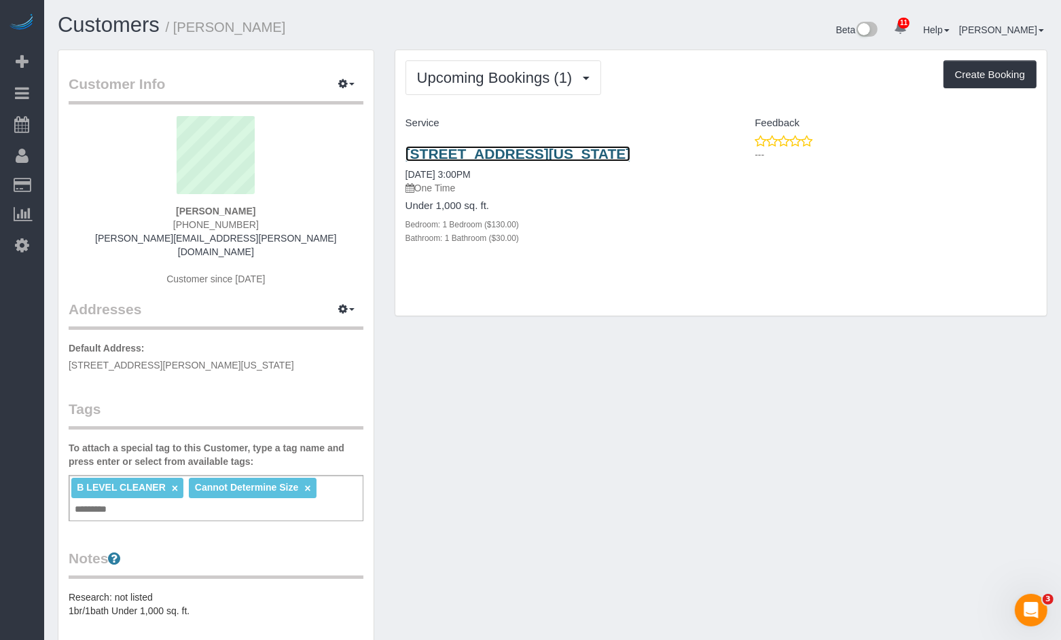
click at [513, 155] on link "29 Cliff Street, Apartment 19c, New York, NY 10038" at bounding box center [517, 154] width 225 height 16
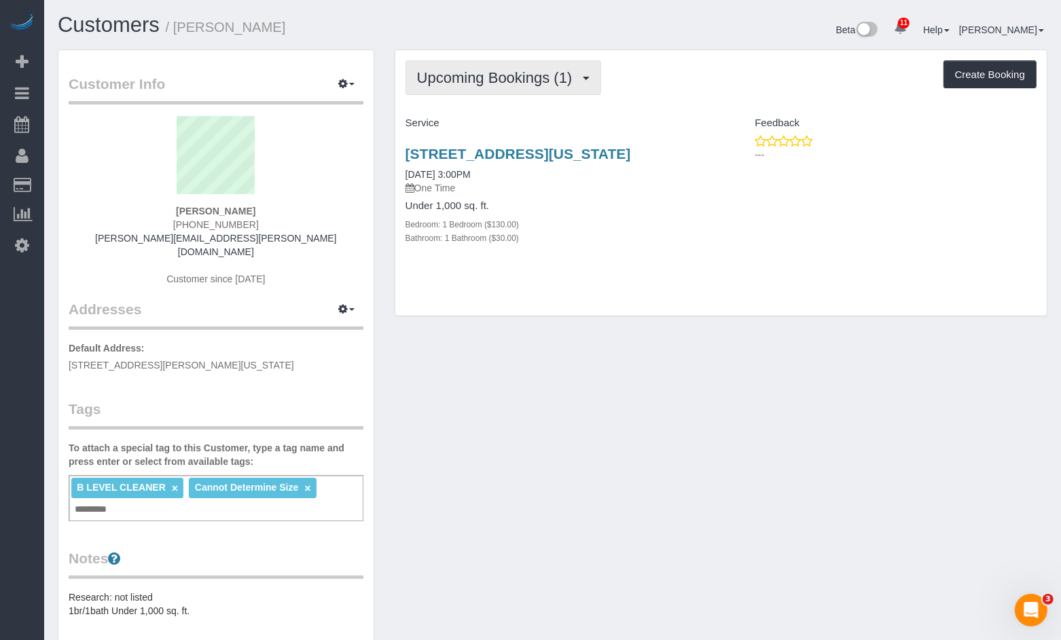
click at [507, 79] on span "Upcoming Bookings (1)" at bounding box center [498, 77] width 162 height 17
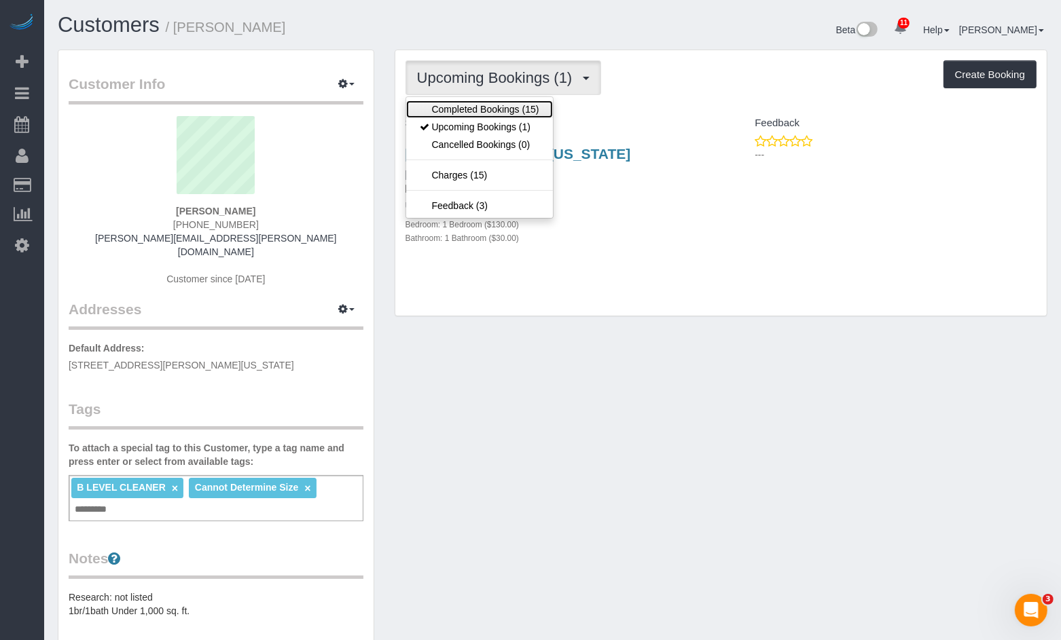
click at [489, 112] on link "Completed Bookings (15)" at bounding box center [479, 109] width 147 height 18
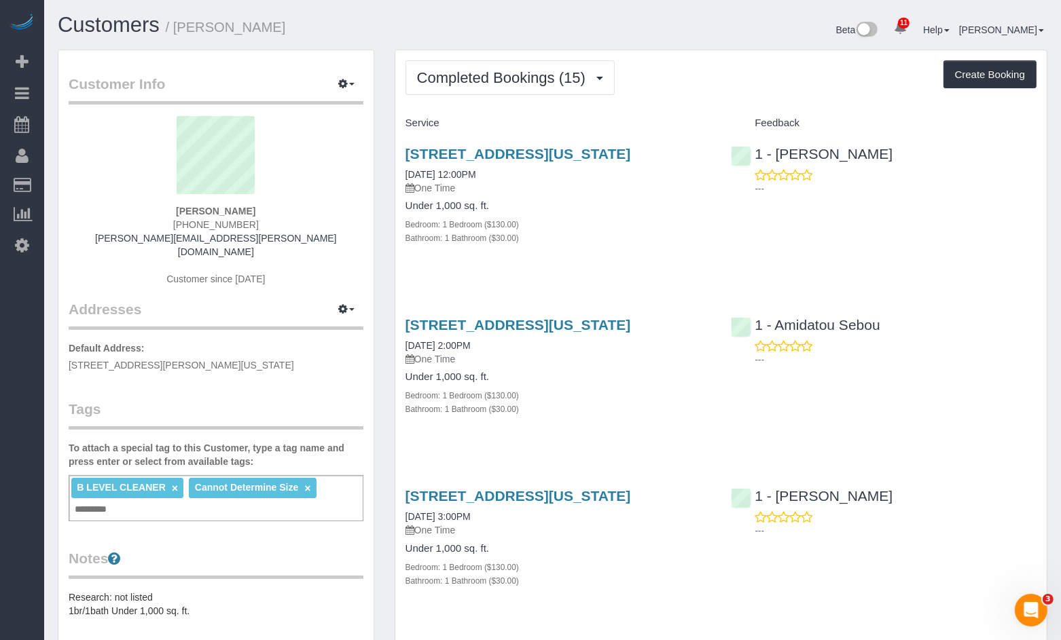
drag, startPoint x: 403, startPoint y: 151, endPoint x: 498, endPoint y: 170, distance: 96.3
click at [498, 170] on div "29 Cliff Street, Apartment 19c, New York, NY 10038 07/31/2025 12:00PM One Time …" at bounding box center [558, 202] width 326 height 137
copy link "29 Cliff Street, Apartment 19c, New York, NY 10038"
click at [519, 84] on span "Completed Bookings (15)" at bounding box center [504, 77] width 175 height 17
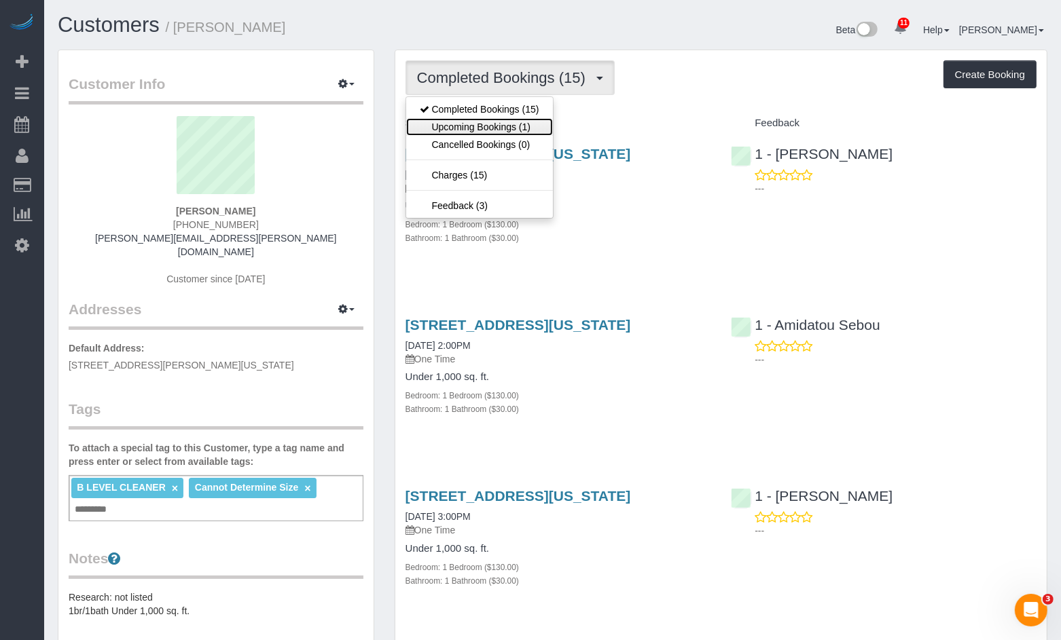
click at [471, 130] on link "Upcoming Bookings (1)" at bounding box center [479, 127] width 147 height 18
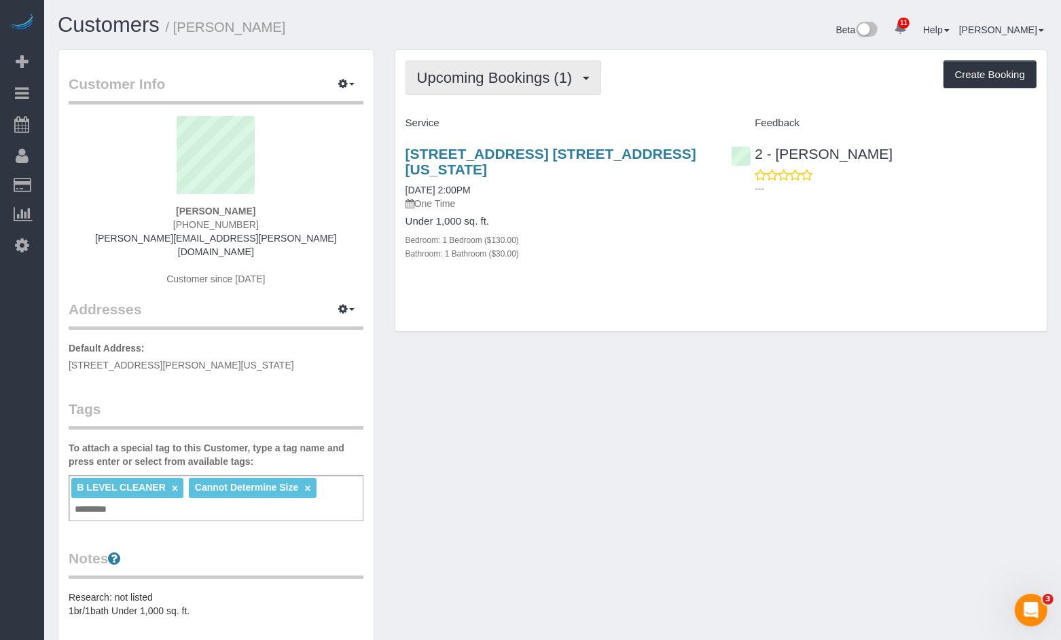
click at [547, 85] on span "Upcoming Bookings (1)" at bounding box center [498, 77] width 162 height 17
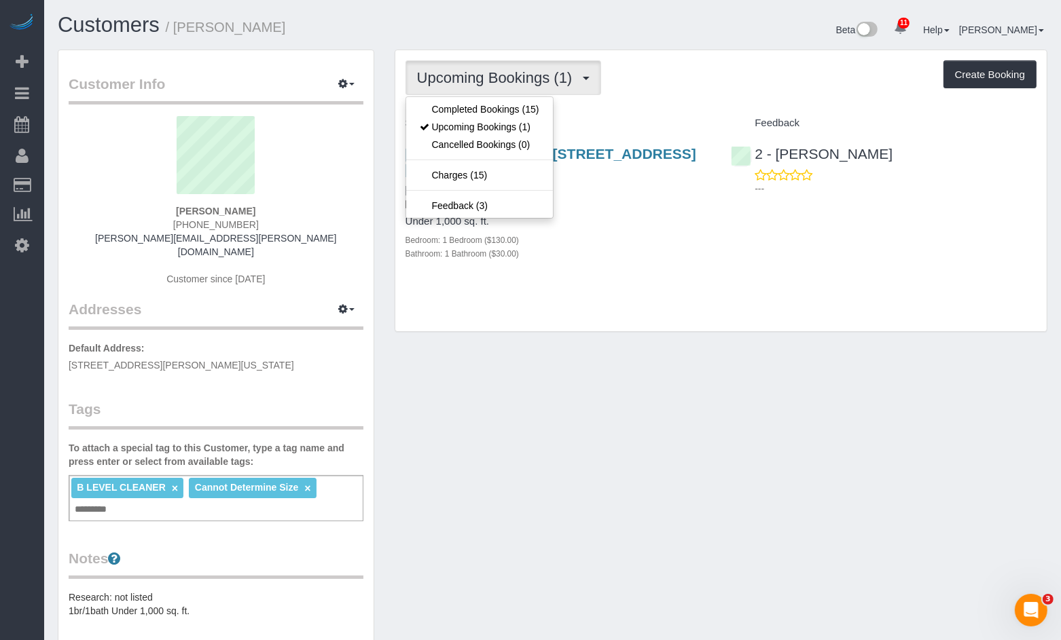
click at [689, 350] on div "Customer Info Edit Contact Info Send Message Email Preferences Special Sales Ta…" at bounding box center [553, 523] width 1010 height 947
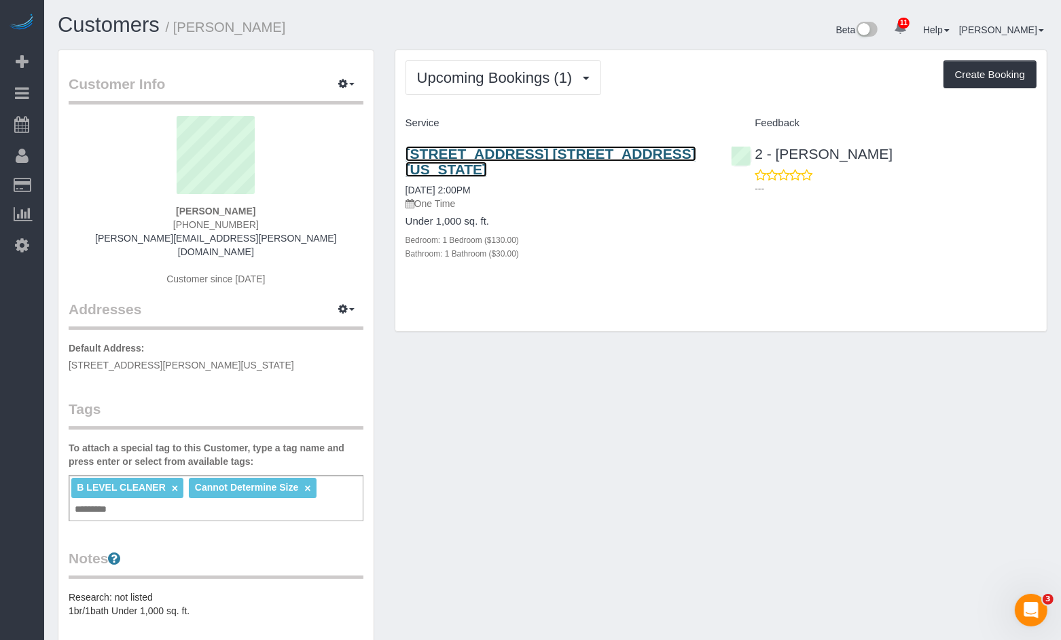
click at [523, 160] on link "29 Cliff Street, Apt. 19c, New York, NY 10038" at bounding box center [550, 161] width 291 height 31
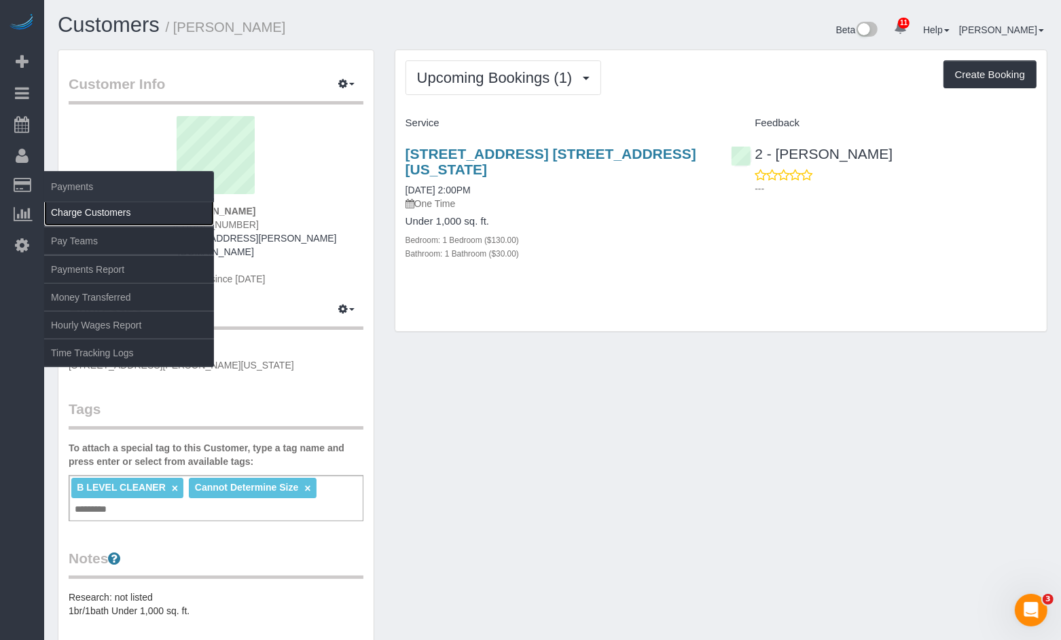
click at [73, 213] on link "Charge Customers" at bounding box center [129, 212] width 170 height 27
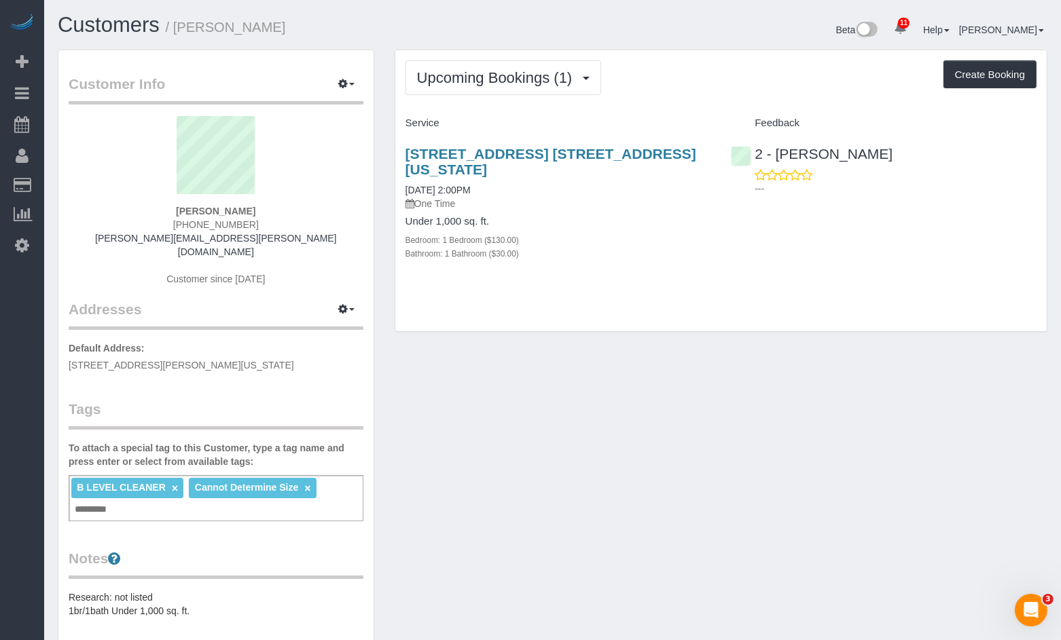
drag, startPoint x: 289, startPoint y: 24, endPoint x: 183, endPoint y: 28, distance: 106.0
click at [183, 28] on h1 "Customers / Megha Sardana" at bounding box center [300, 25] width 485 height 23
copy small "Megha Sardana"
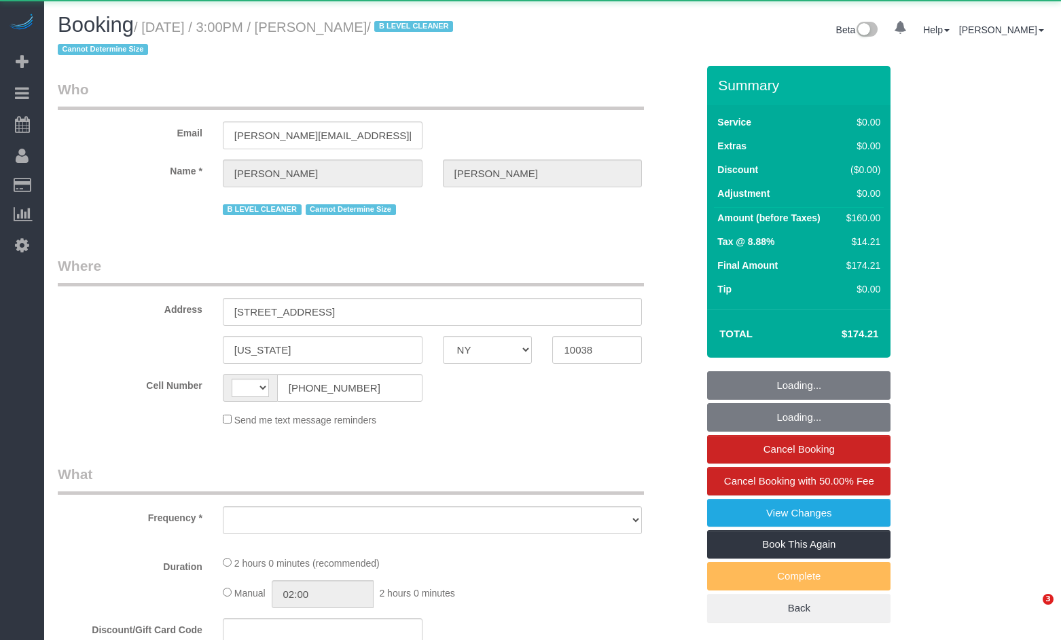
select select "NY"
select select "string:[GEOGRAPHIC_DATA]"
select select "object:872"
select select "number:62"
select select "number:76"
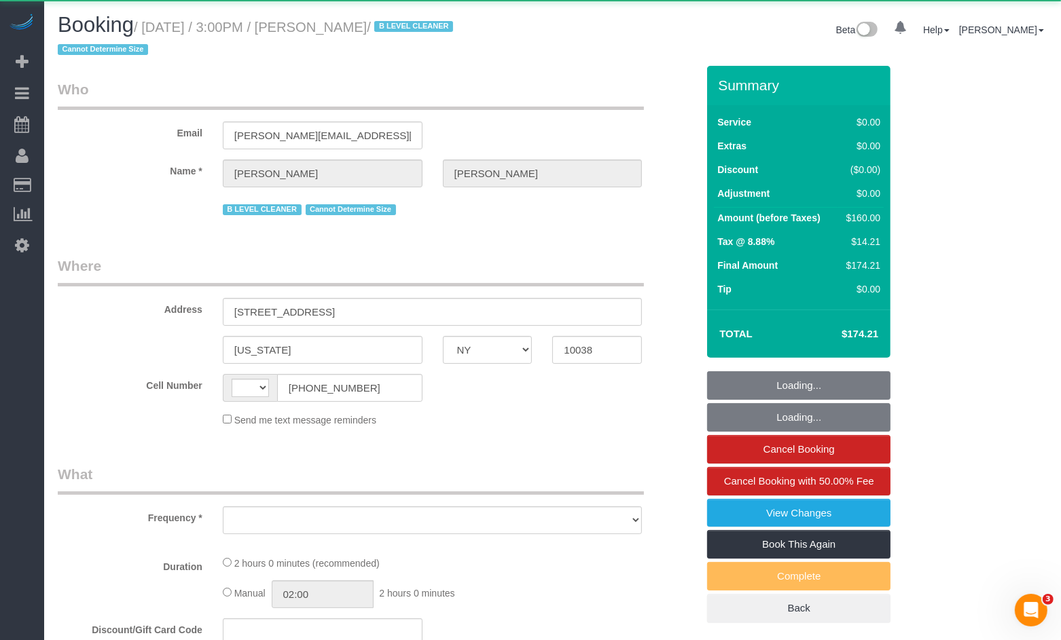
select select "number:15"
select select "number:5"
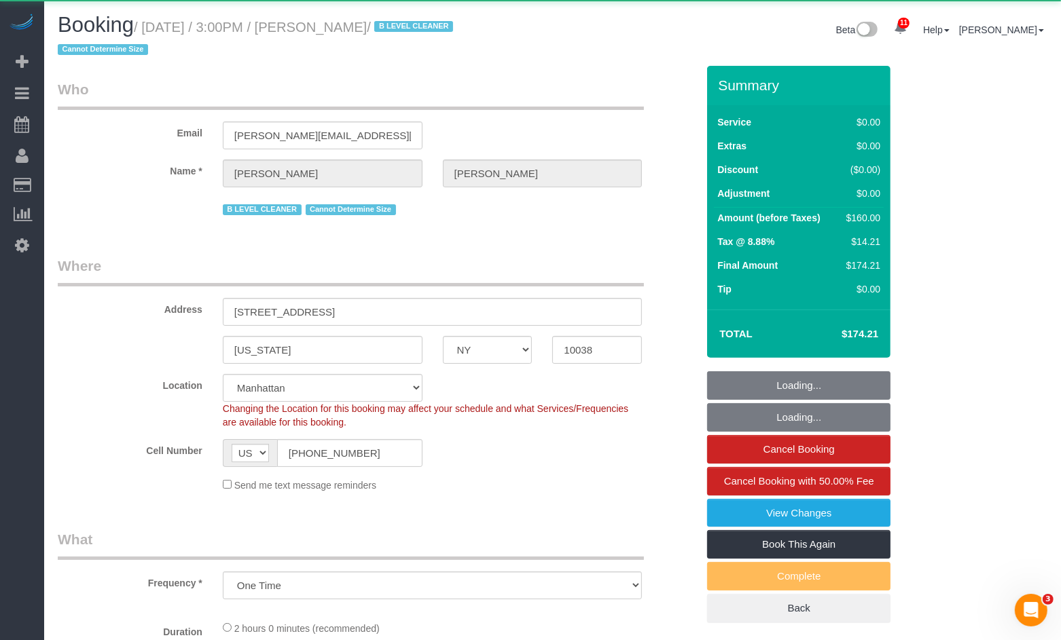
select select "string:stripe-pm_1R8PjM4VGloSiKo7MIM7lJkg"
select select "1"
select select "spot1"
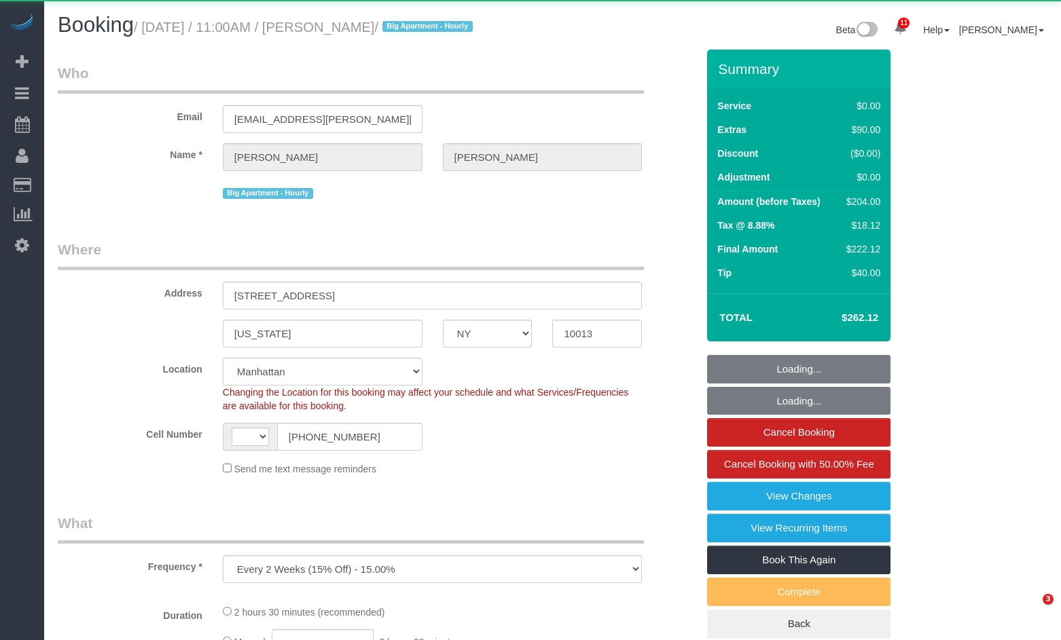
select select "NY"
select select "object:996"
select select "string:[GEOGRAPHIC_DATA]"
select select "string:stripe-pm_1Q1zy64VGloSiKo7nrLUa1GT"
select select "number:89"
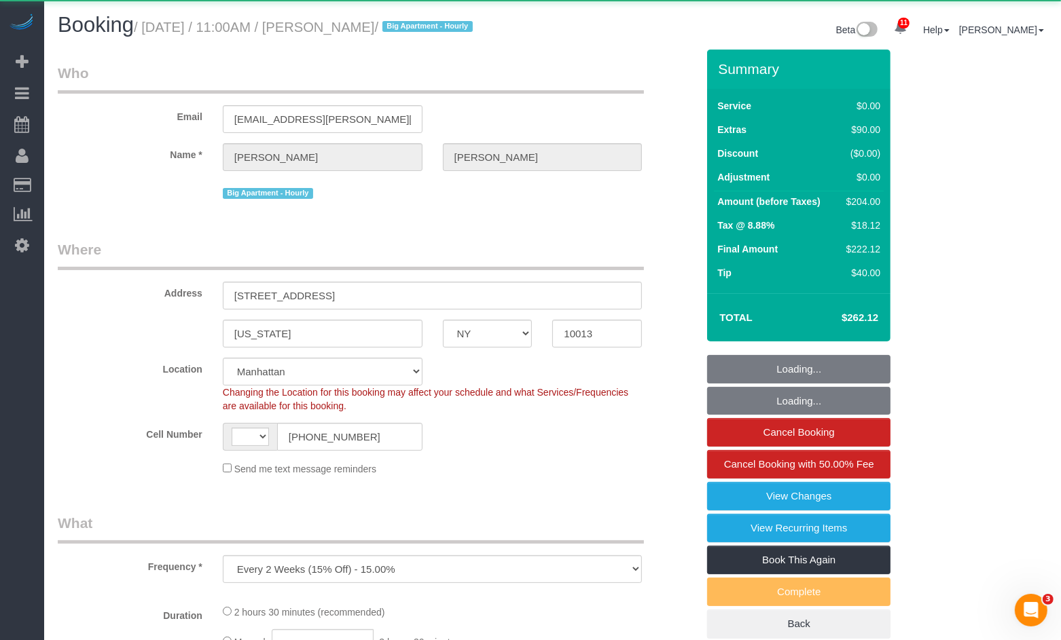
select select "number:90"
select select "number:15"
select select "number:5"
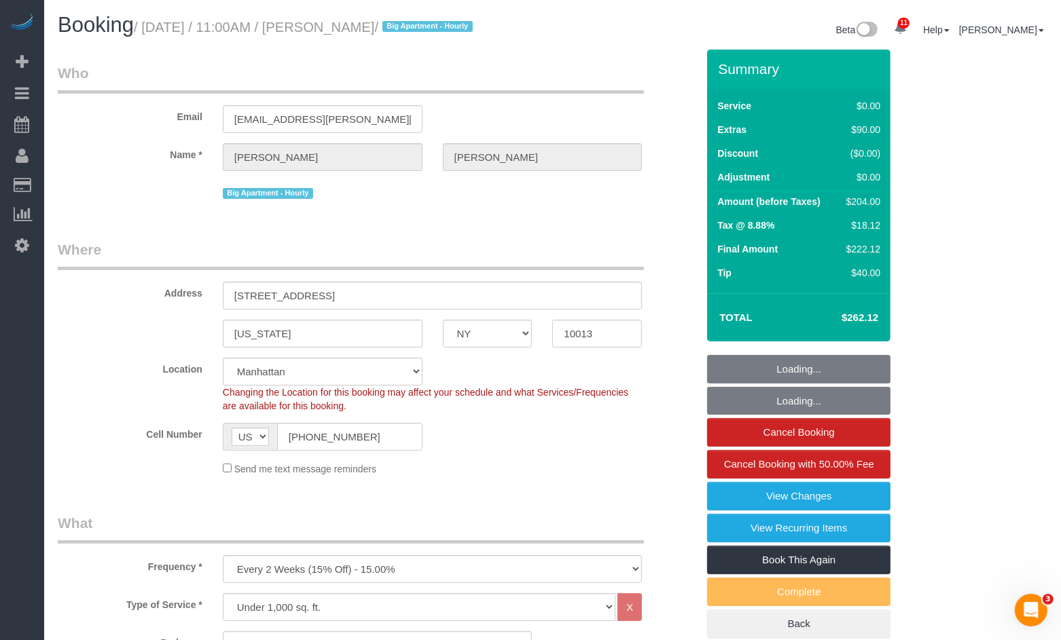
select select "spot1"
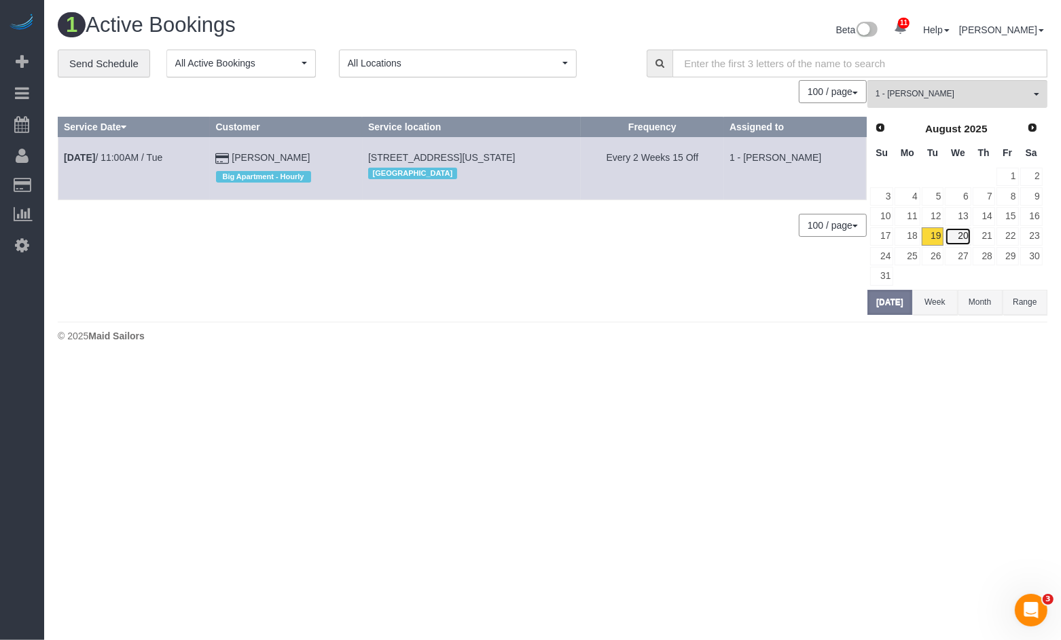
click at [964, 231] on link "20" at bounding box center [958, 236] width 26 height 18
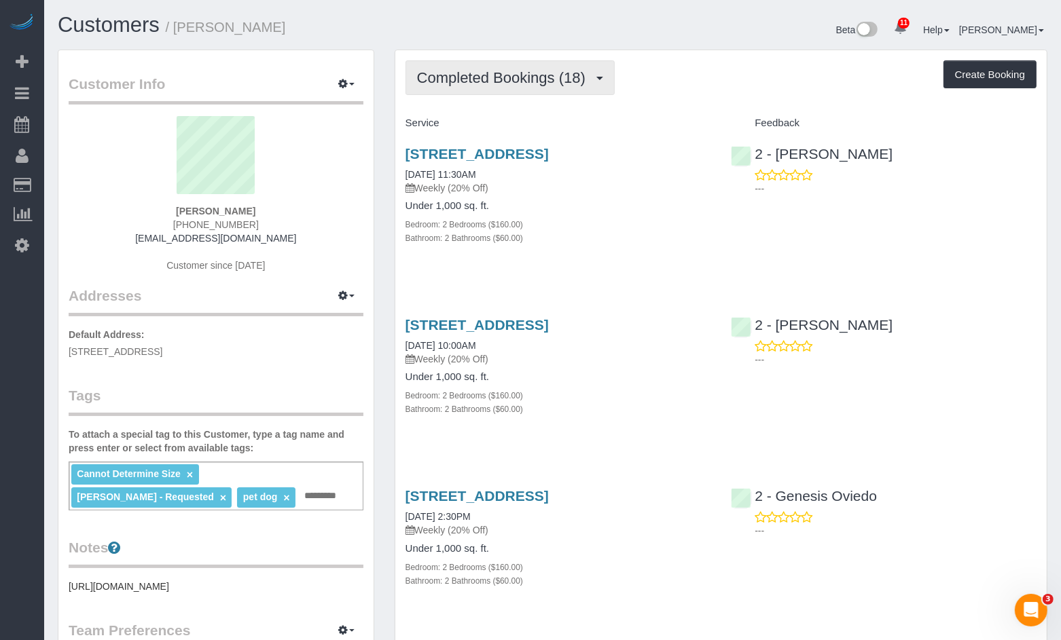
drag, startPoint x: 513, startPoint y: 64, endPoint x: 521, endPoint y: 100, distance: 37.6
click at [513, 65] on button "Completed Bookings (18)" at bounding box center [509, 77] width 209 height 35
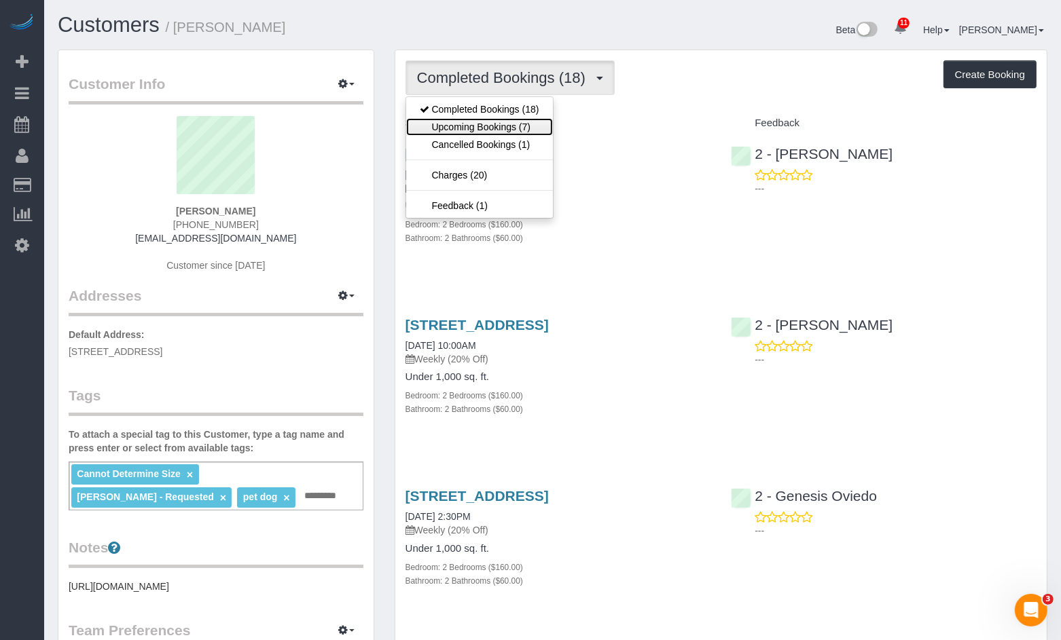
click at [496, 126] on link "Upcoming Bookings (7)" at bounding box center [479, 127] width 147 height 18
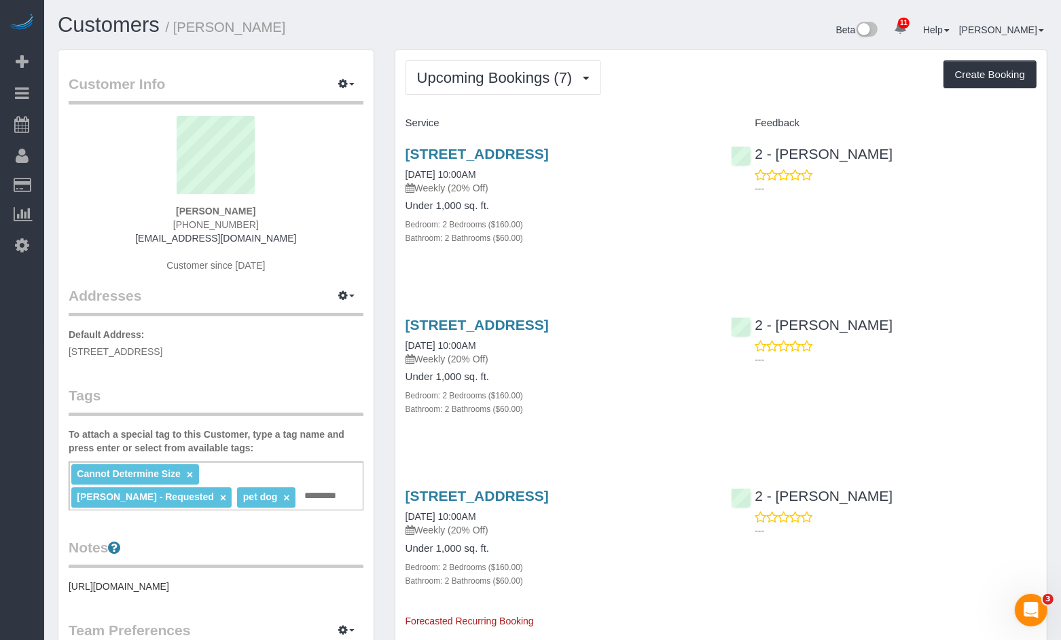
click at [596, 141] on div "[STREET_ADDRESS] [DATE] 10:00AM Weekly (20% Off) Under 1,000 sq. ft. Bedroom: 2…" at bounding box center [558, 202] width 326 height 137
click at [549, 152] on link "33 Bond Street, Apt 835, Brooklyn, NY 11201" at bounding box center [476, 154] width 143 height 16
drag, startPoint x: 401, startPoint y: 149, endPoint x: 704, endPoint y: 154, distance: 303.6
click at [704, 154] on div "33 Bond Street, Apt 835, Brooklyn, NY 11201 08/20/2025 10:00AM Weekly (20% Off)…" at bounding box center [558, 202] width 326 height 137
copy link "33 Bond Street, Apt 835, Brooklyn, NY 11201"
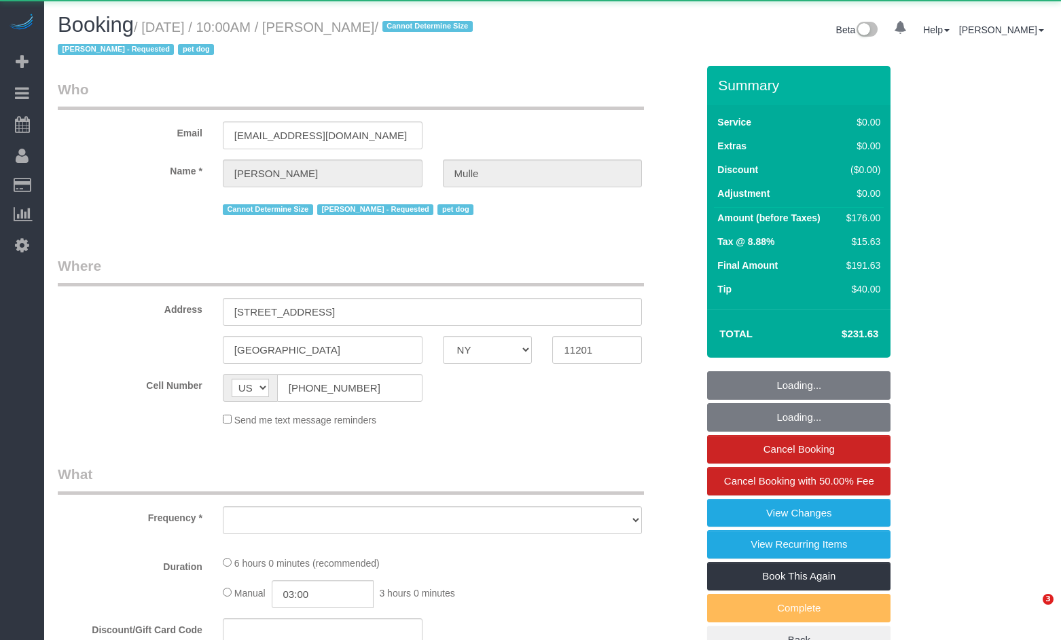
select select "NY"
select select "object:838"
select select "2"
select select "spot1"
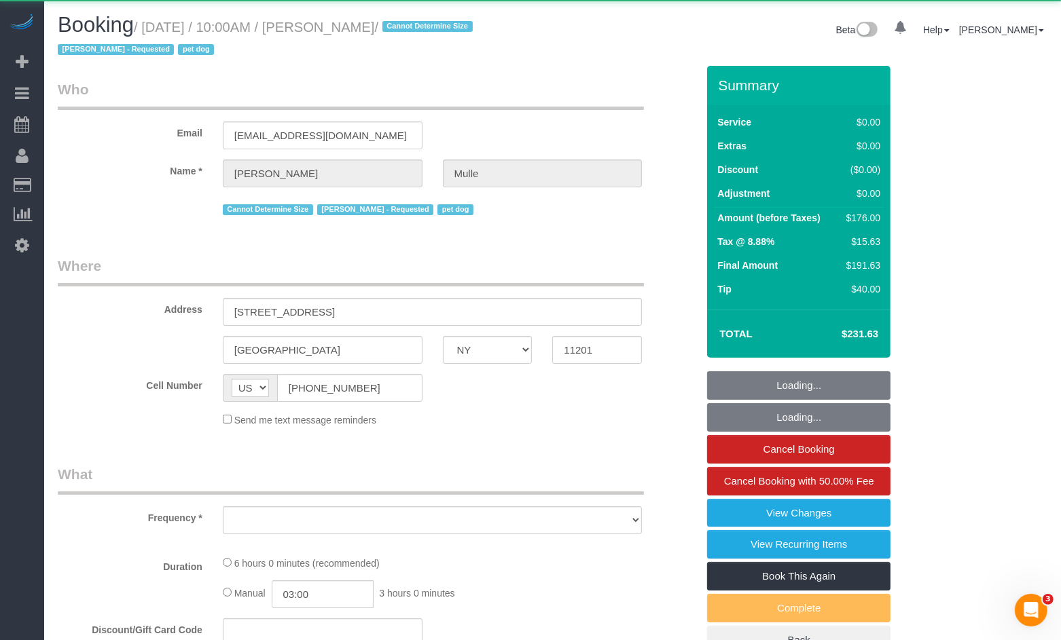
select select "number:58"
select select "number:76"
select select "number:13"
select select "number:6"
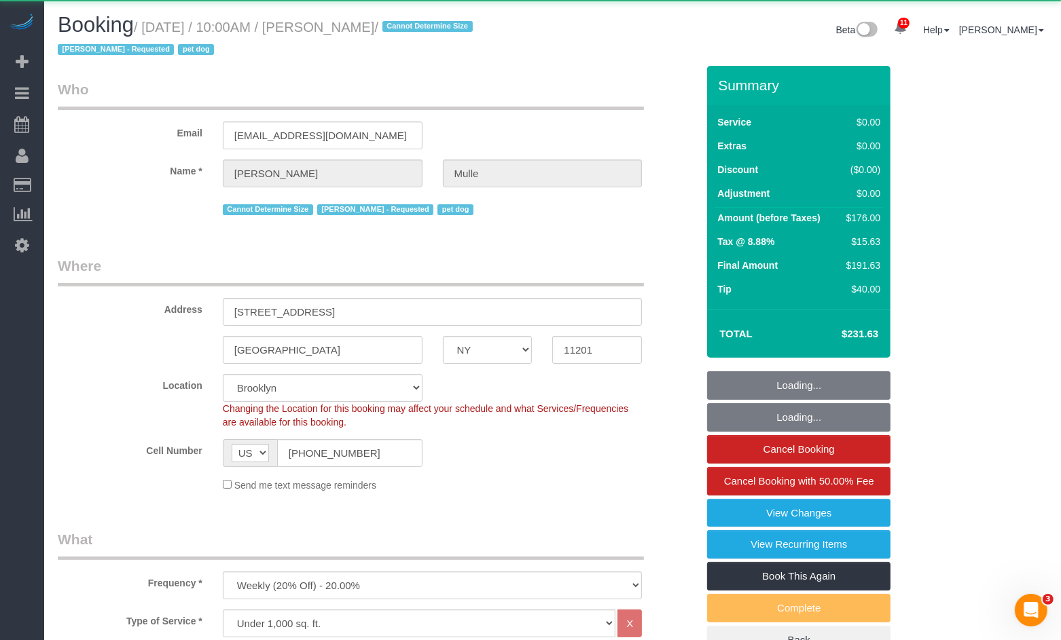
select select "string:stripe-pm_1R9IgE4VGloSiKo7xddHSj1H"
select select "2"
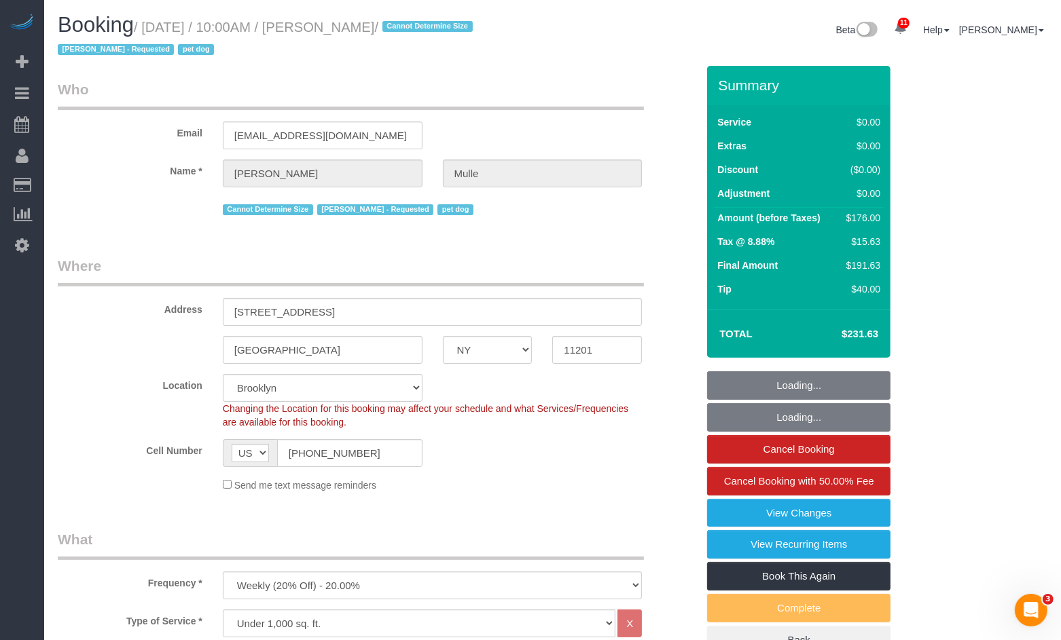
select select "object:1424"
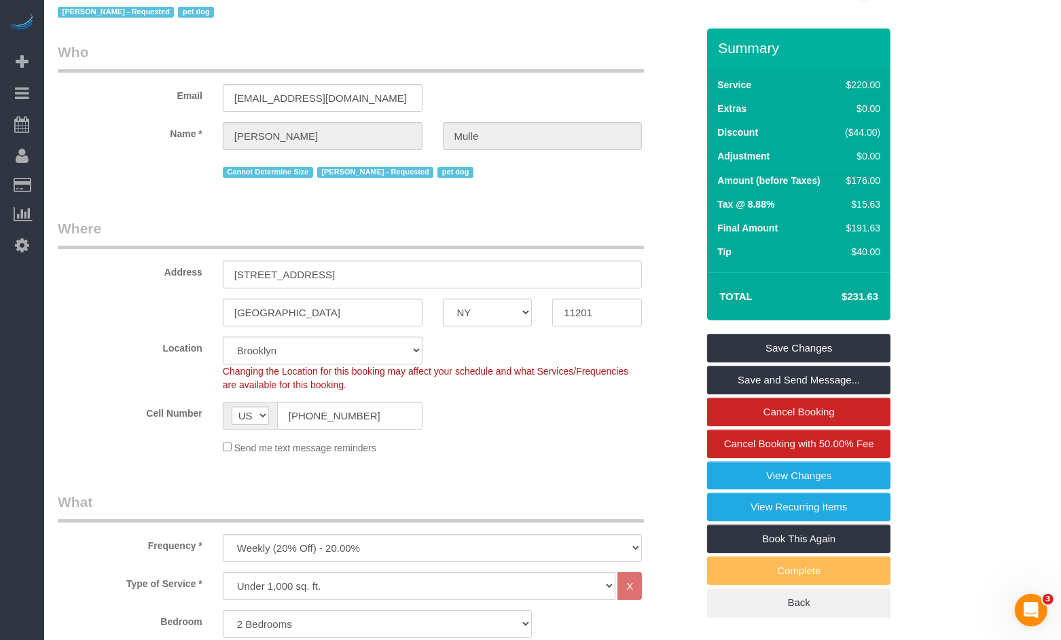
scroll to position [41, 0]
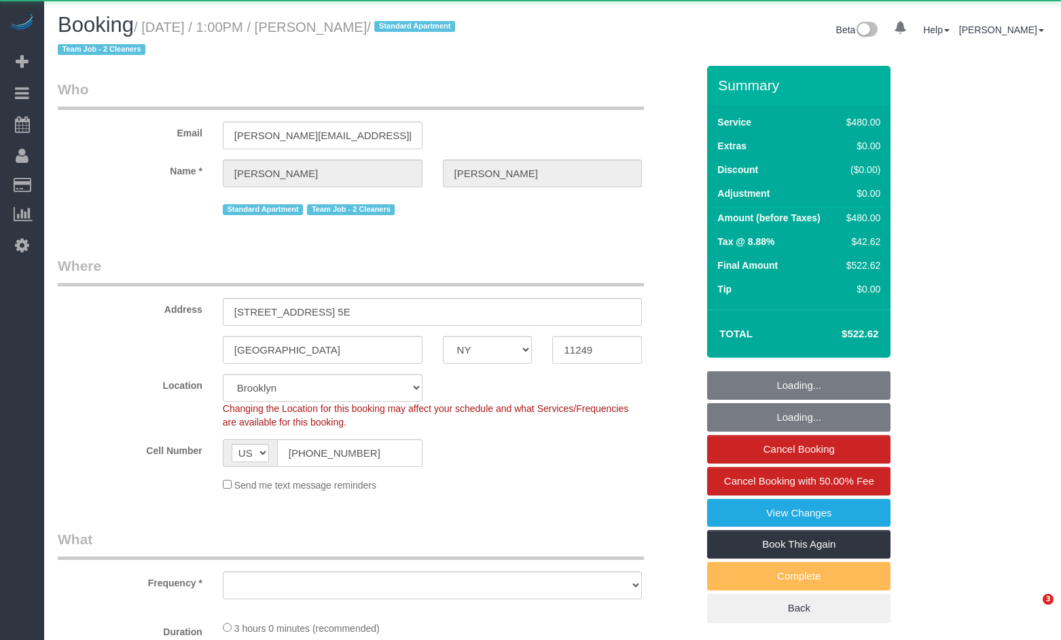
select select "NY"
select select "object:700"
select select "spot1"
select select "object:1016"
select select "string:stripe-pm_1PK3kH4VGloSiKo7s3UYEN32"
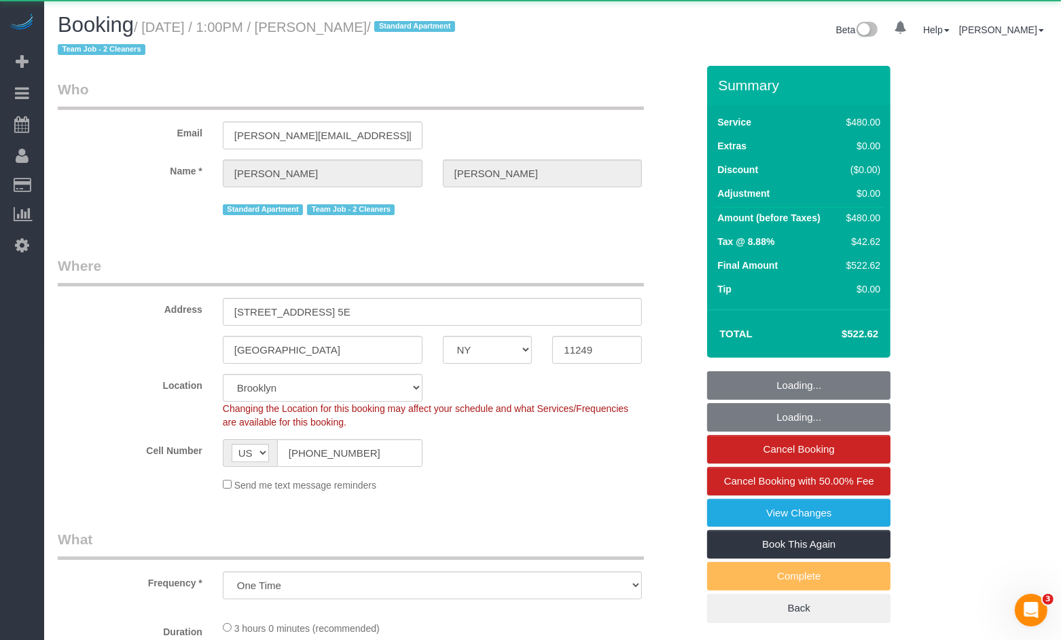
select select "2"
select select "180"
select select "number:89"
select select "number:90"
select select "number:15"
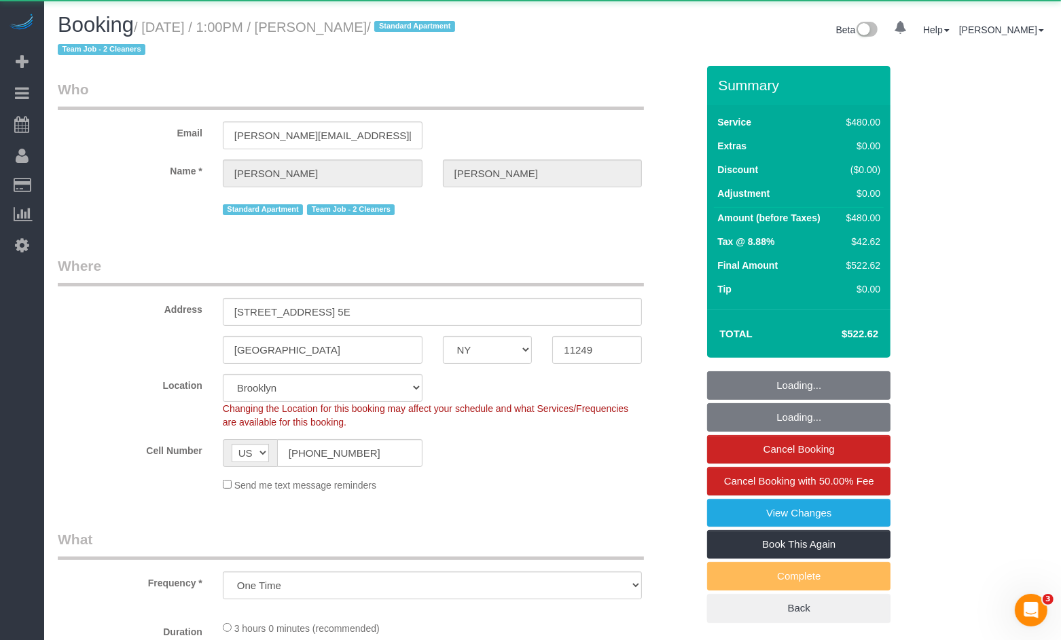
select select "number:7"
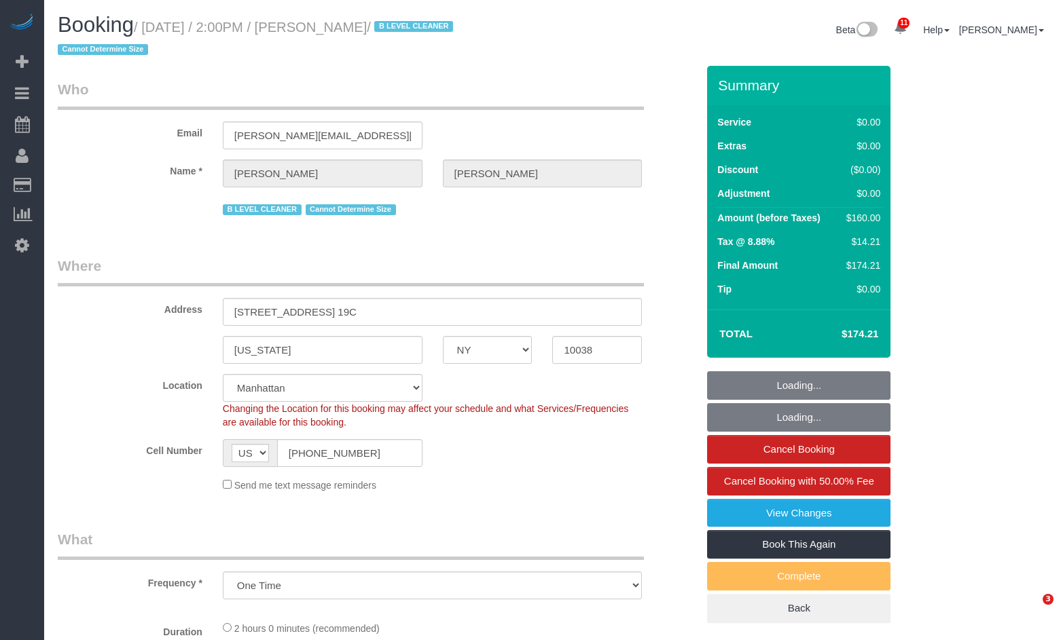
select select "NY"
select select "spot1"
select select "number:62"
select select "number:76"
select select "number:15"
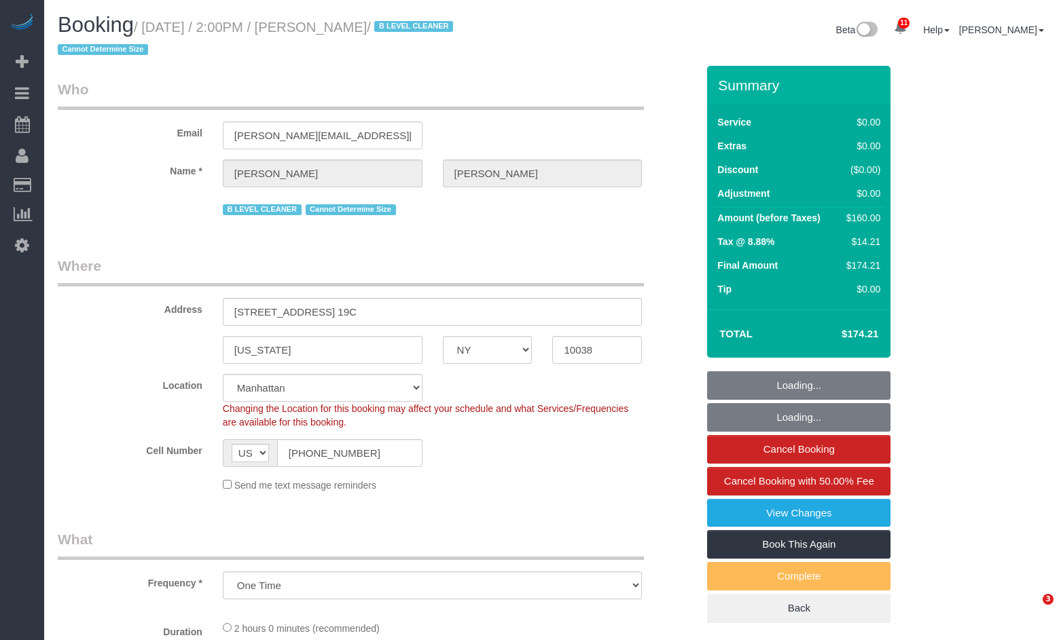
select select "number:5"
select select "object:1399"
select select "1"
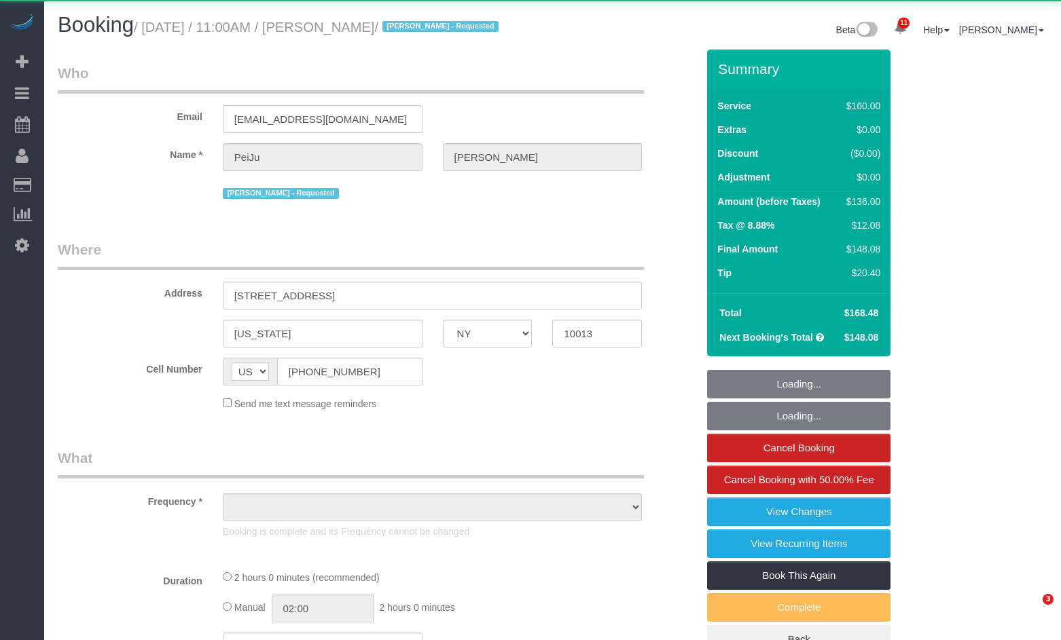
select select "NY"
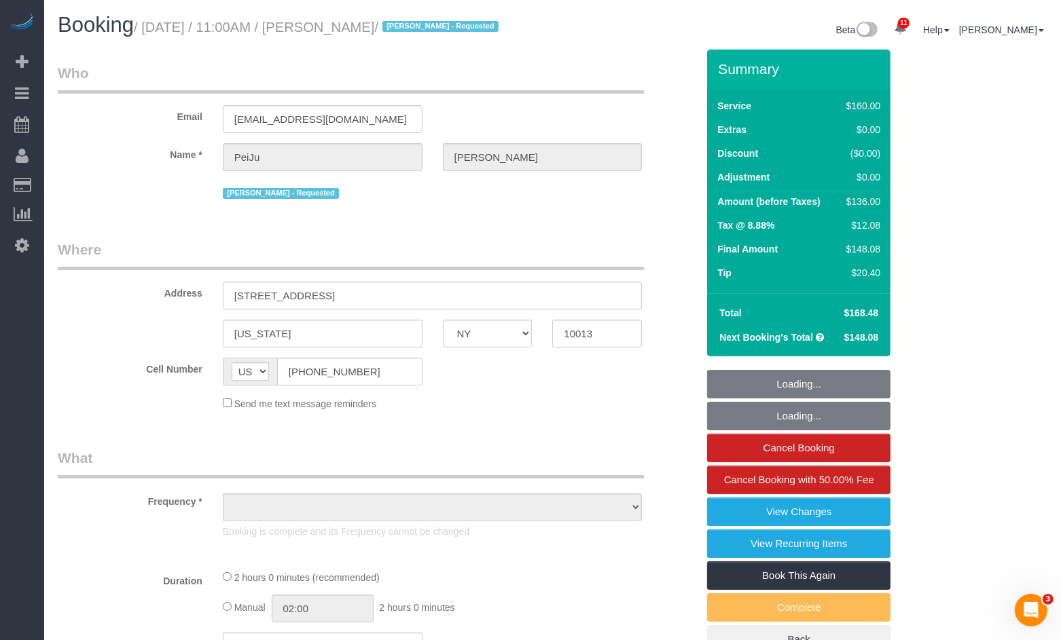
select select "object:733"
select select "string:stripe-pm_1PrMVO4VGloSiKo7kgJ7yNhI"
select select "object:965"
select select "number:89"
select select "number:90"
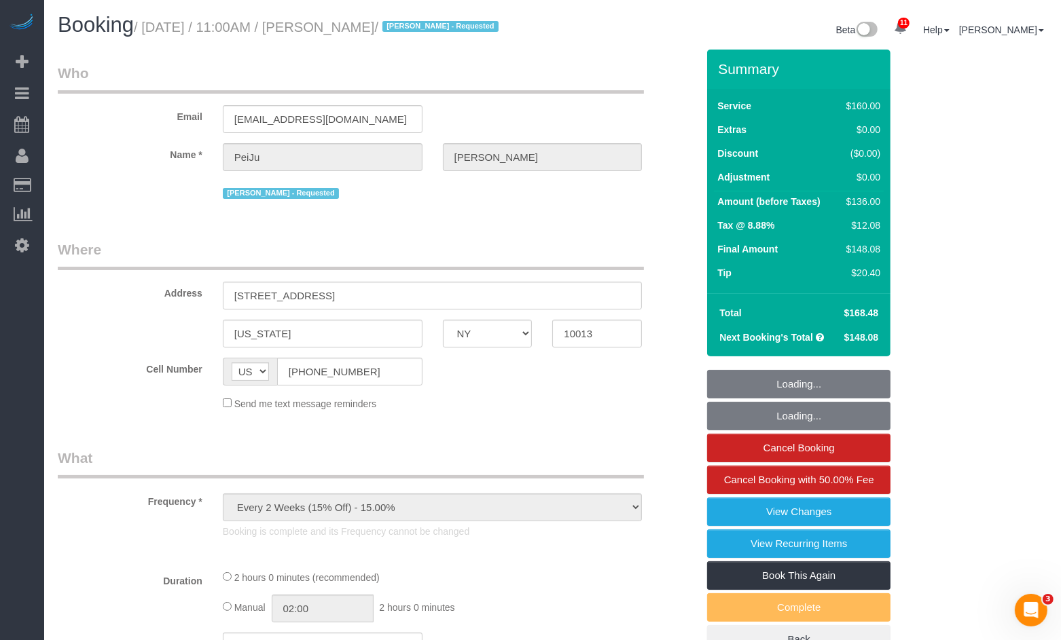
select select "number:15"
select select "number:6"
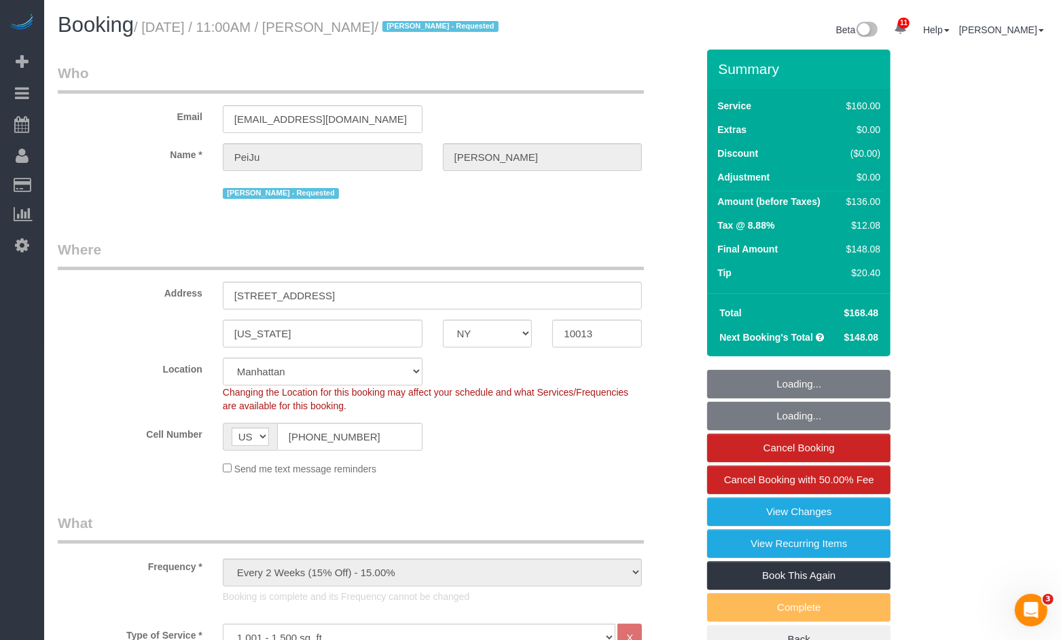
select select "spot1"
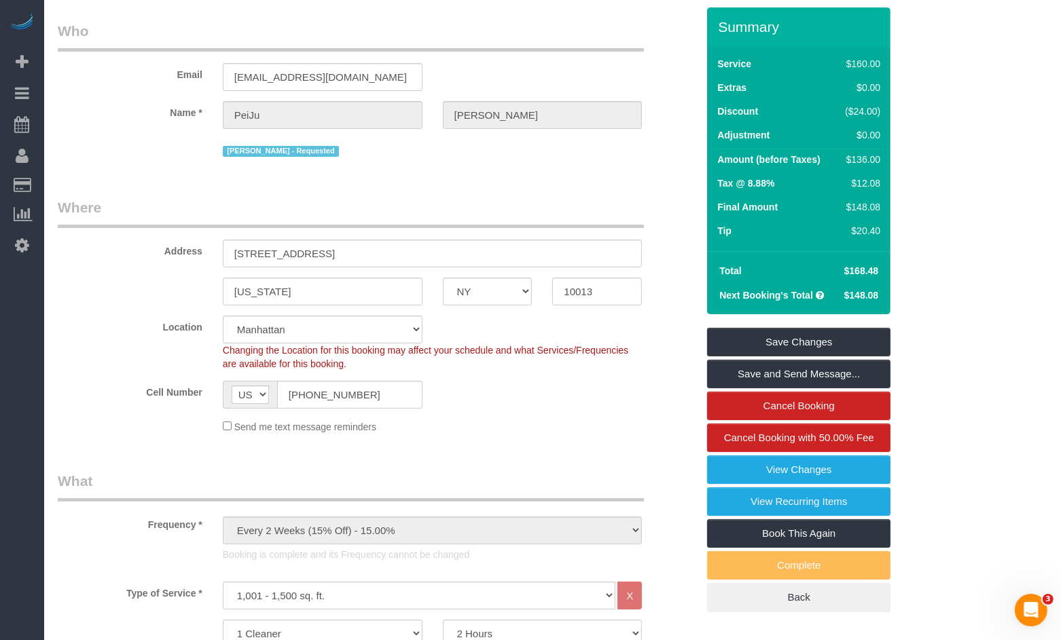
scroll to position [26, 0]
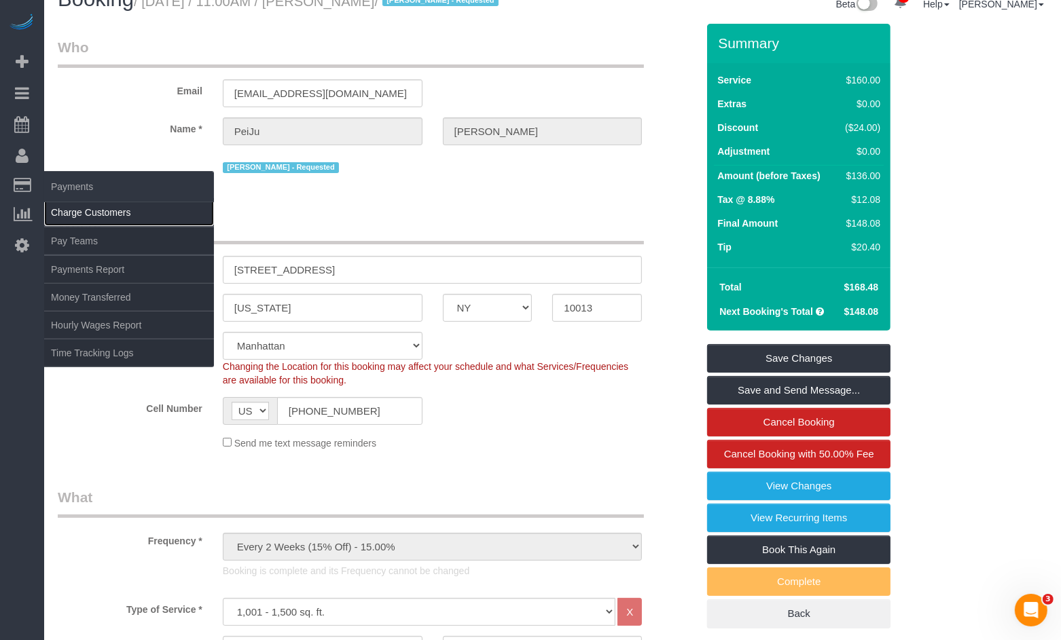
click at [70, 211] on link "Charge Customers" at bounding box center [129, 212] width 170 height 27
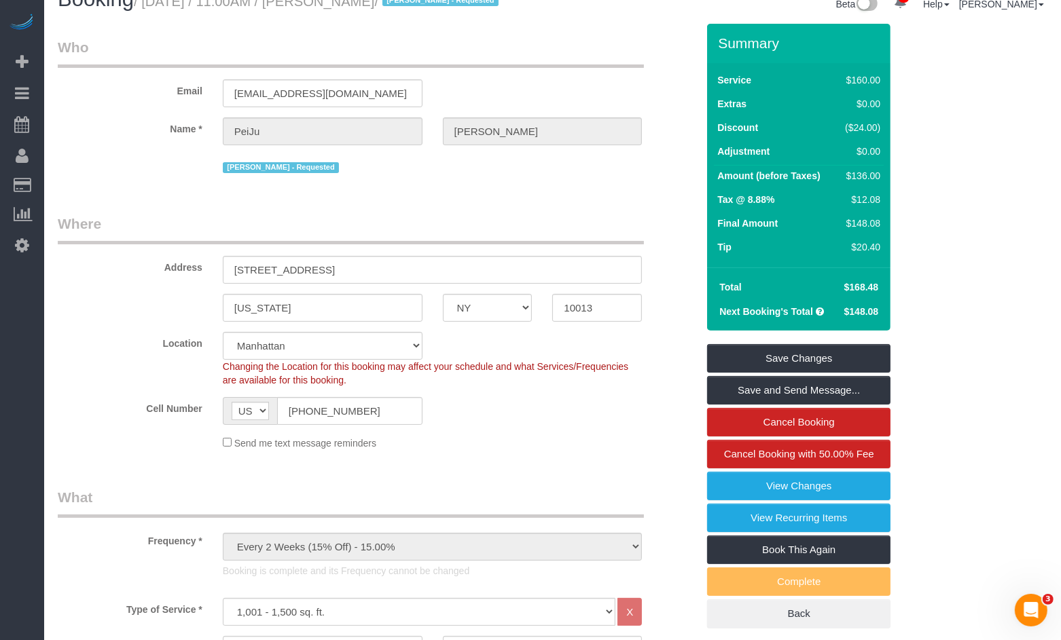
scroll to position [0, 0]
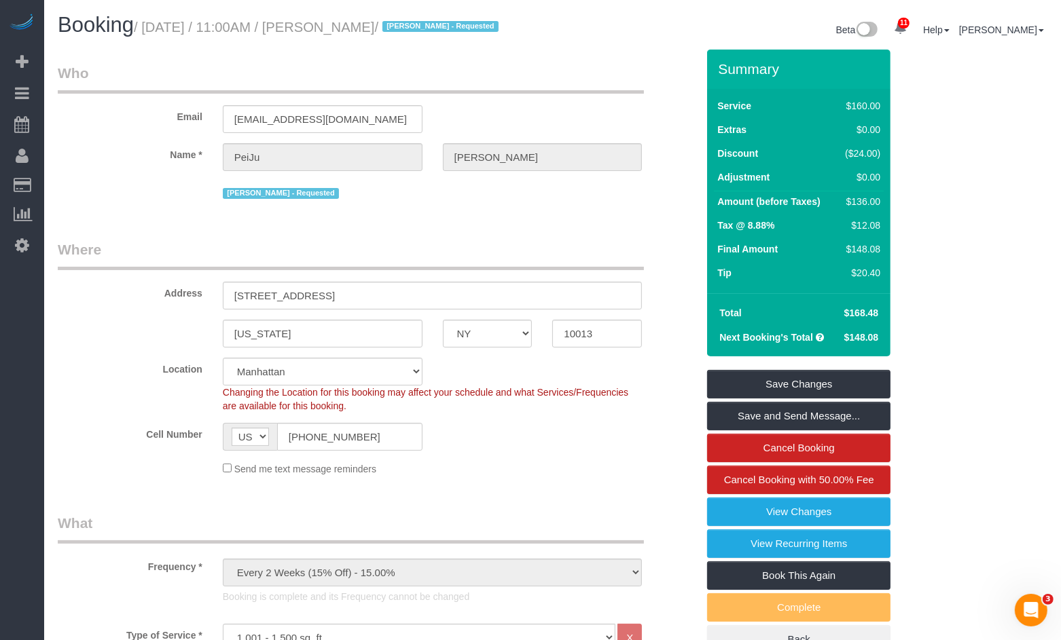
drag, startPoint x: 437, startPoint y: 26, endPoint x: 334, endPoint y: 34, distance: 103.5
click at [334, 34] on small "/ August 18, 2025 / 11:00AM / PeiJu Chien-Pott / Alketa Tomaj - Requested" at bounding box center [318, 27] width 369 height 15
copy small "PeiJu Chien-Pott"
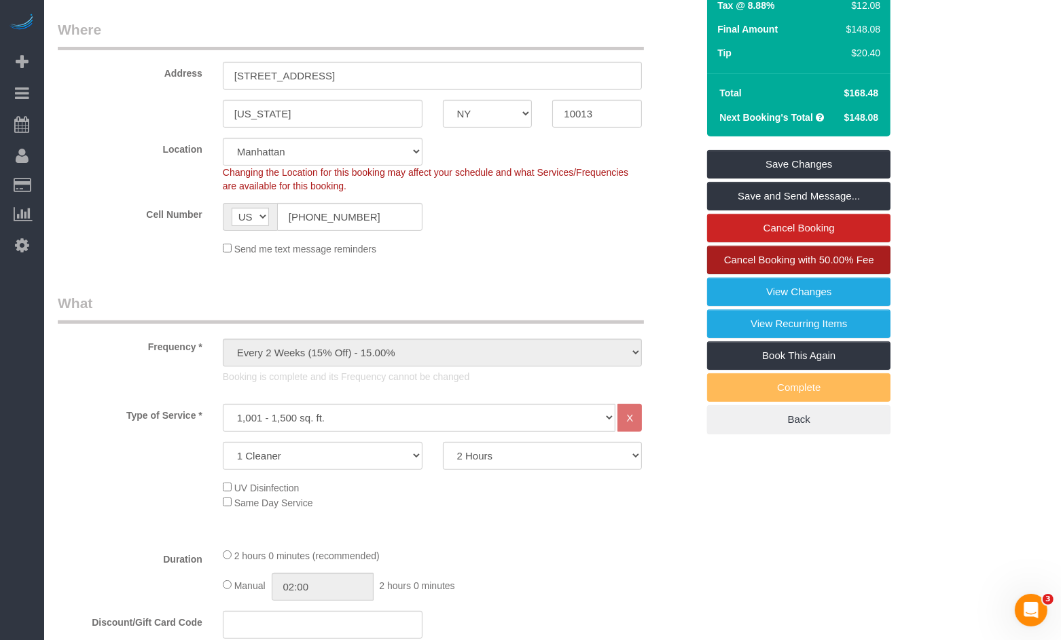
scroll to position [215, 0]
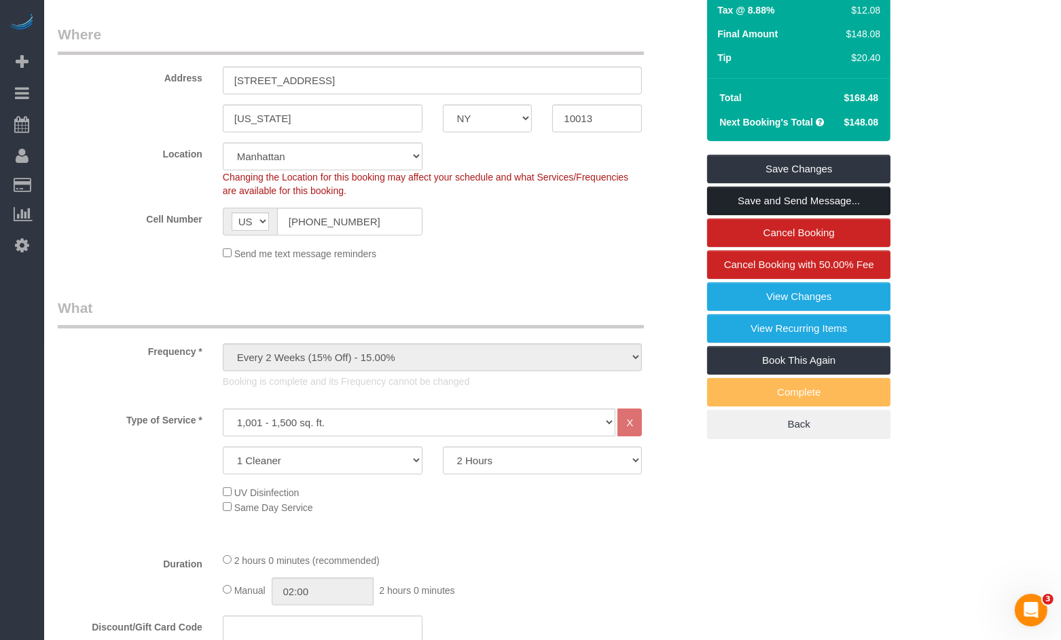
click at [753, 215] on link "Save and Send Message..." at bounding box center [798, 201] width 183 height 29
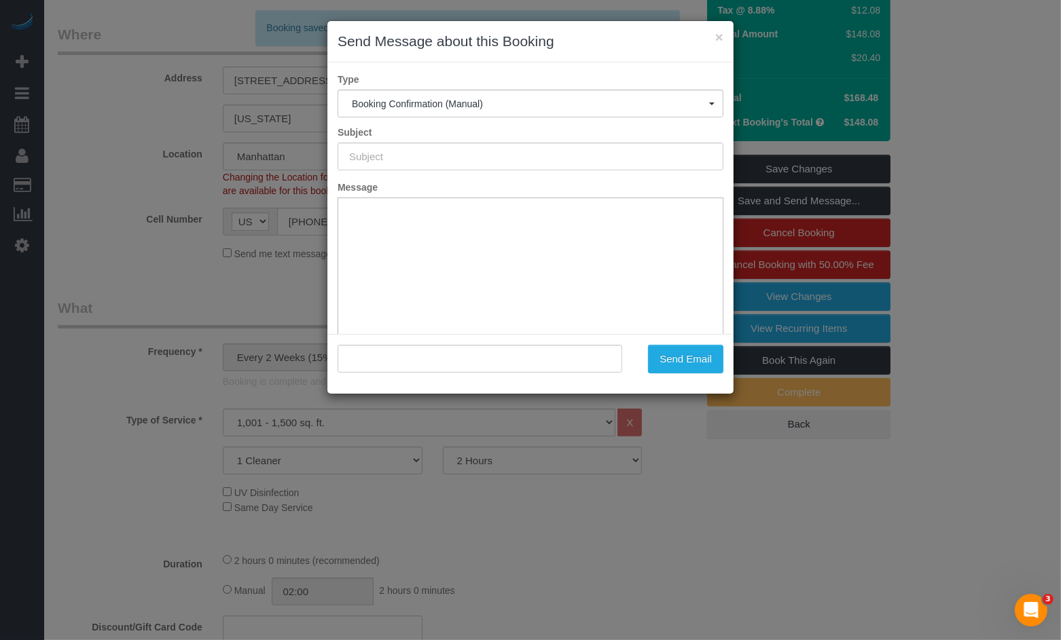
type input "Cleaning Confirmed for 08/18/2025 at 11:00am"
type input ""PeiJu Chien-Pott" <peiju39@gmail.com>"
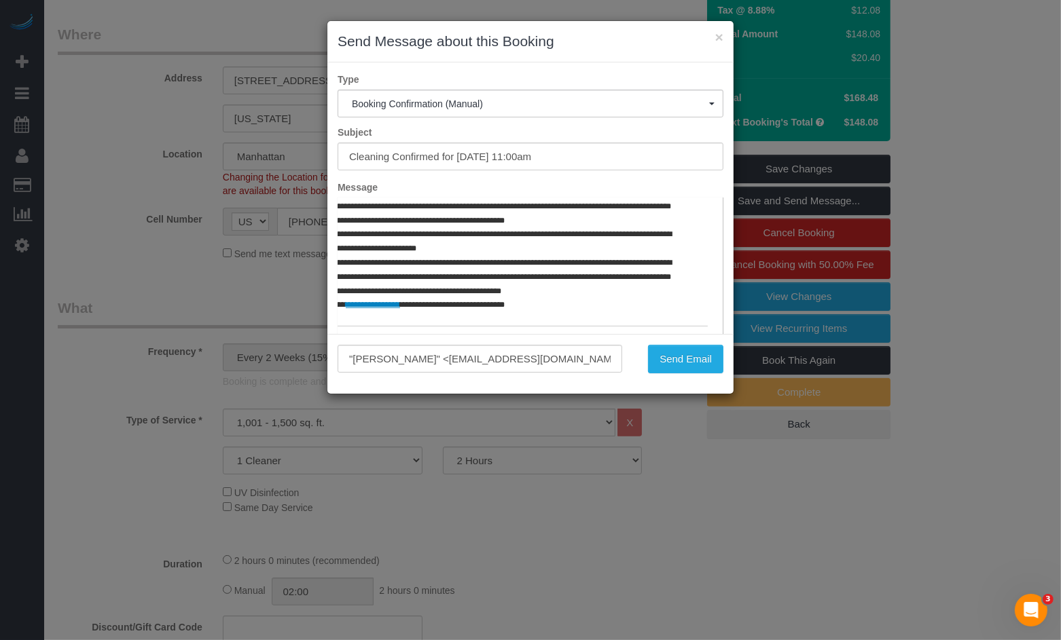
scroll to position [636, 107]
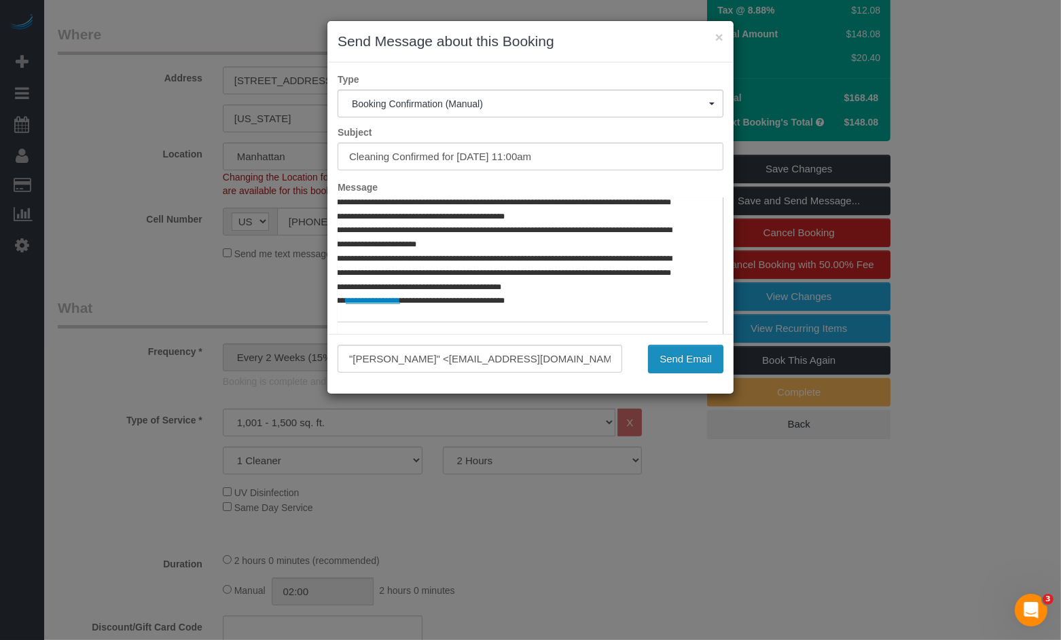
click at [671, 355] on button "Send Email" at bounding box center [685, 359] width 75 height 29
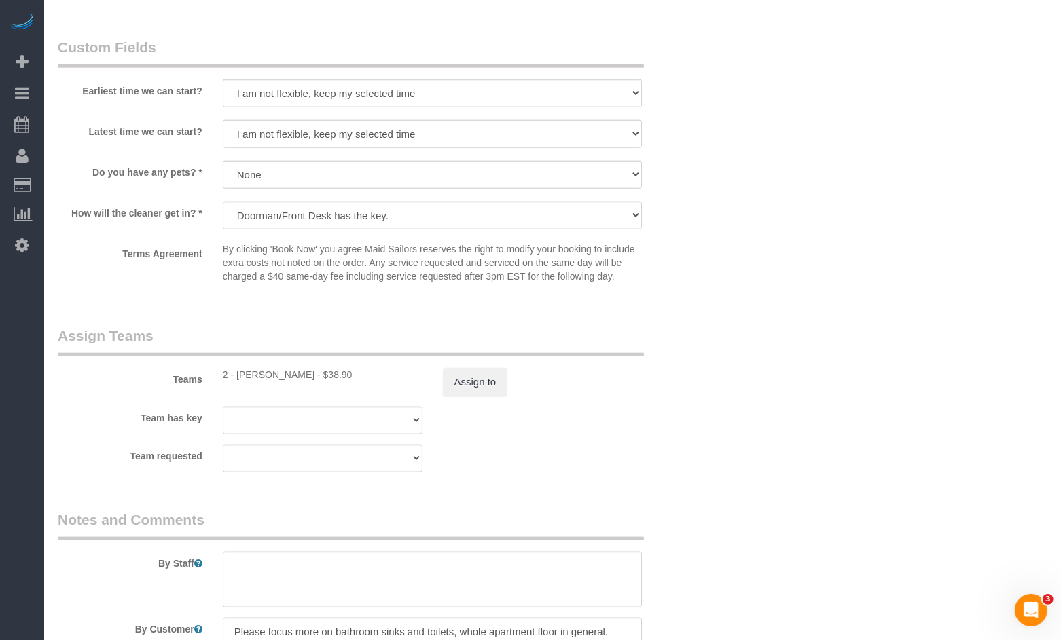
scroll to position [1331, 0]
drag, startPoint x: 293, startPoint y: 406, endPoint x: 240, endPoint y: 406, distance: 53.6
click at [240, 380] on div "2 - Alketa Tomaj - $38.90" at bounding box center [323, 373] width 200 height 14
copy div "Alketa Tomaj"
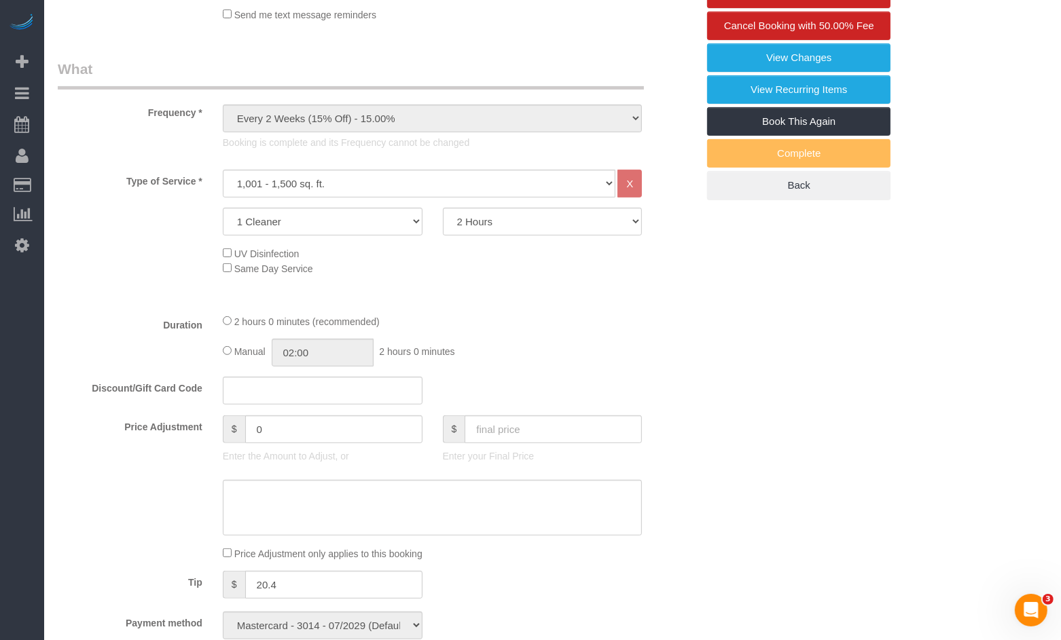
scroll to position [0, 0]
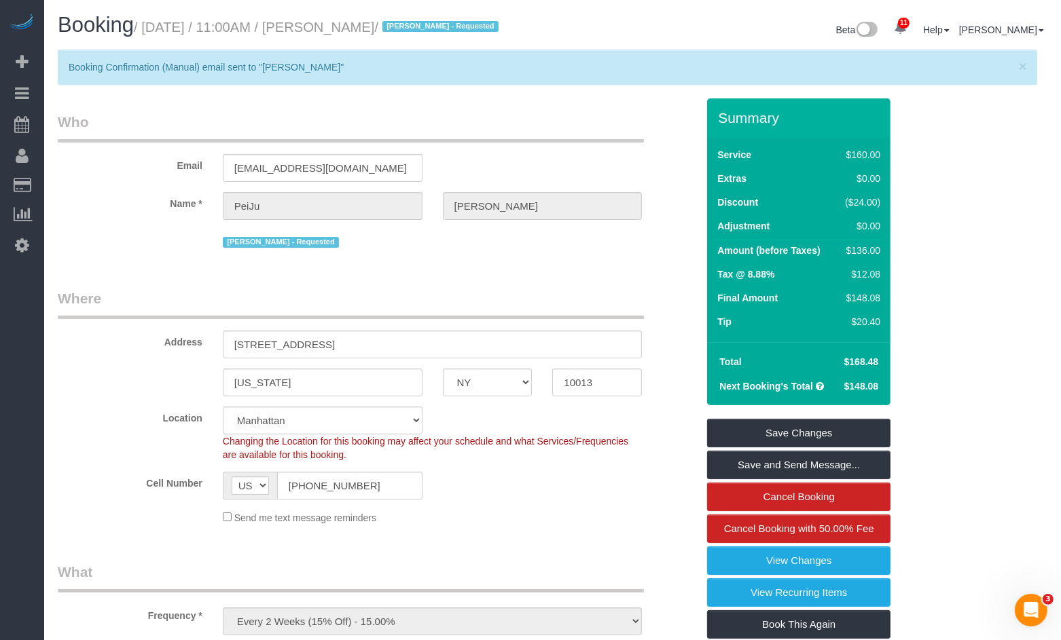
drag, startPoint x: 436, startPoint y: 24, endPoint x: 335, endPoint y: 29, distance: 101.3
click at [335, 29] on small "/ August 18, 2025 / 11:00AM / PeiJu Chien-Pott / Alketa Tomaj - Requested" at bounding box center [318, 27] width 369 height 15
copy small "PeiJu Chien-Pott"
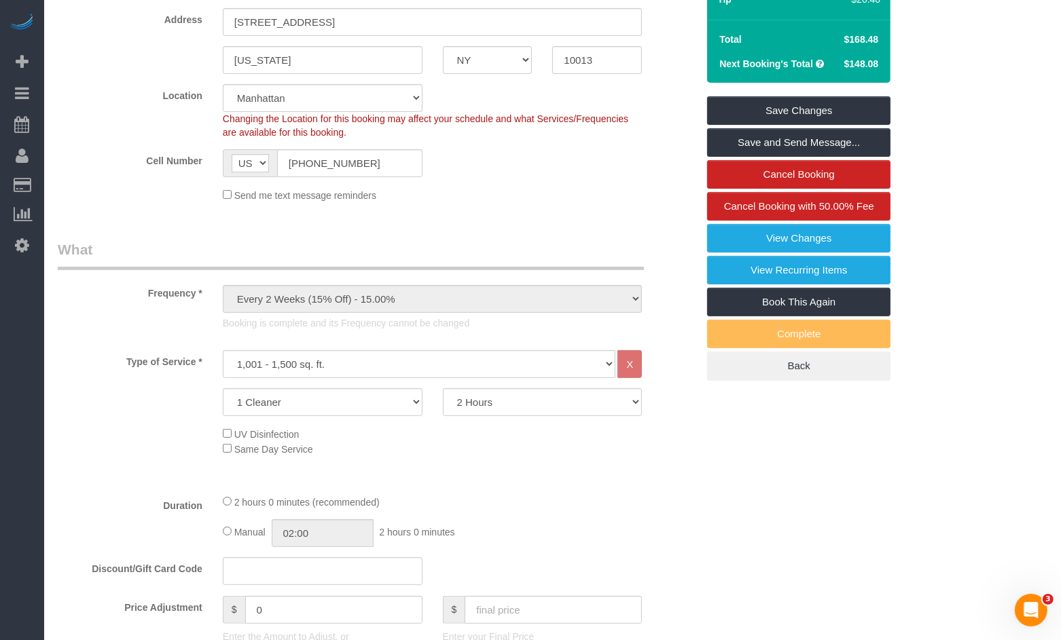
scroll to position [343, 0]
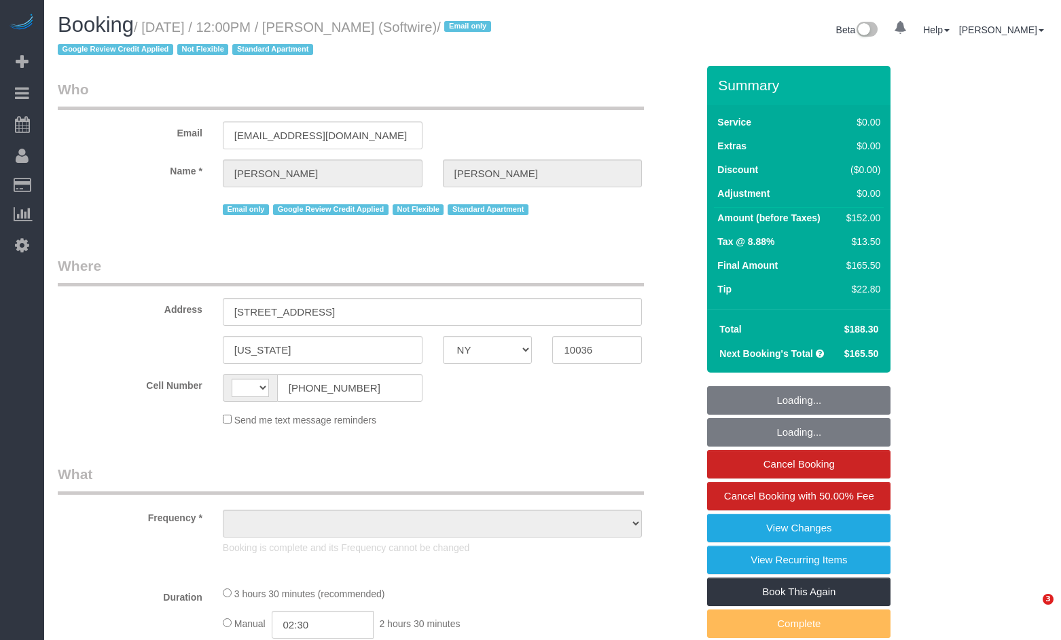
select select "NY"
select select "string:[GEOGRAPHIC_DATA]"
select select "object:745"
select select "1"
select select "2"
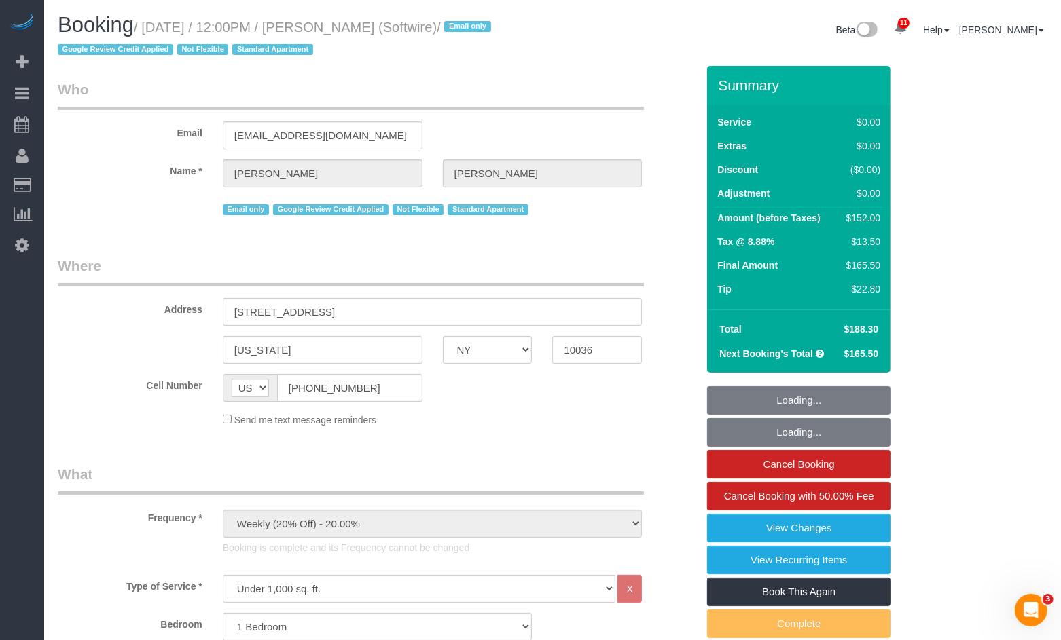
select select "string:stripe-pm_1Qk5AB4VGloSiKo7ElGQsDok"
select select "spot1"
select select "number:89"
select select "number:90"
select select "number:15"
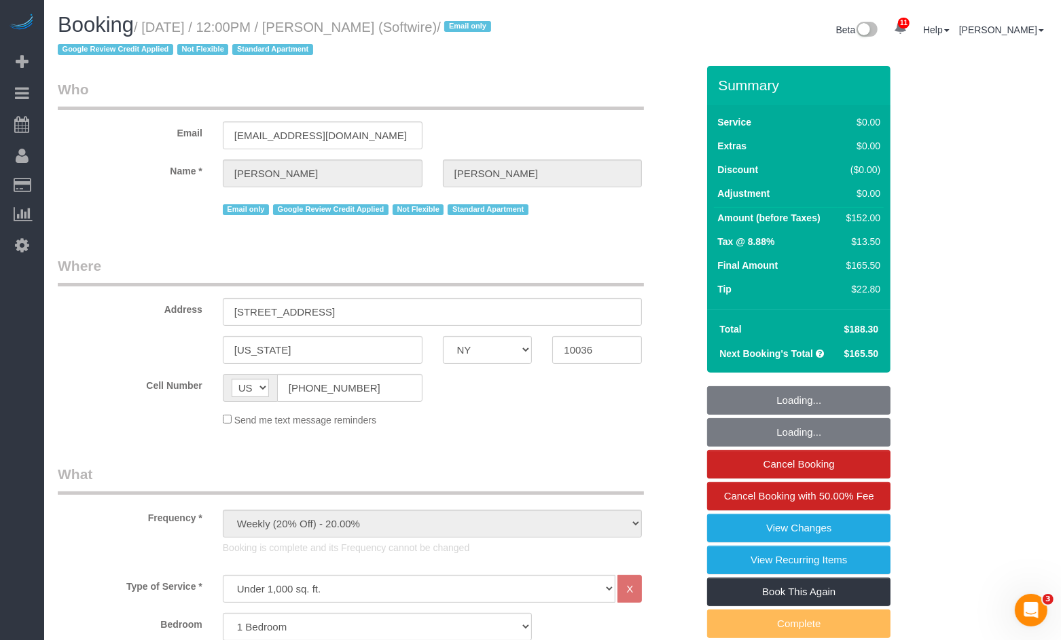
select select "number:6"
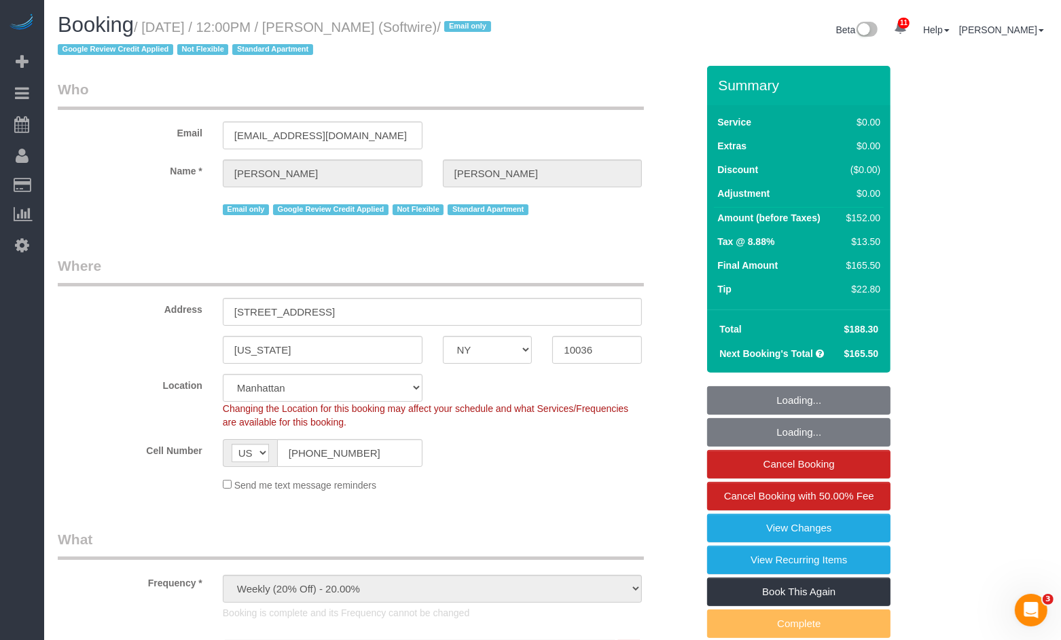
select select "1"
select select "2"
select select "object:1455"
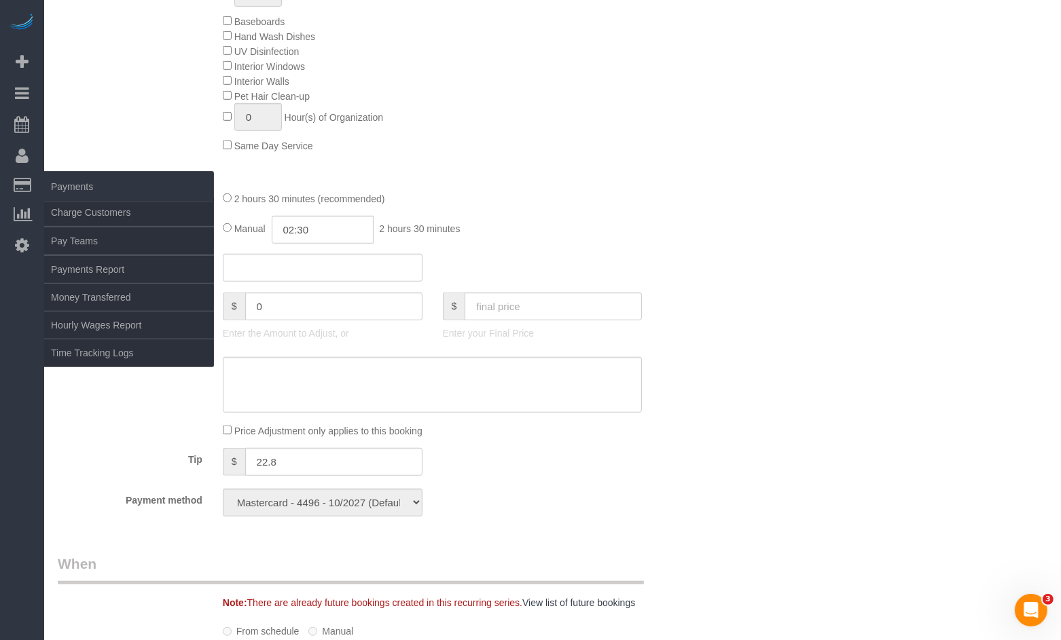
scroll to position [862, 0]
click at [93, 213] on link "Charge Customers" at bounding box center [129, 212] width 170 height 27
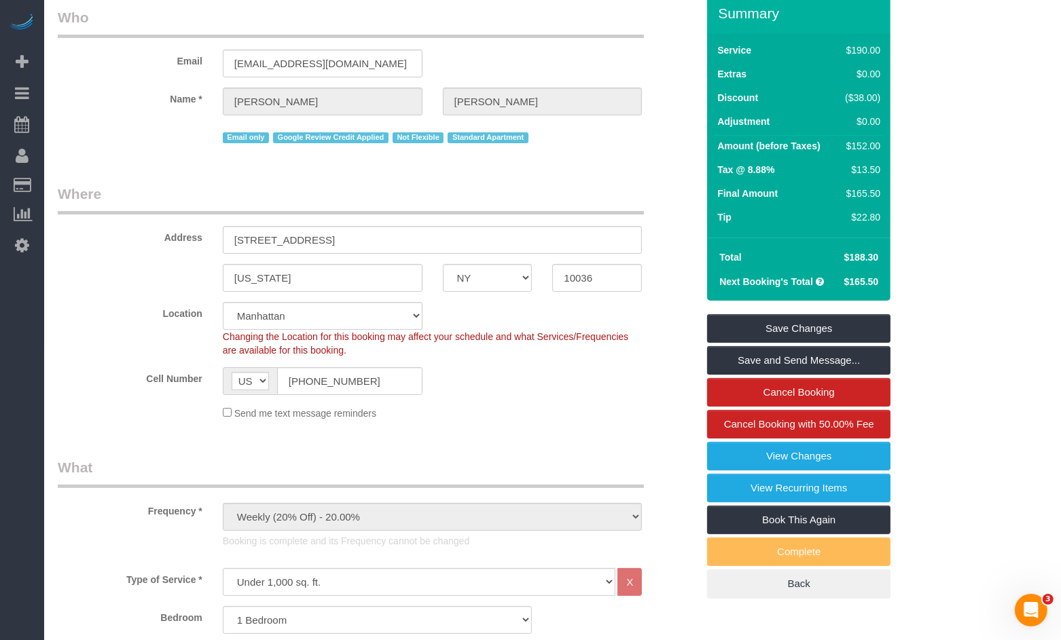
scroll to position [0, 0]
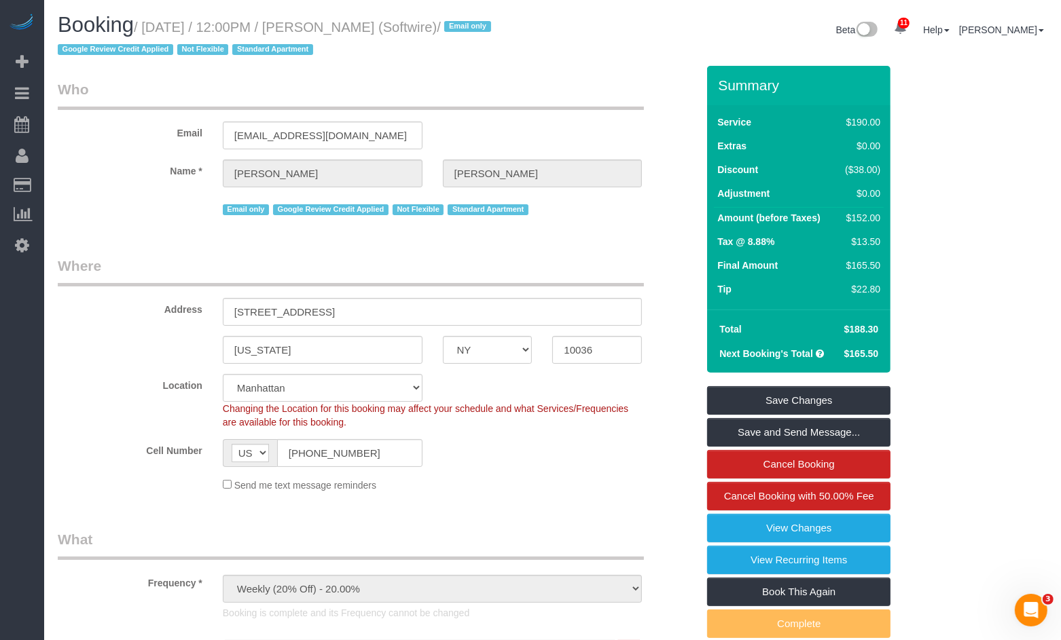
drag, startPoint x: 498, startPoint y: 23, endPoint x: 336, endPoint y: 31, distance: 162.5
click at [336, 31] on small "/ [DATE] / 12:00PM / [PERSON_NAME] (Softwire) / Email only Google Review Credit…" at bounding box center [276, 39] width 437 height 38
copy small "[PERSON_NAME] (Softwire)"
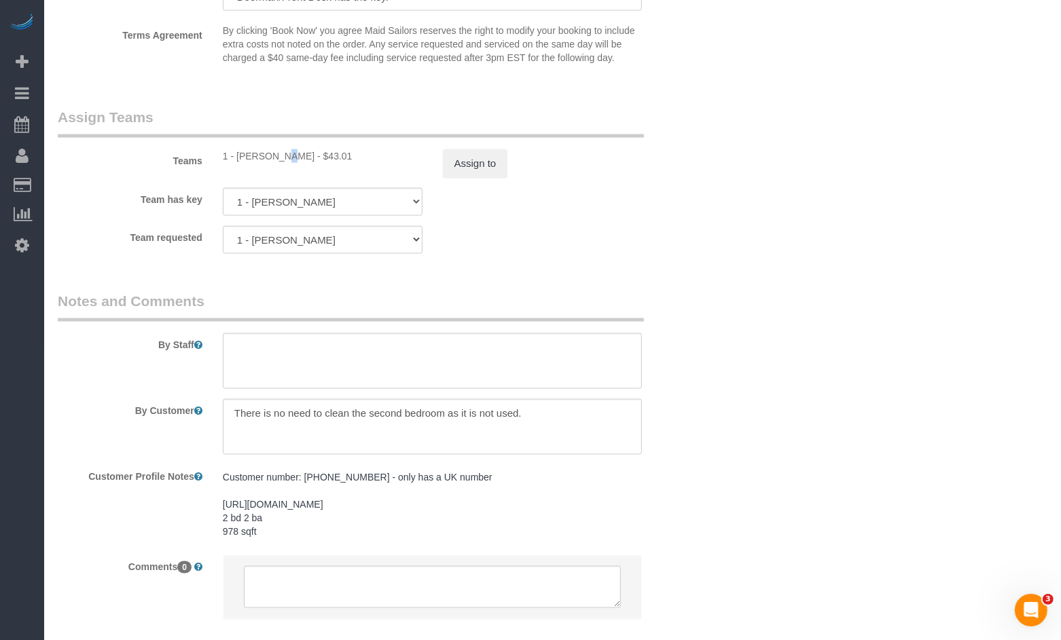
scroll to position [1788, 0]
drag, startPoint x: 239, startPoint y: 172, endPoint x: 321, endPoint y: 175, distance: 82.2
click at [321, 162] on div "1 - [PERSON_NAME] - $43.01" at bounding box center [323, 155] width 200 height 14
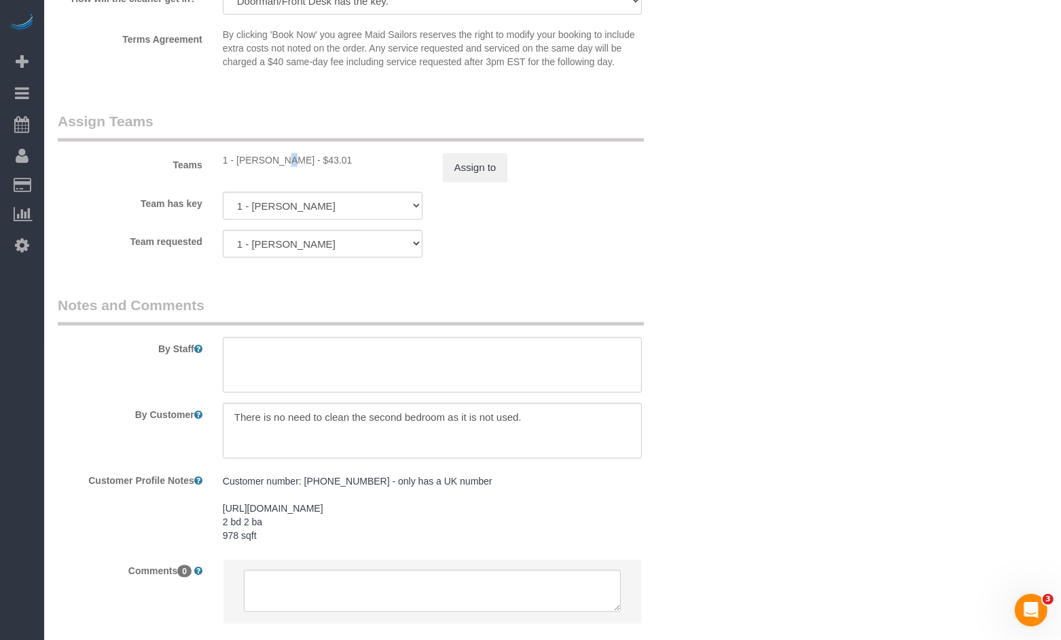
copy div "Jhonaysy Materano"
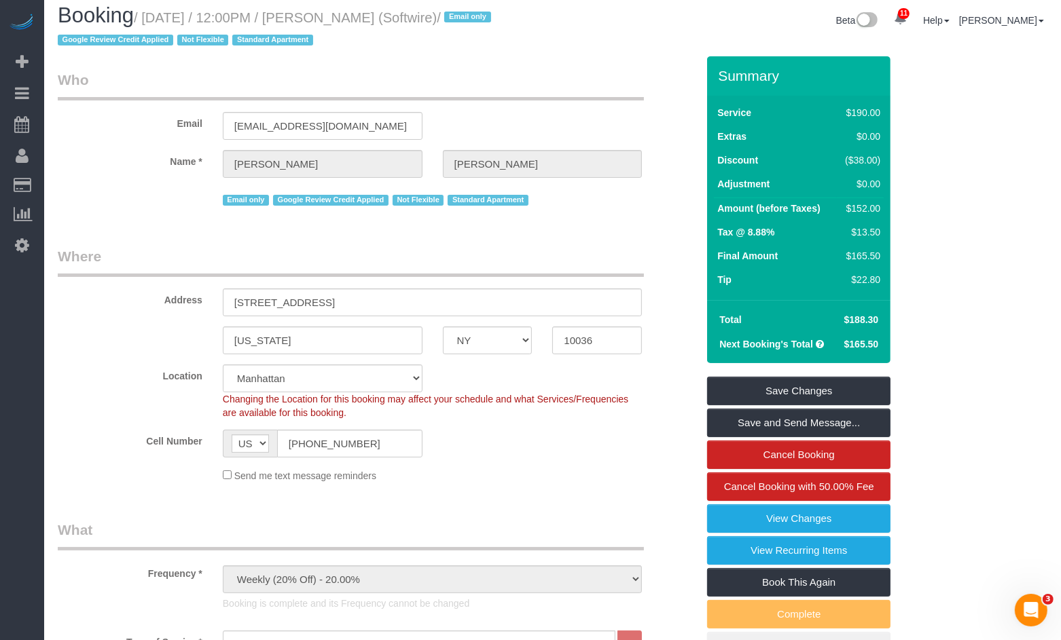
scroll to position [0, 0]
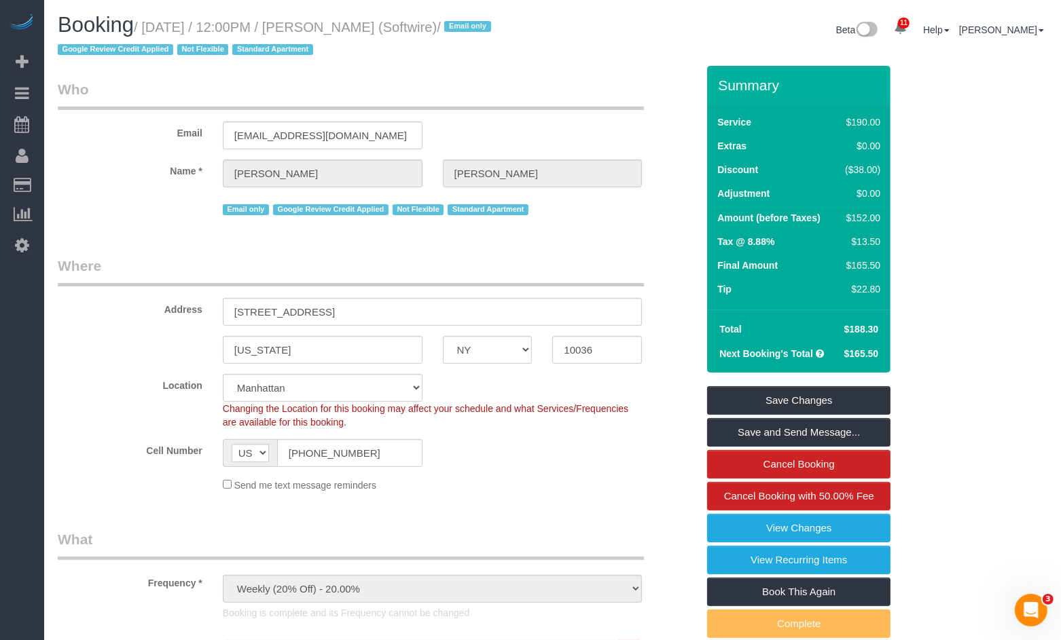
drag, startPoint x: 496, startPoint y: 24, endPoint x: 329, endPoint y: 32, distance: 167.2
click at [329, 32] on small "/ [DATE] / 12:00PM / [PERSON_NAME] (Softwire) / Email only Google Review Credit…" at bounding box center [276, 39] width 437 height 38
copy small "[PERSON_NAME] (Softwire"
click at [510, 35] on h1 "Booking / August 18, 2025 / 12:00PM / Zoe Cunningham (Softwire) / Email only Go…" at bounding box center [300, 37] width 485 height 46
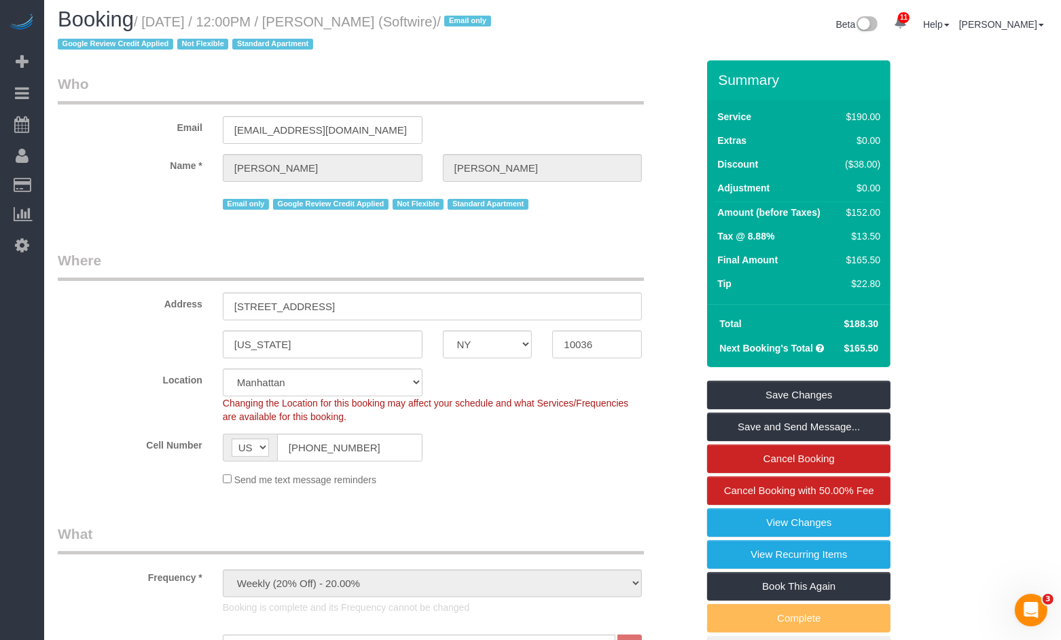
drag, startPoint x: 498, startPoint y: 29, endPoint x: 335, endPoint y: 26, distance: 163.0
click at [335, 26] on small "/ August 18, 2025 / 12:00PM / Zoe Cunningham (Softwire) / Email only Google Rev…" at bounding box center [276, 33] width 437 height 38
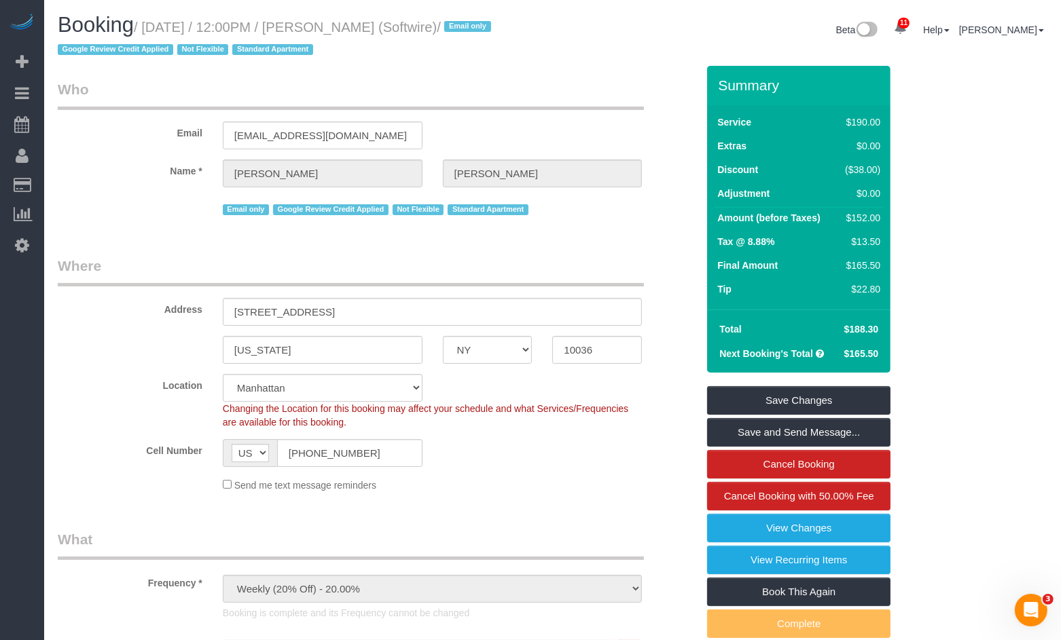
copy small "Zoe Cunningham (Softwire)"
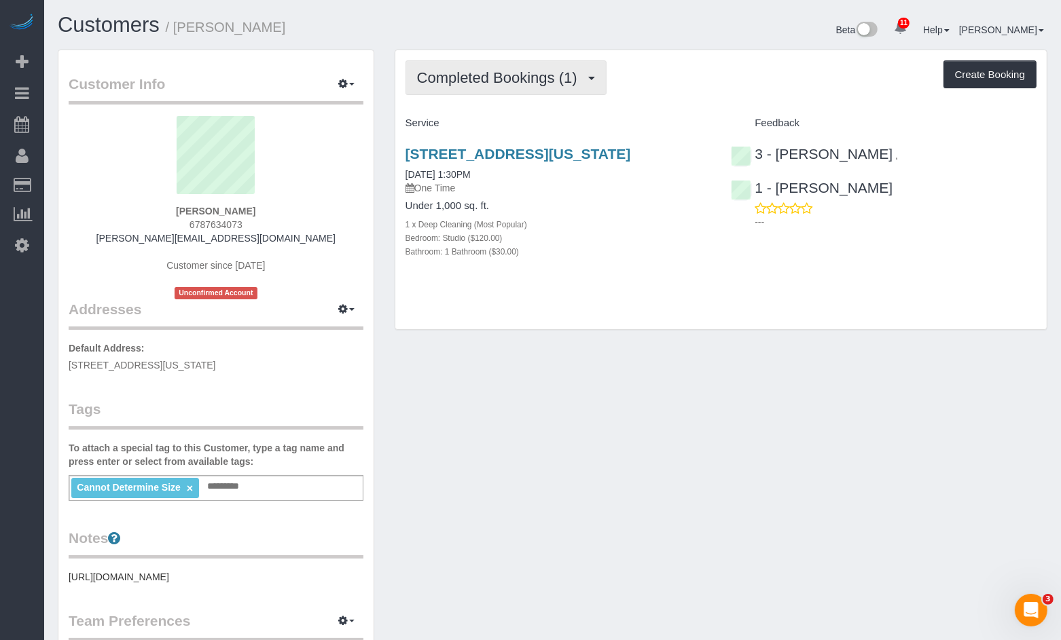
click at [477, 93] on button "Completed Bookings (1)" at bounding box center [505, 77] width 201 height 35
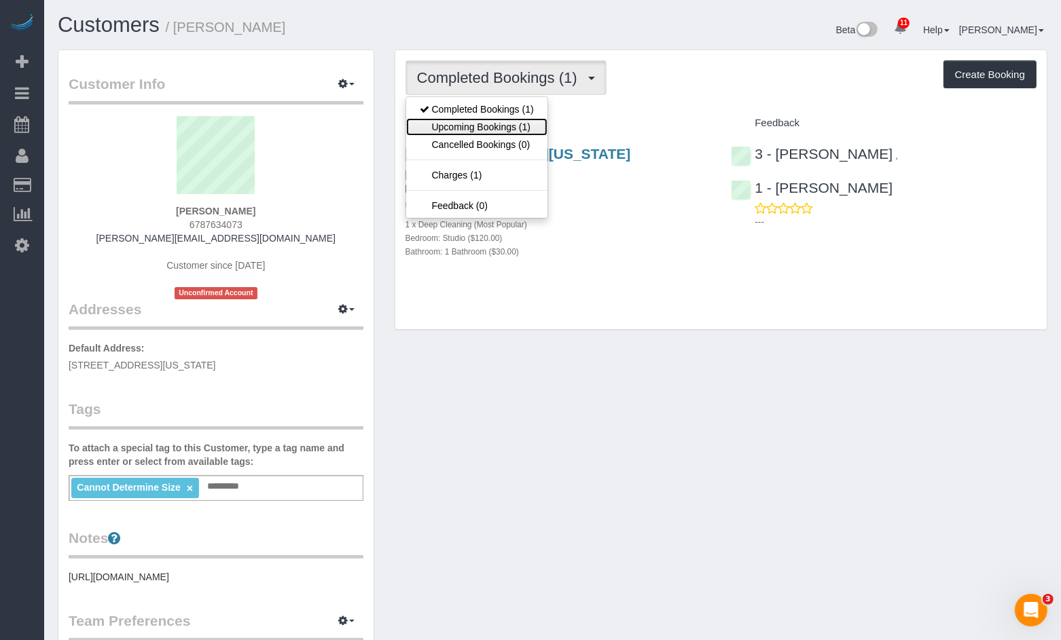
click at [481, 131] on link "Upcoming Bookings (1)" at bounding box center [476, 127] width 141 height 18
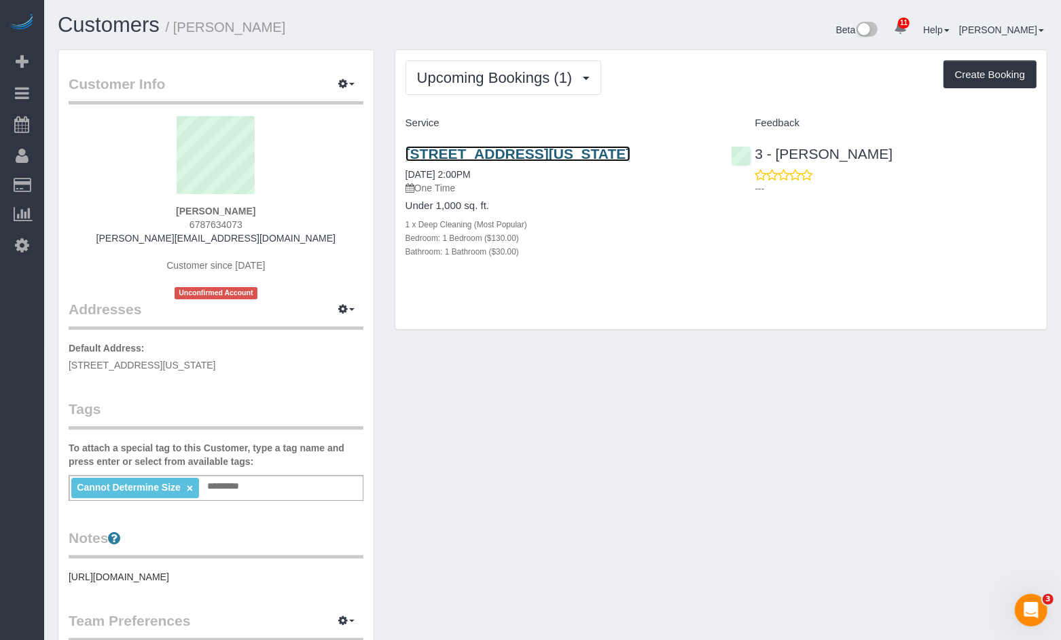
click at [541, 154] on link "[STREET_ADDRESS][US_STATE]" at bounding box center [517, 154] width 225 height 16
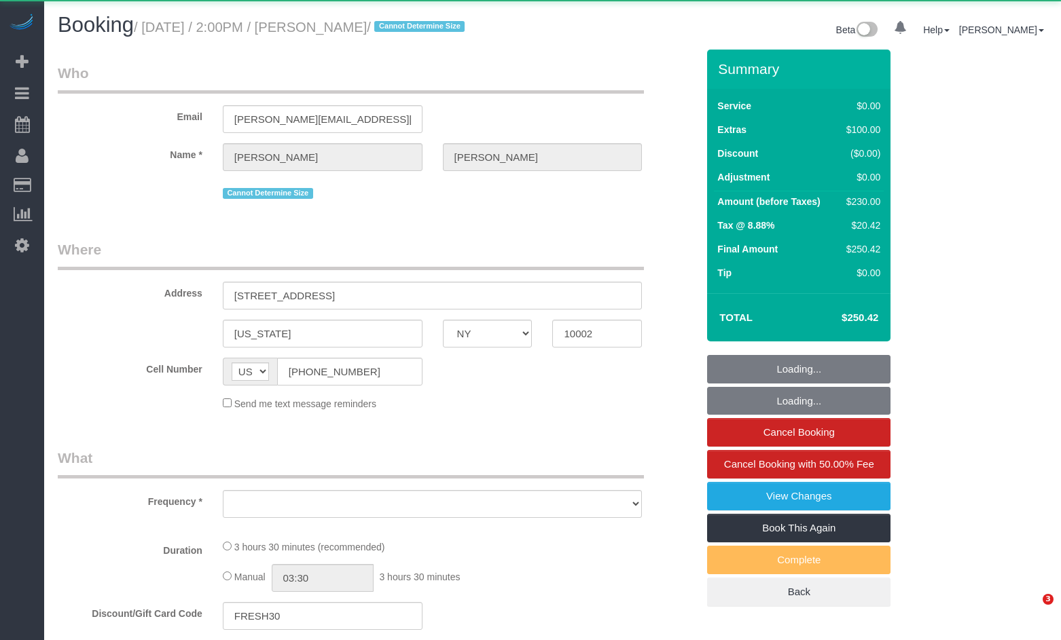
select select "NY"
select select "object:690"
select select "1"
select select "number:89"
select select "number:90"
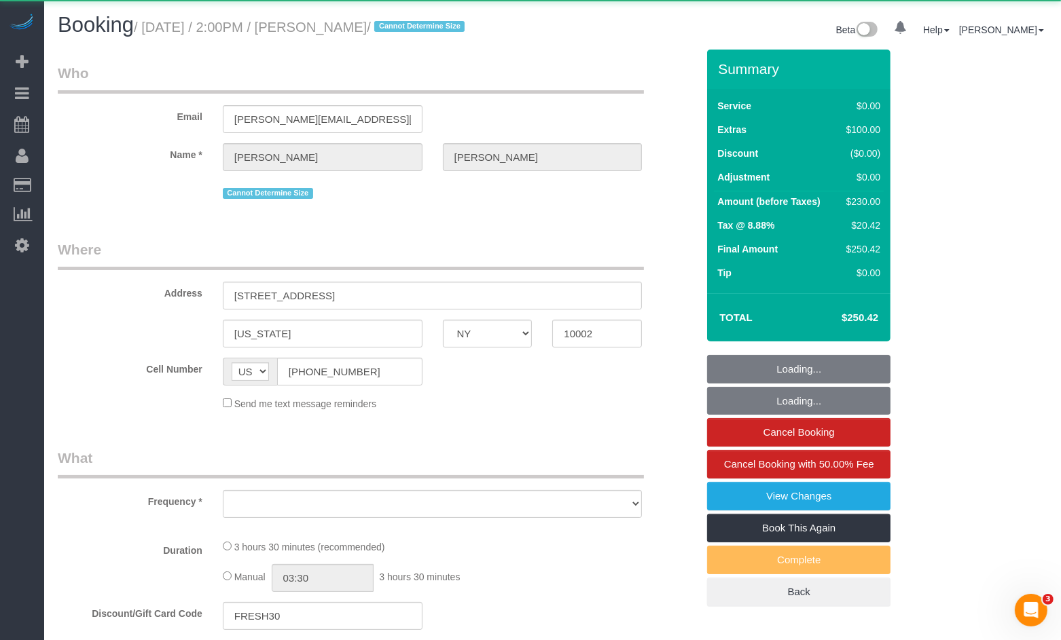
select select "number:15"
select select "number:5"
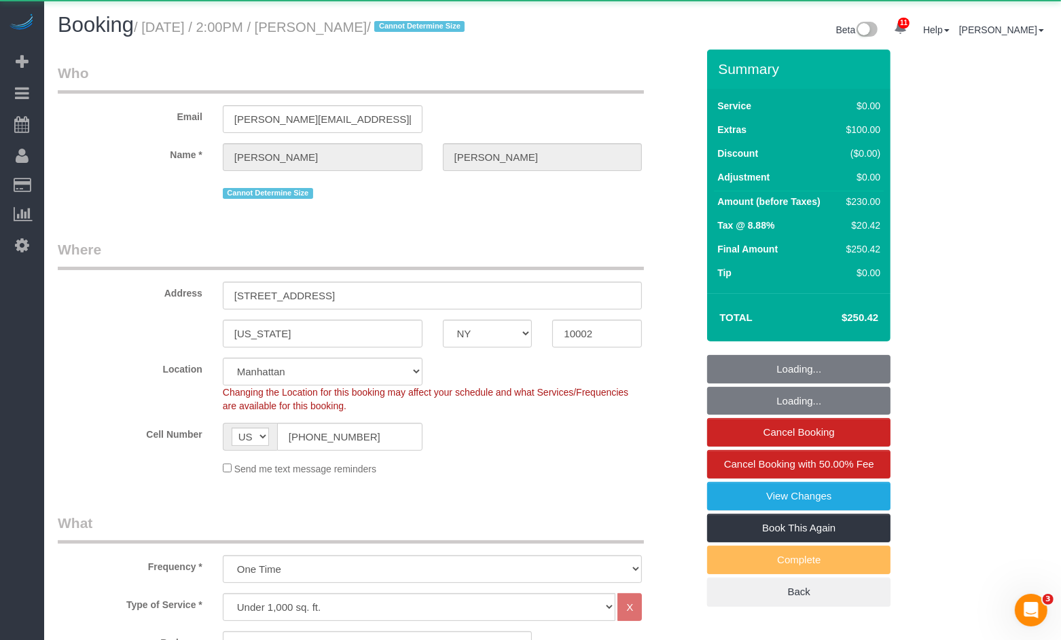
select select "string:stripe-pm_1Rxs0i4VGloSiKo7M0XWTDqI"
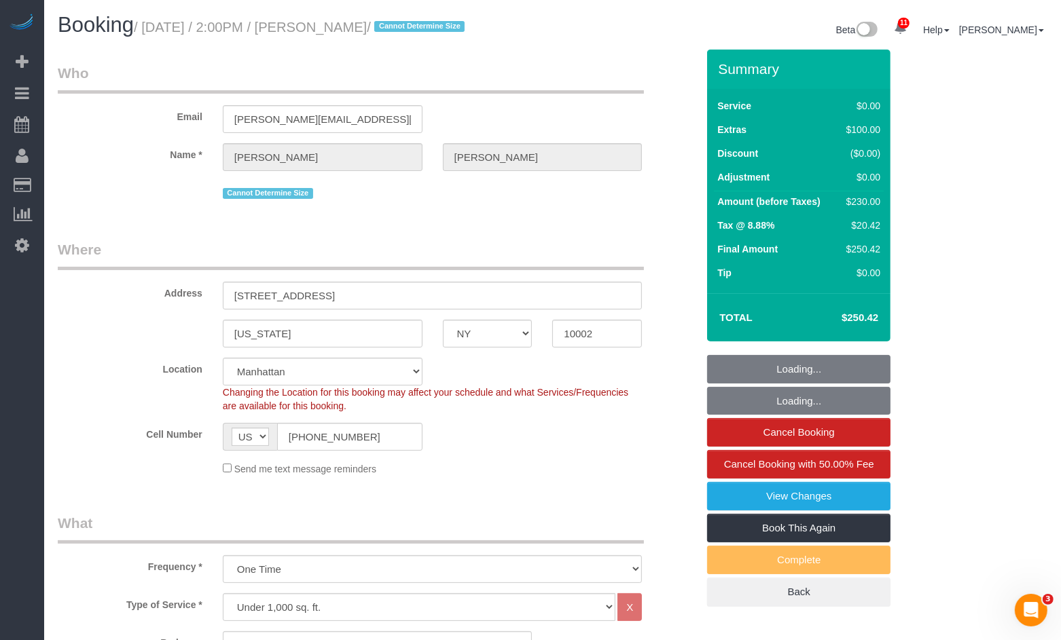
select select "object:977"
select select "spot1"
select select "1"
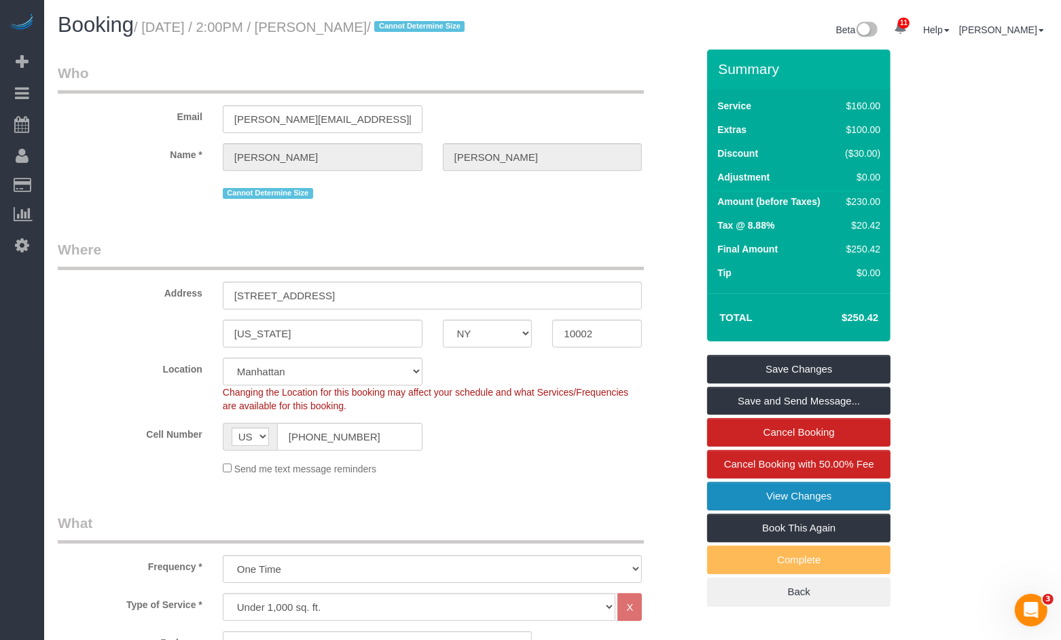
click at [785, 502] on link "View Changes" at bounding box center [798, 496] width 183 height 29
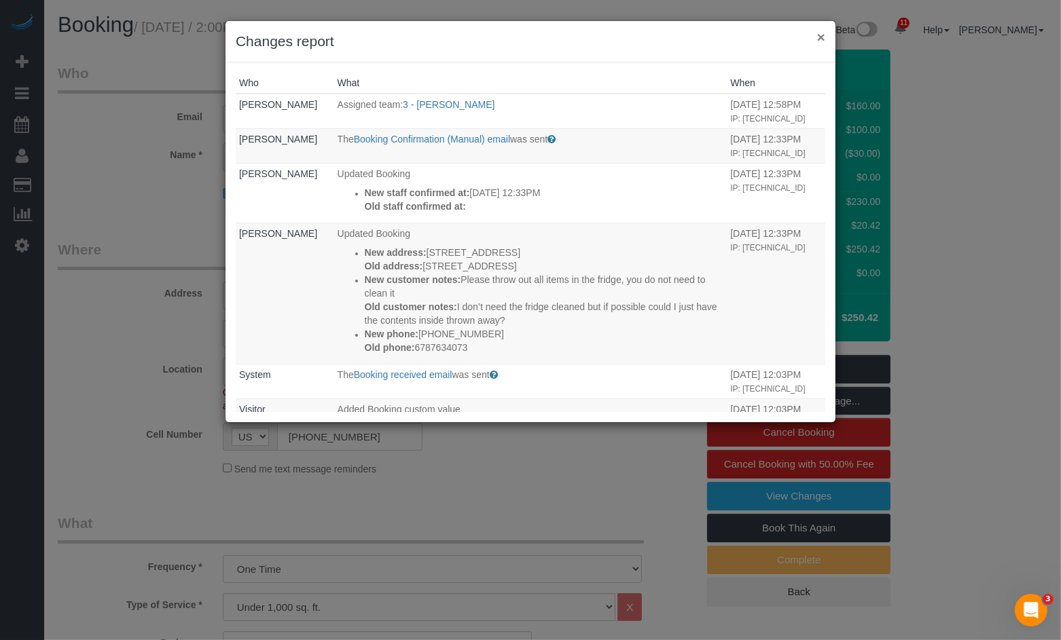
click at [822, 41] on button "×" at bounding box center [821, 37] width 8 height 14
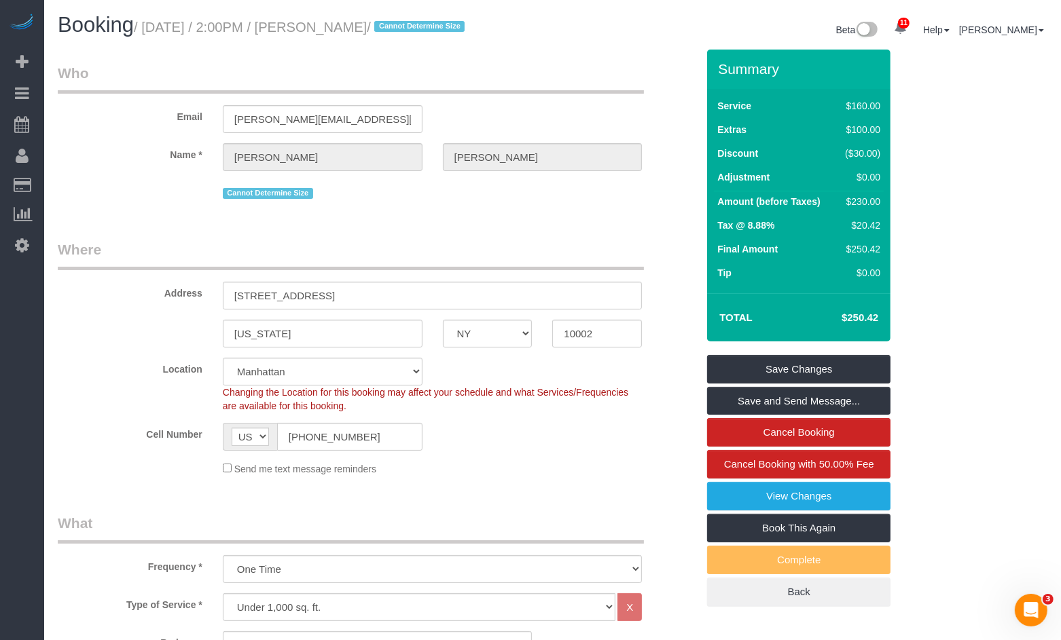
drag, startPoint x: 152, startPoint y: 28, endPoint x: 402, endPoint y: 33, distance: 249.9
click at [409, 34] on small "/ [DATE] / 2:00PM / [PERSON_NAME] / Cannot Determine Size" at bounding box center [301, 27] width 335 height 15
copy small "[DATE] / 2:00PM / [PERSON_NAME]"
click at [378, 22] on small "/ [DATE] / 2:00PM / [PERSON_NAME] / Cannot Determine Size" at bounding box center [301, 27] width 335 height 15
drag, startPoint x: 414, startPoint y: 25, endPoint x: 333, endPoint y: 31, distance: 81.7
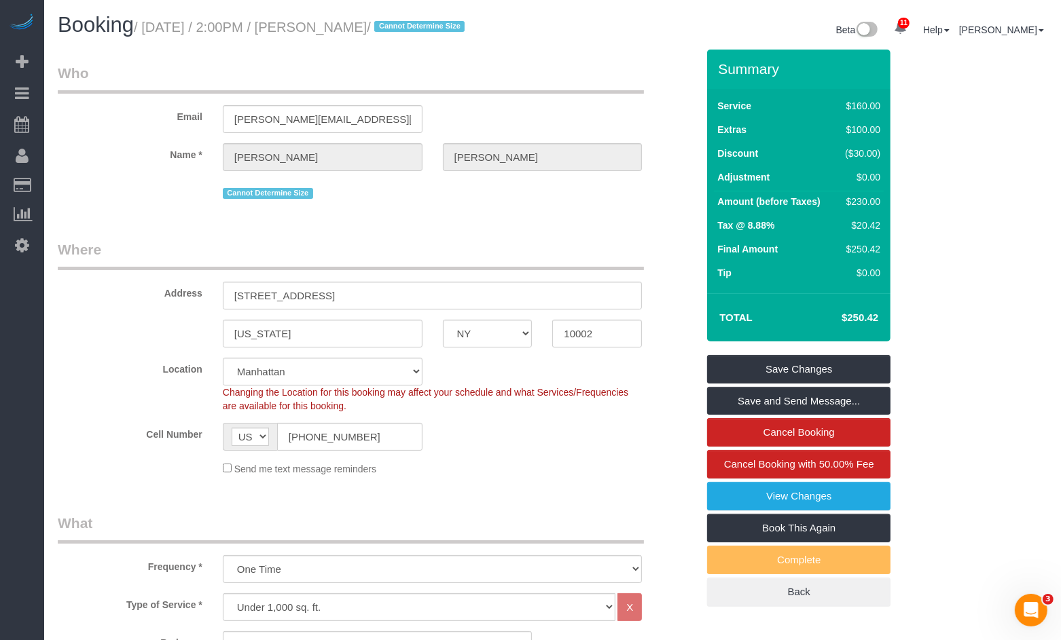
click at [326, 31] on small "/ [DATE] / 2:00PM / [PERSON_NAME] / Cannot Determine Size" at bounding box center [301, 27] width 335 height 15
copy small "[PERSON_NAME]"
